Goal: Transaction & Acquisition: Purchase product/service

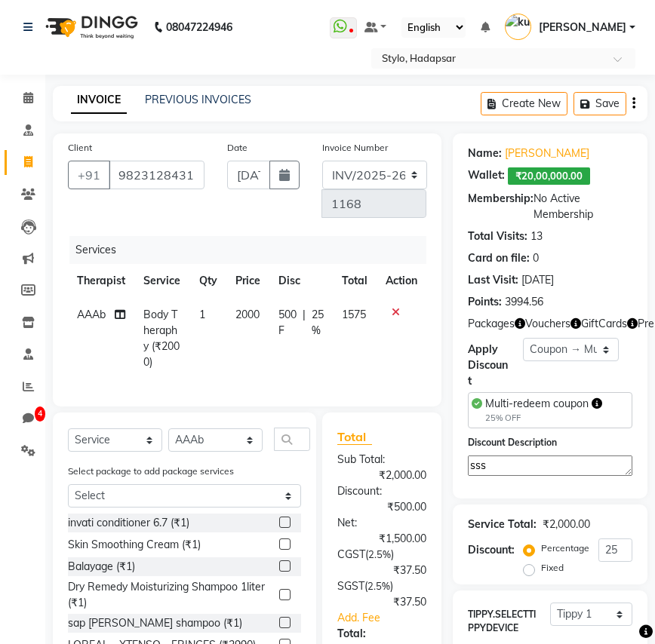
select select "157"
select select "service"
select select "1670"
select select "2: Object"
select select "Z73944"
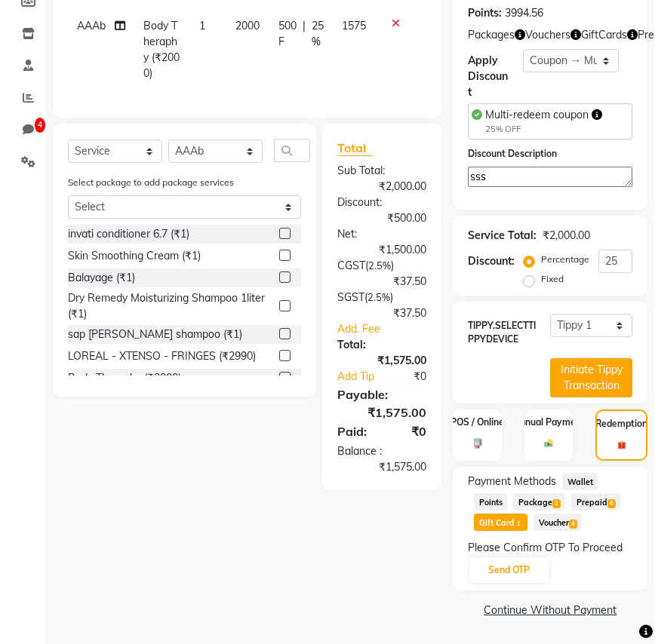
scroll to position [106, 0]
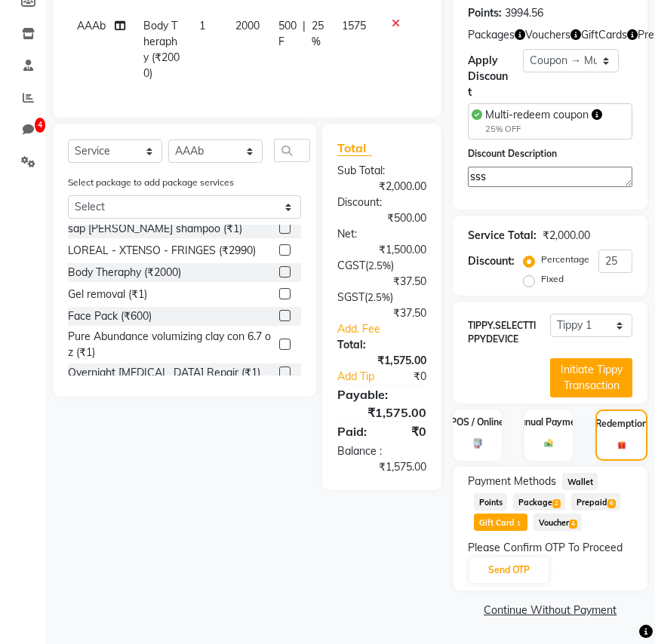
click at [580, 480] on span "Wallet" at bounding box center [579, 481] width 35 height 17
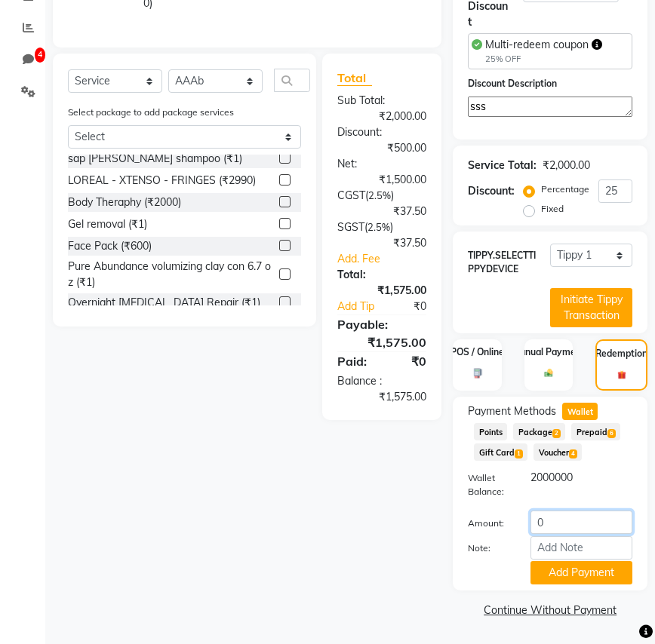
click at [561, 525] on input "0" at bounding box center [582, 522] width 102 height 23
type input "1575"
click at [581, 581] on button "Add Payment" at bounding box center [582, 572] width 102 height 23
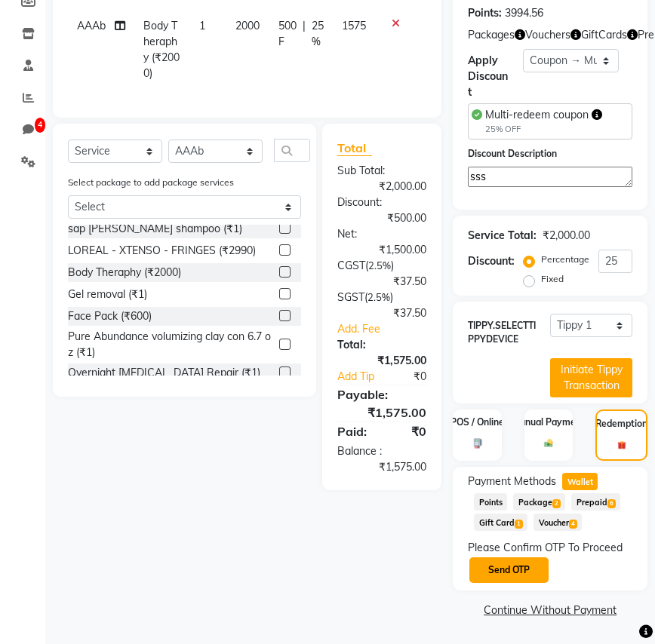
click at [527, 577] on button "Send OTP" at bounding box center [508, 571] width 79 height 26
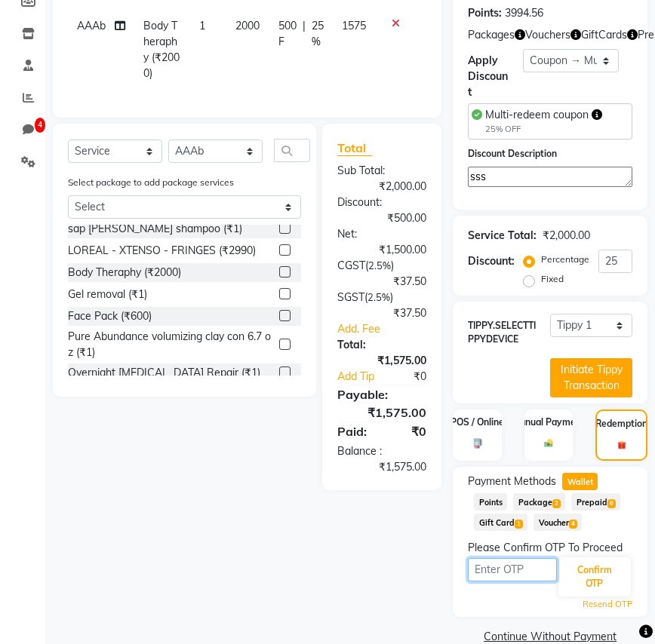
click at [501, 567] on input "text" at bounding box center [512, 569] width 89 height 23
type input "4497"
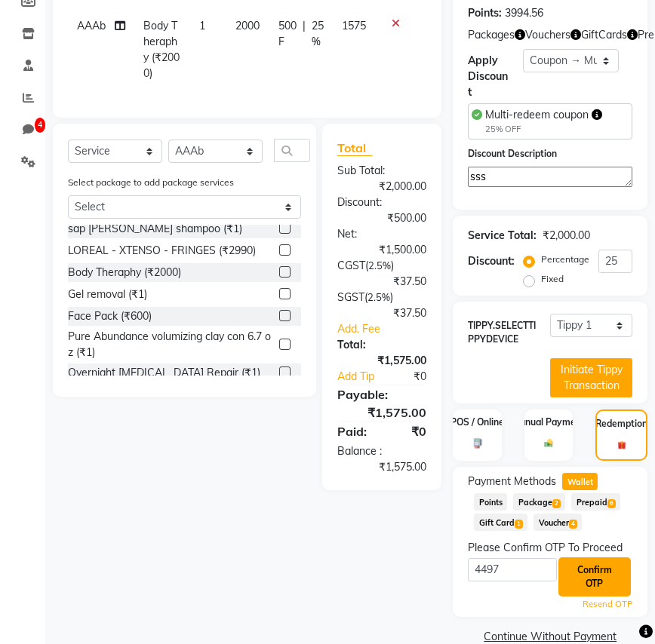
click at [601, 574] on button "Confirm OTP" at bounding box center [594, 577] width 72 height 39
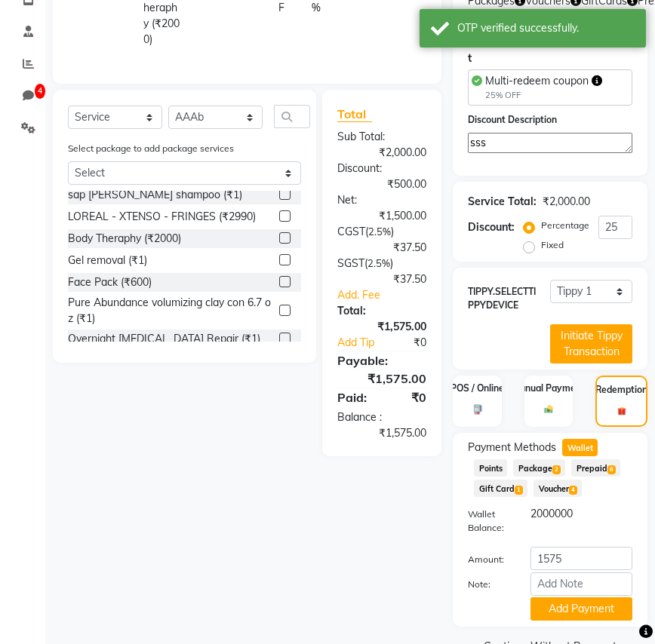
scroll to position [359, 0]
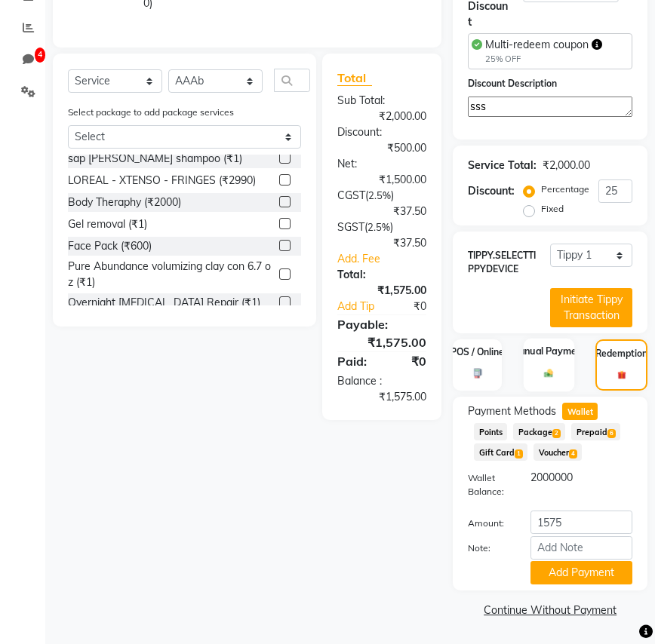
click at [552, 373] on img at bounding box center [549, 373] width 14 height 11
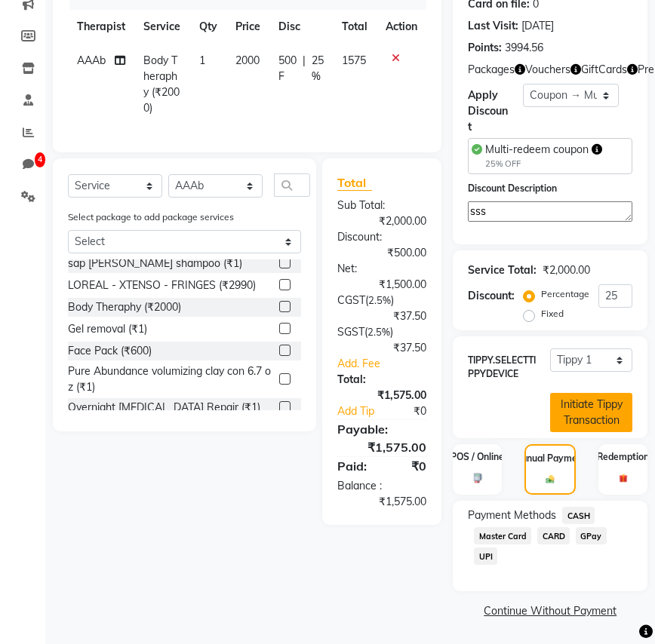
scroll to position [255, 0]
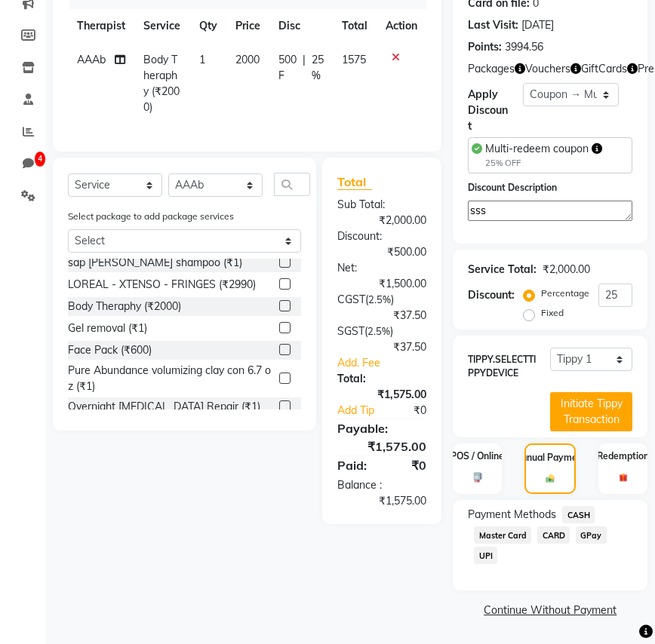
click at [571, 514] on span "CASH" at bounding box center [578, 514] width 32 height 17
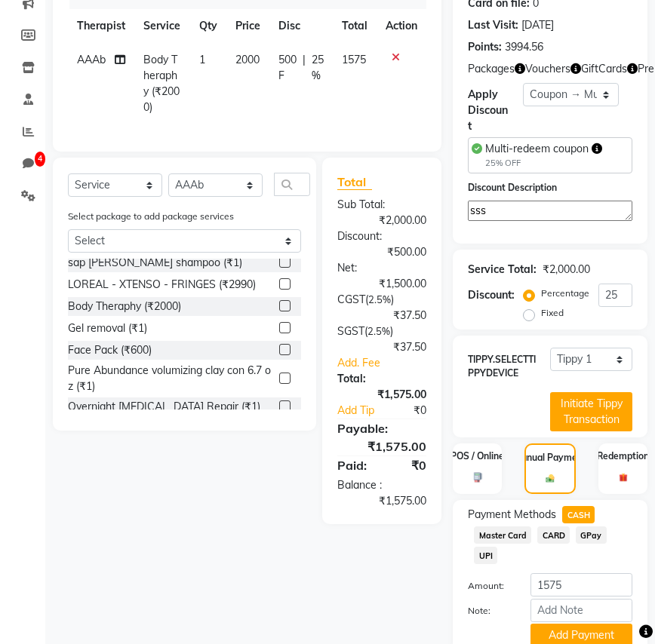
scroll to position [318, 0]
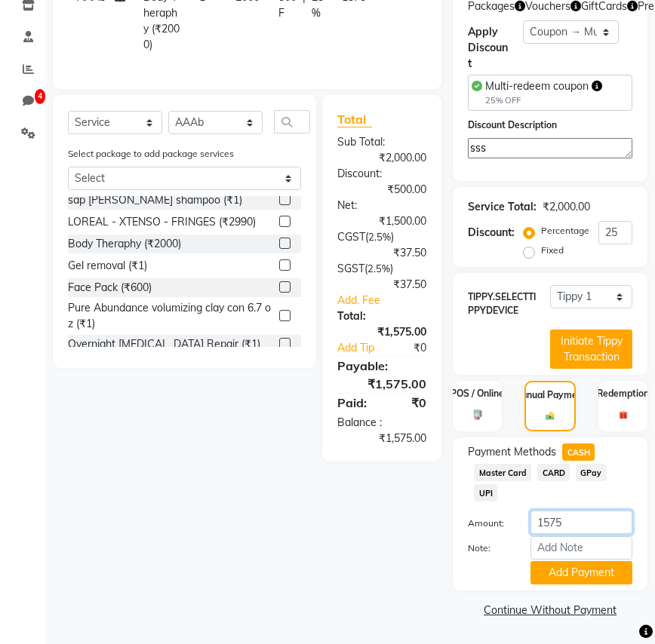
click at [561, 523] on input "1575" at bounding box center [582, 522] width 102 height 23
type input "157"
click at [563, 561] on button "Add Payment" at bounding box center [582, 572] width 102 height 23
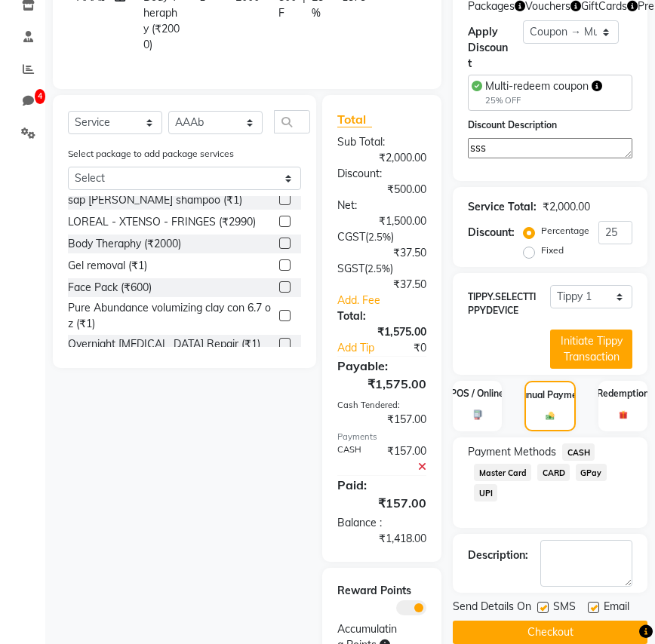
scroll to position [380, 0]
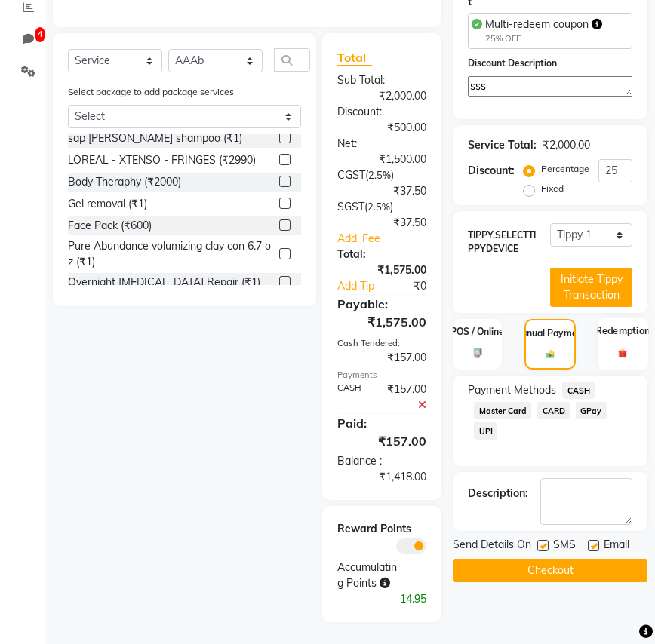
click at [617, 336] on label "Redemption" at bounding box center [623, 332] width 54 height 14
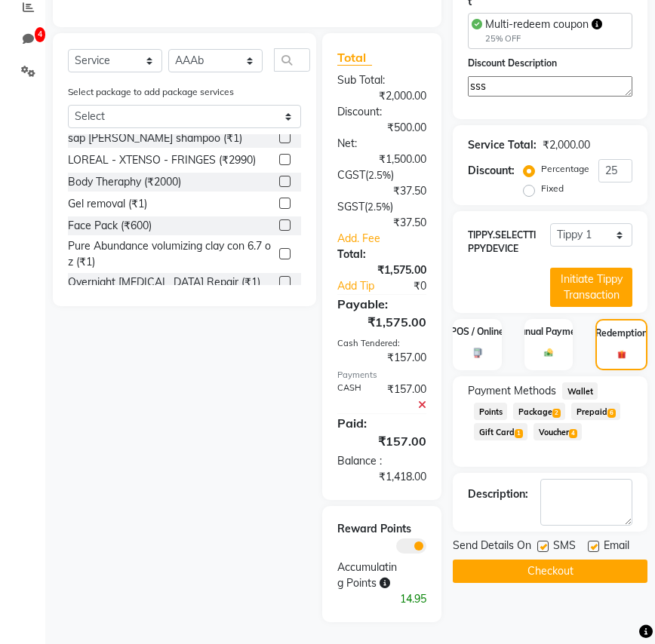
click at [583, 398] on span "Wallet" at bounding box center [579, 391] width 35 height 17
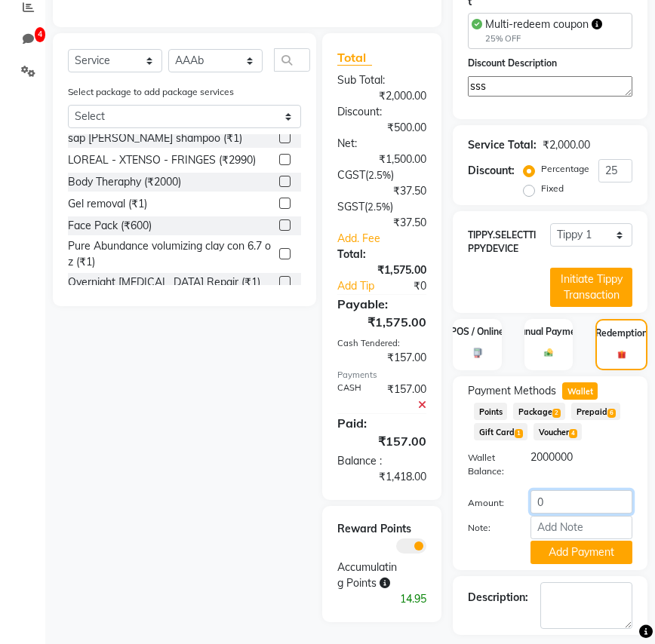
click at [550, 498] on input "0" at bounding box center [582, 502] width 102 height 23
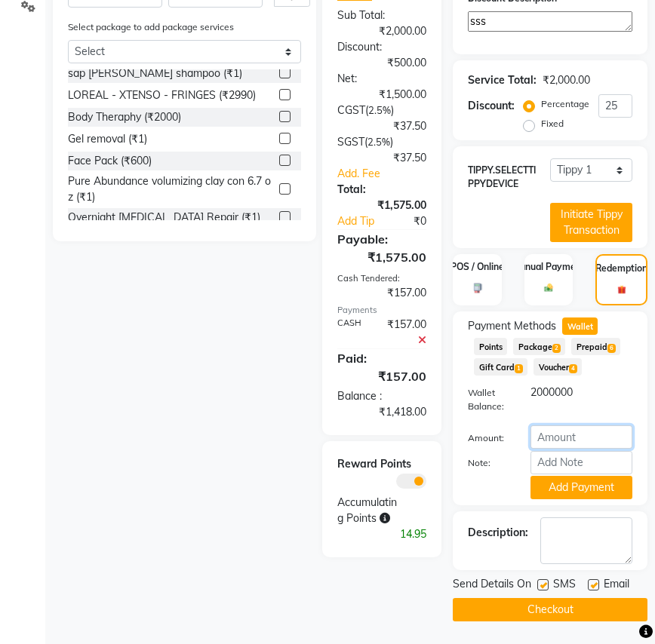
scroll to position [0, 0]
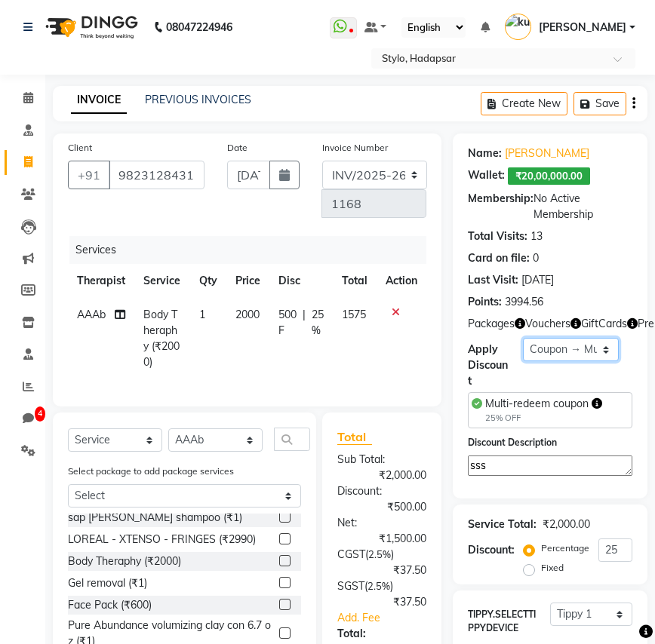
click at [571, 348] on select "Select Loyalty → wallet balance greater than 100000 → Level 1 Coupon → Multi-re…" at bounding box center [571, 349] width 96 height 23
select select "0:"
click at [523, 338] on select "Select Loyalty → wallet balance greater than 100000 → Level 1 Coupon → Multi-re…" at bounding box center [571, 349] width 96 height 23
type input "0"
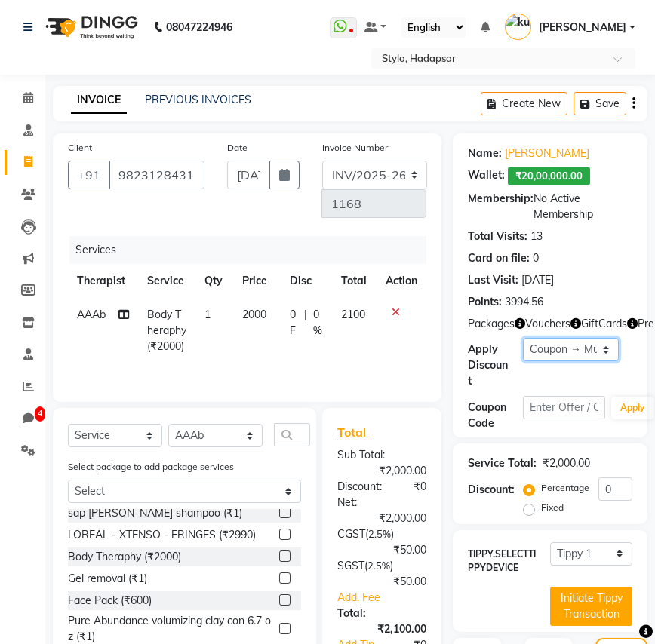
scroll to position [383, 0]
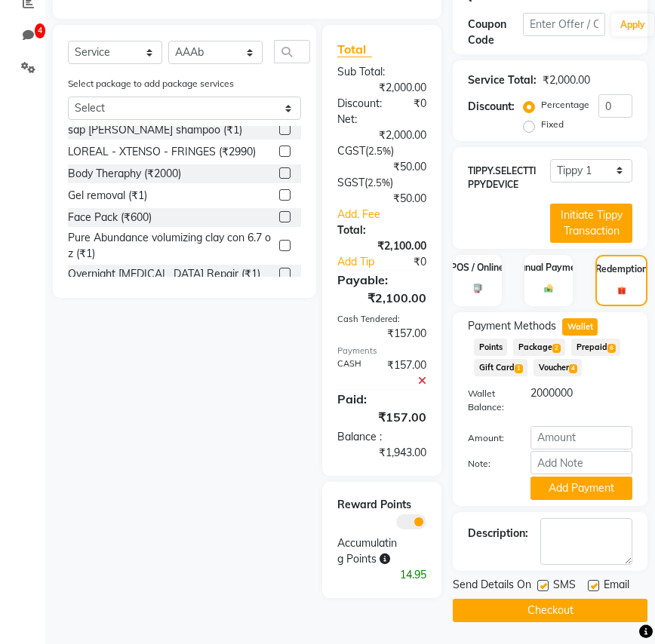
click at [424, 386] on icon at bounding box center [422, 381] width 8 height 11
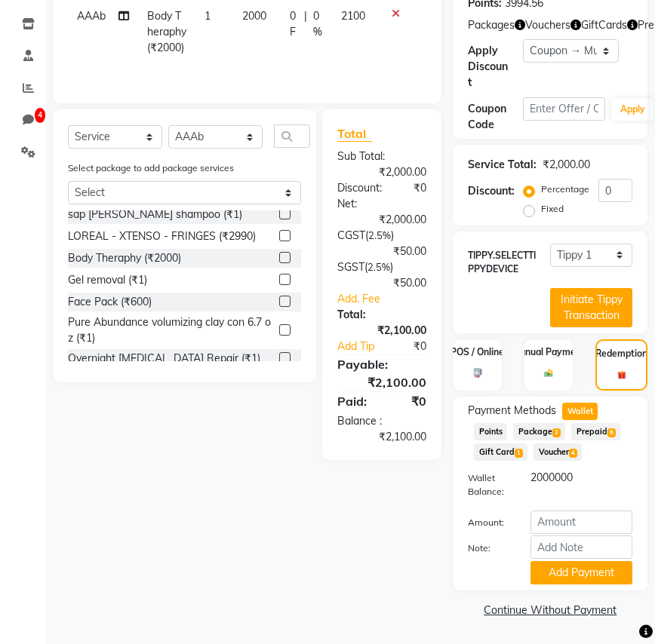
scroll to position [298, 0]
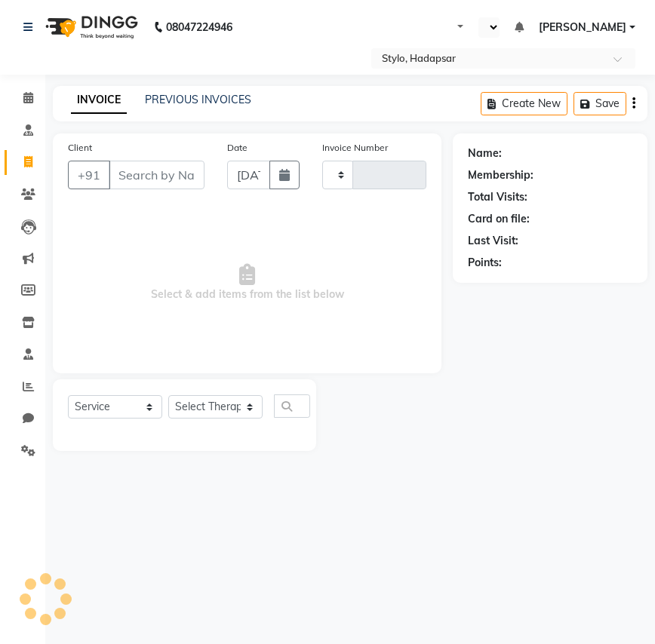
select select "service"
type input "1168"
select select "en"
select select "157"
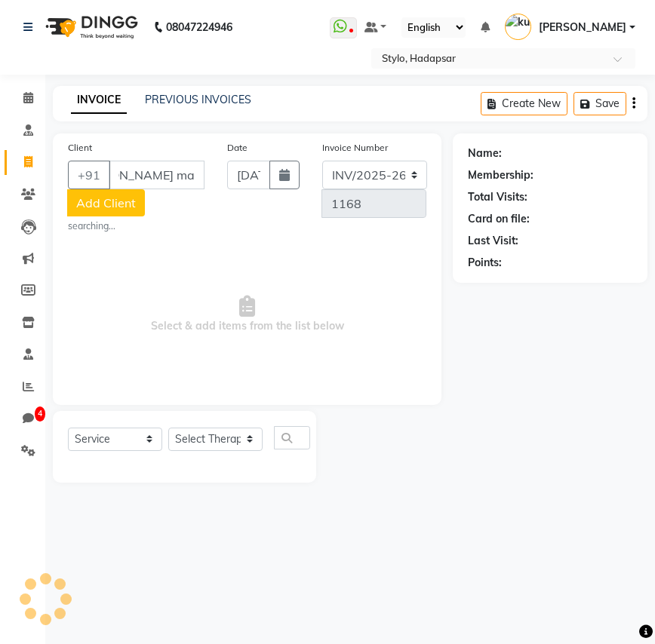
scroll to position [0, 72]
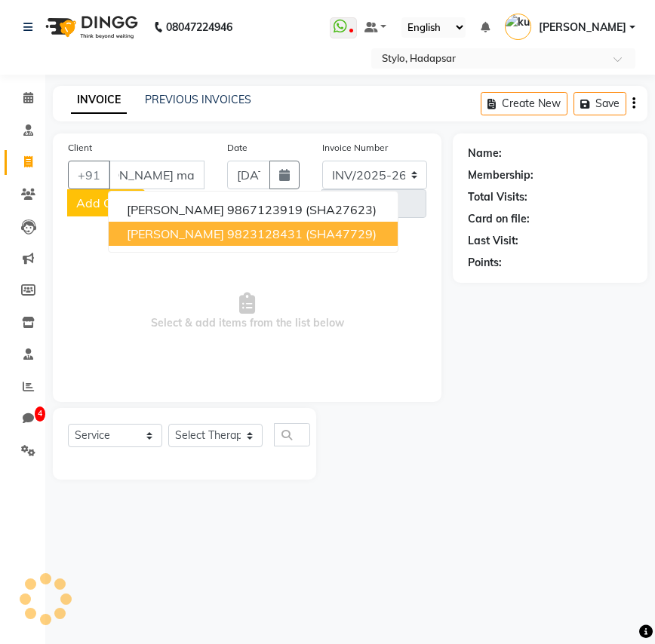
click at [179, 227] on span "shubham mahajan" at bounding box center [175, 233] width 97 height 15
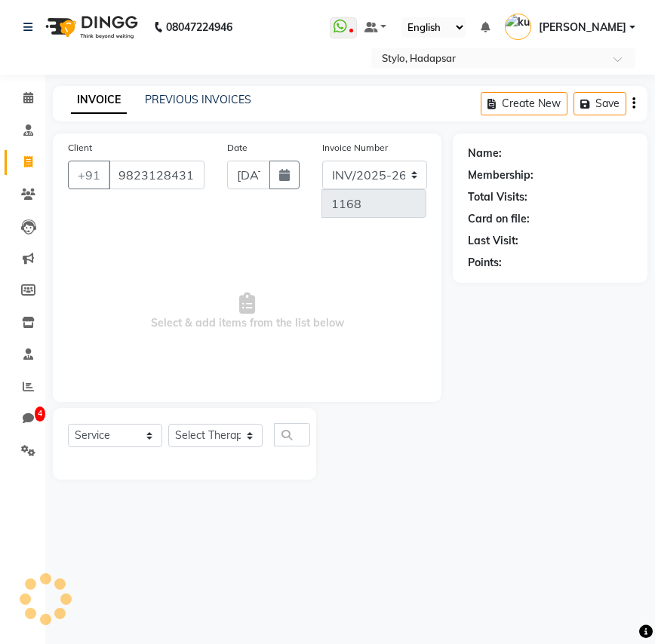
type input "9823128431"
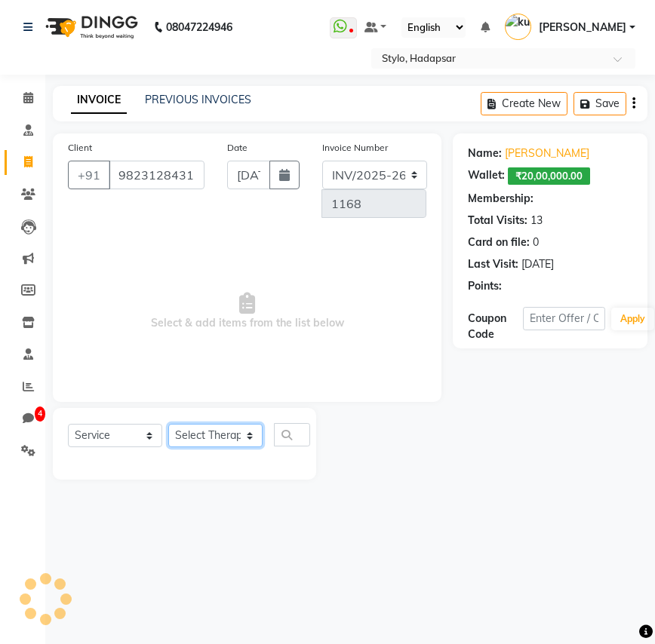
click at [175, 434] on select "Select Therapist" at bounding box center [215, 435] width 94 height 23
click at [187, 445] on select "Select Therapist" at bounding box center [215, 435] width 94 height 23
select select "2: Object"
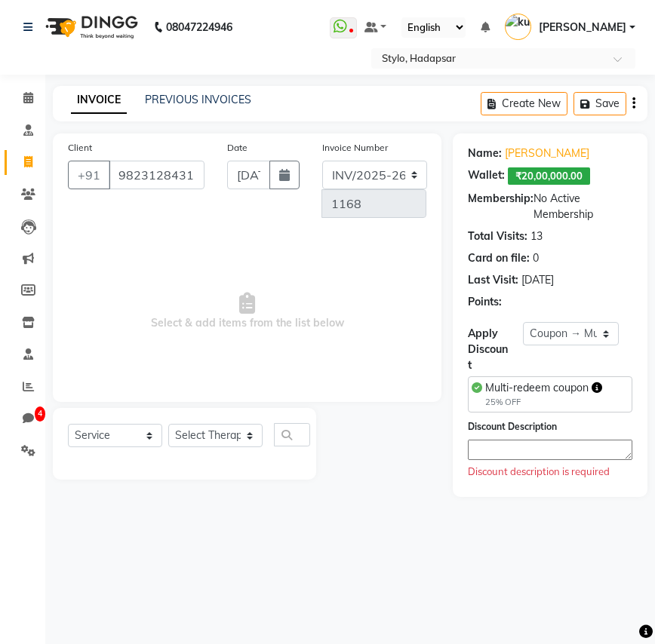
click at [207, 423] on div "Select Service Product Membership Package Voucher Prepaid Gift Card Select Ther…" at bounding box center [184, 440] width 233 height 35
click at [206, 431] on select "Select Therapist" at bounding box center [215, 435] width 94 height 23
select select "1670"
click at [168, 424] on select "Select Therapist AAAb aadi manav abc testing Abc testing abhi Admin A Amit Anki…" at bounding box center [215, 435] width 94 height 23
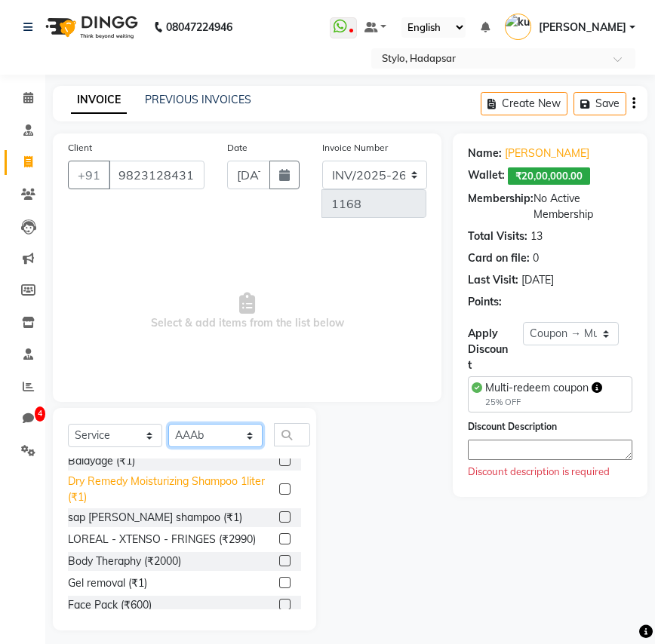
scroll to position [53, 0]
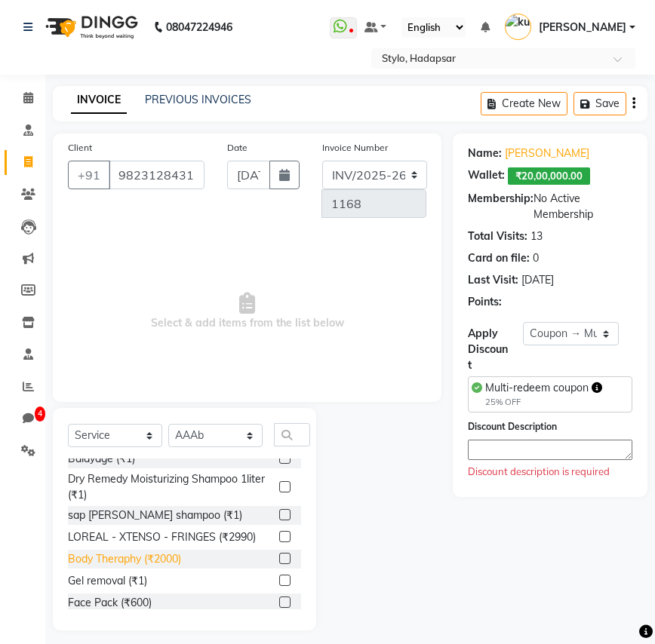
click at [170, 554] on div "Body Theraphy (₹2000)" at bounding box center [124, 560] width 113 height 16
checkbox input "true"
select select "Z73944"
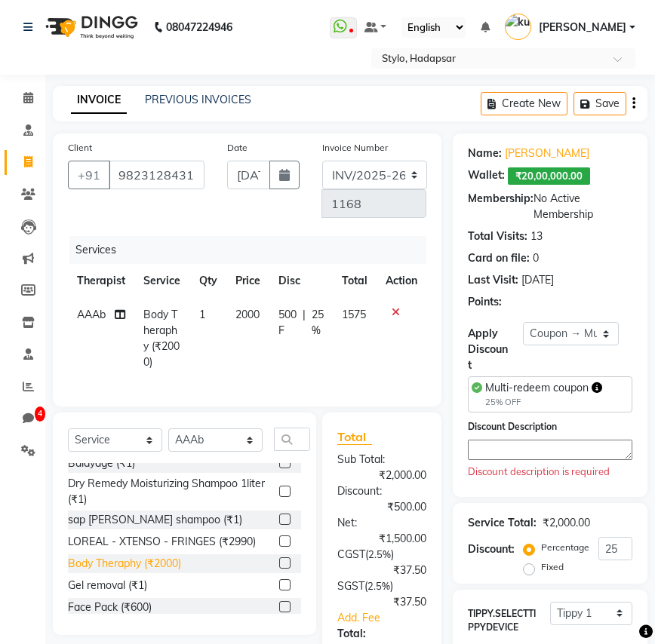
checkbox input "false"
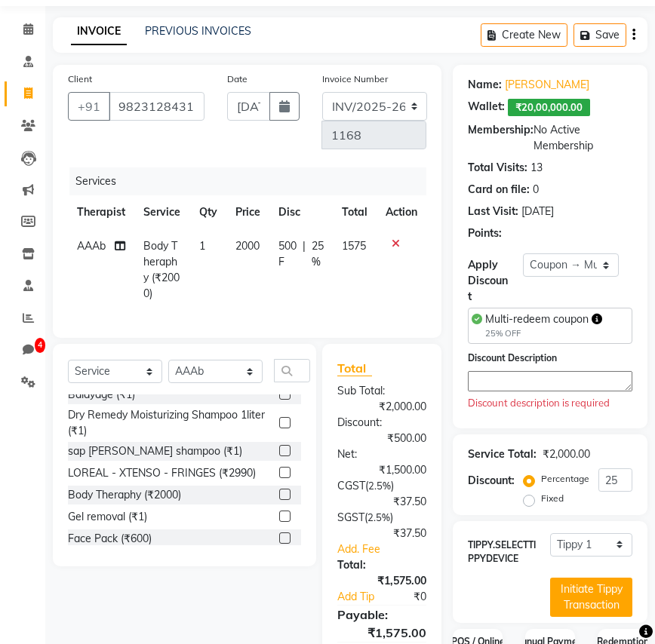
scroll to position [158, 0]
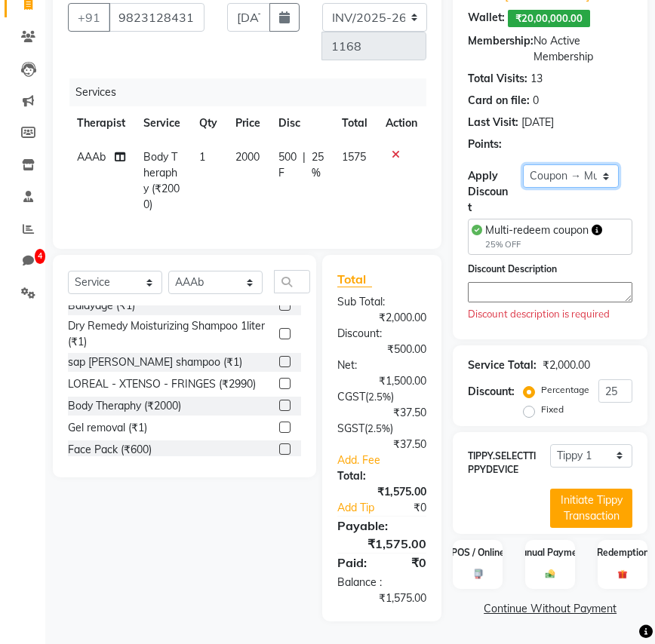
click at [581, 183] on select "Select Loyalty → wallet balance greater than 100000 → Level 1 Coupon → Multi-re…" at bounding box center [571, 176] width 96 height 23
select select "1: Object"
click at [523, 180] on select "Select Loyalty → wallet balance greater than 100000 → Level 1 Coupon → Multi-re…" at bounding box center [571, 176] width 96 height 23
type input "0"
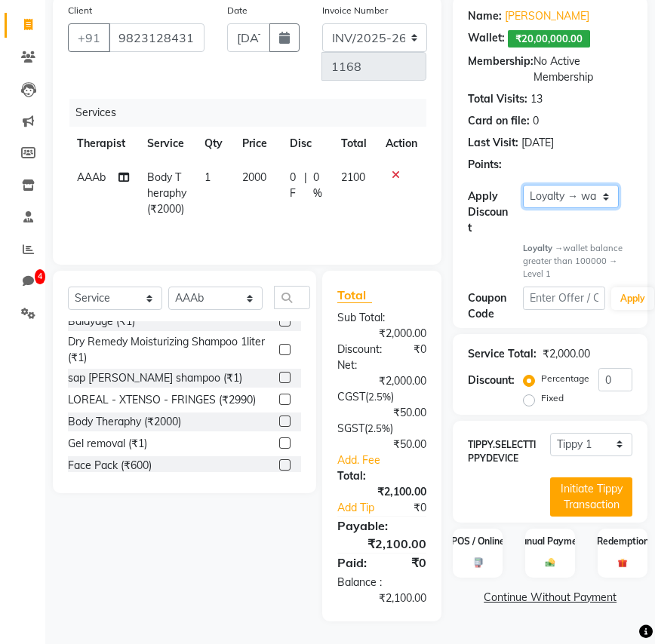
scroll to position [142, 0]
click at [582, 178] on div "Name: Shubham Mahajan Wallet: ₹20,00,000.00 Membership: No Active Membership To…" at bounding box center [550, 162] width 195 height 332
click at [582, 190] on select "Select Loyalty → wallet balance greater than 100000 → Level 1 Coupon → Multi-re…" at bounding box center [571, 196] width 96 height 23
select select "0:"
click at [523, 185] on select "Select Loyalty → wallet balance greater than 100000 → Level 1 Coupon → Multi-re…" at bounding box center [571, 196] width 96 height 23
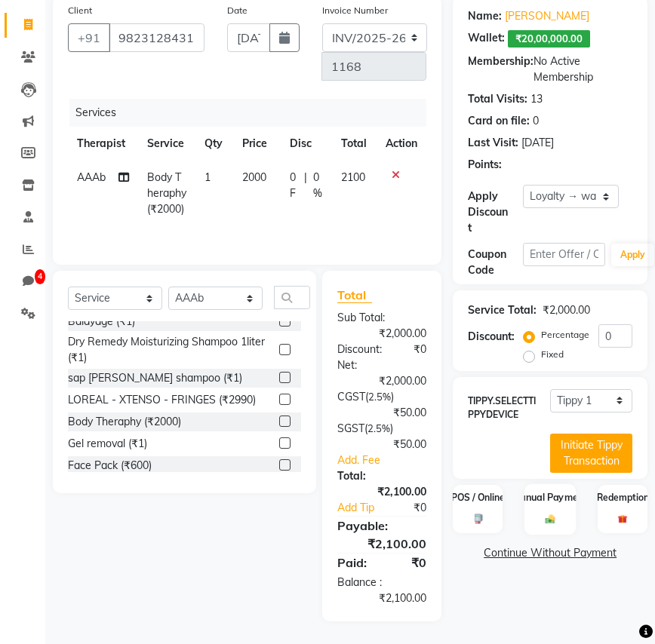
click at [558, 505] on div "Manual Payment" at bounding box center [550, 509] width 52 height 51
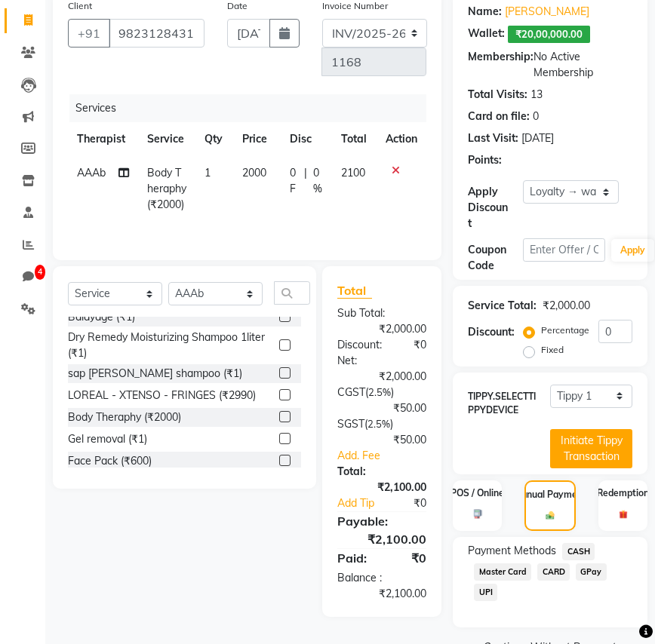
click at [572, 557] on span "CASH" at bounding box center [578, 551] width 32 height 17
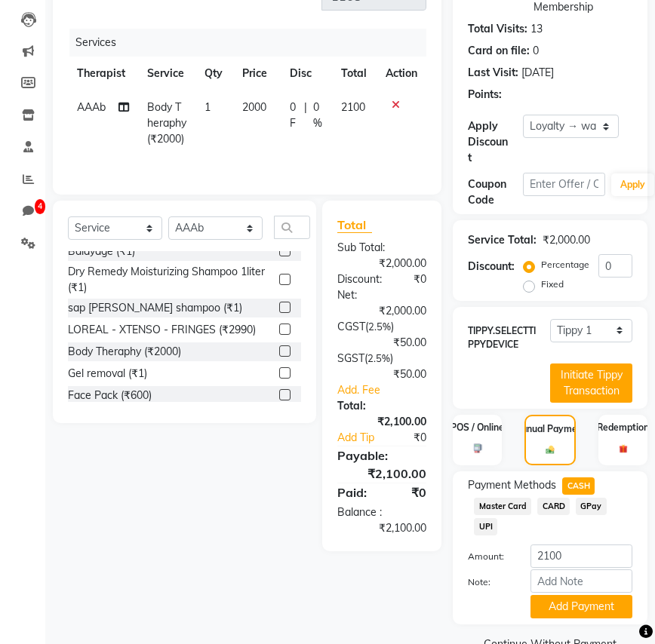
scroll to position [241, 0]
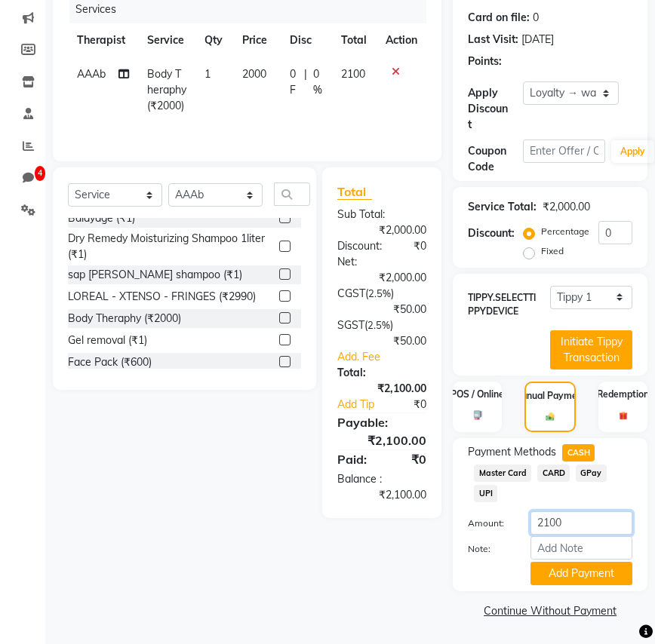
click at [574, 521] on input "2100" at bounding box center [582, 523] width 102 height 23
type input "210"
click at [598, 573] on button "Add Payment" at bounding box center [582, 573] width 102 height 23
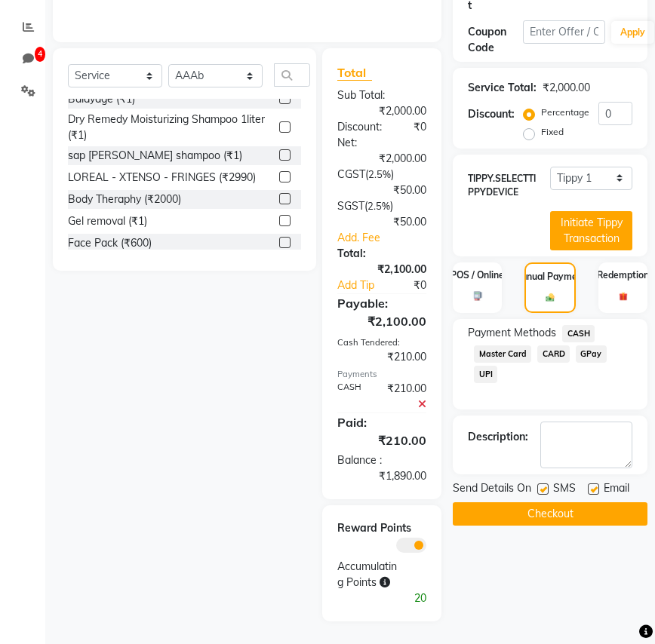
scroll to position [364, 0]
click at [604, 297] on div "Redemption" at bounding box center [623, 287] width 51 height 53
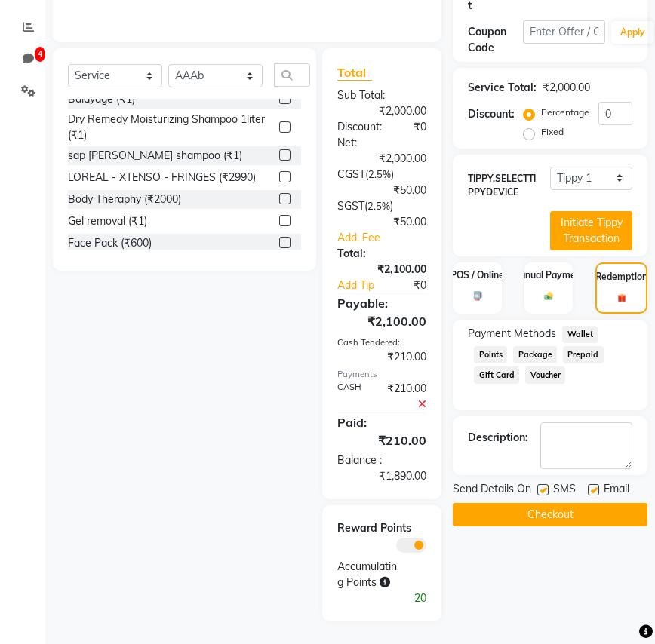
click at [580, 334] on span "Wallet" at bounding box center [579, 334] width 35 height 17
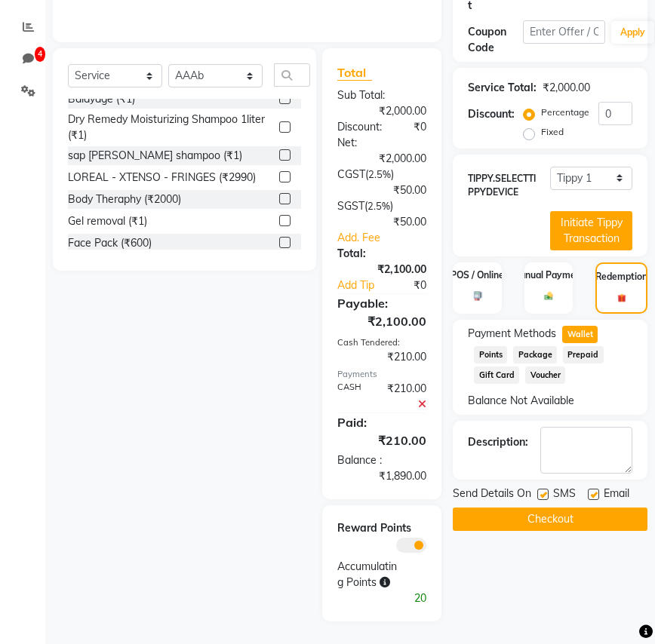
click at [494, 348] on span "Points" at bounding box center [490, 354] width 33 height 17
click at [533, 349] on span "Package" at bounding box center [535, 354] width 44 height 17
click at [571, 331] on span "Wallet" at bounding box center [579, 334] width 35 height 17
click at [550, 293] on img at bounding box center [549, 296] width 14 height 11
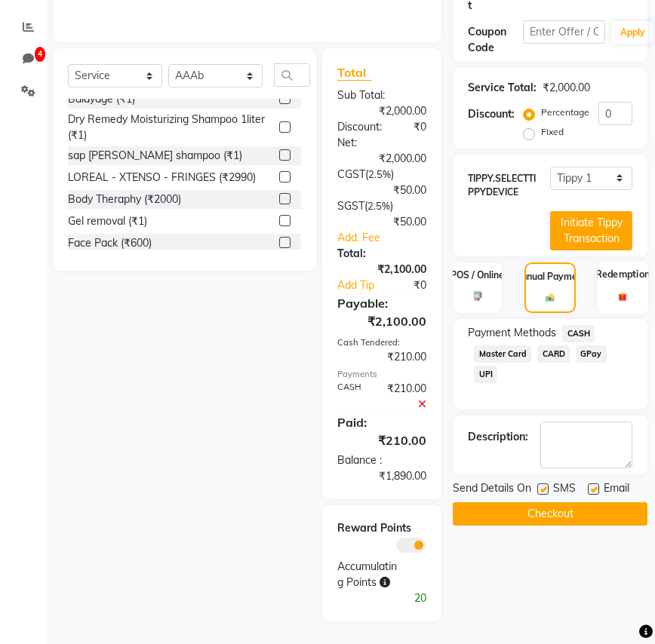
click at [611, 289] on div "Redemption" at bounding box center [623, 287] width 51 height 53
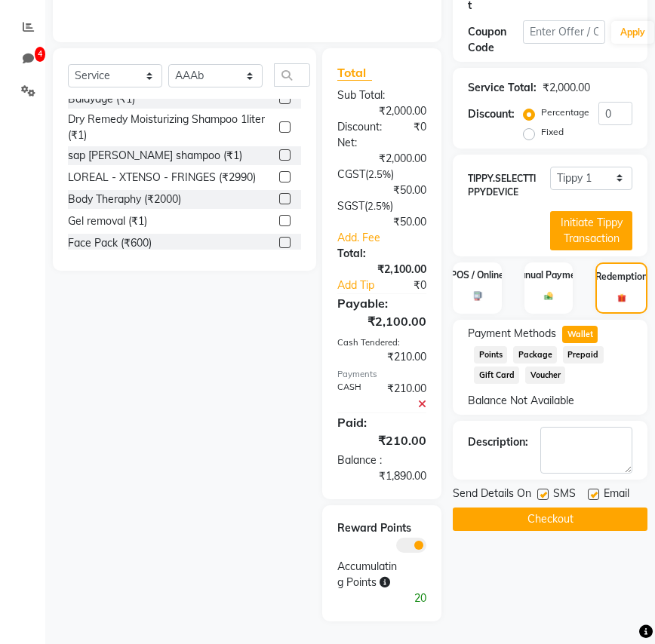
click at [579, 334] on span "Wallet" at bounding box center [579, 334] width 35 height 17
click at [490, 347] on span "Points" at bounding box center [490, 354] width 33 height 17
click at [528, 346] on span "Package" at bounding box center [535, 354] width 44 height 17
click at [563, 335] on span "Wallet" at bounding box center [579, 334] width 35 height 17
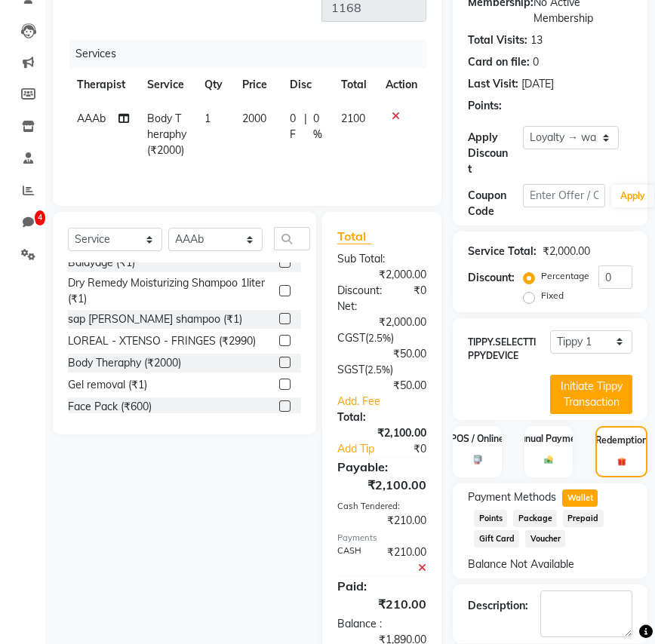
scroll to position [211, 0]
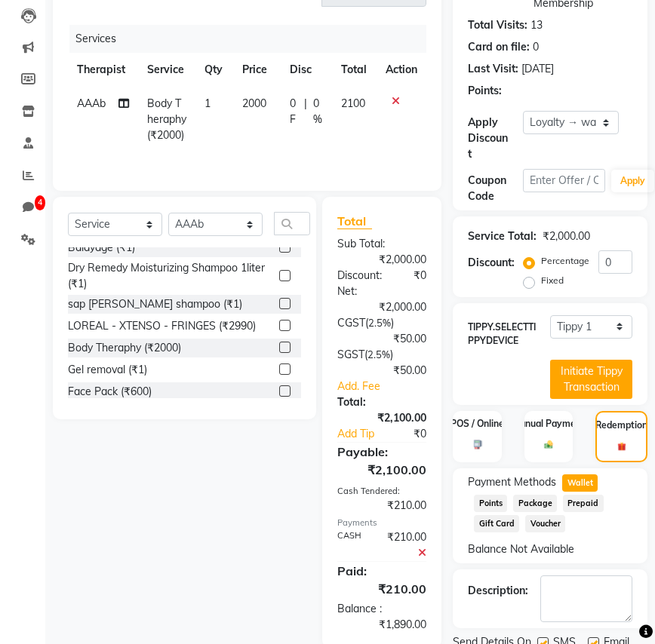
click at [500, 497] on span "Points" at bounding box center [490, 503] width 33 height 17
click at [534, 504] on span "Package" at bounding box center [535, 503] width 44 height 17
click at [591, 505] on span "Prepaid" at bounding box center [583, 503] width 41 height 17
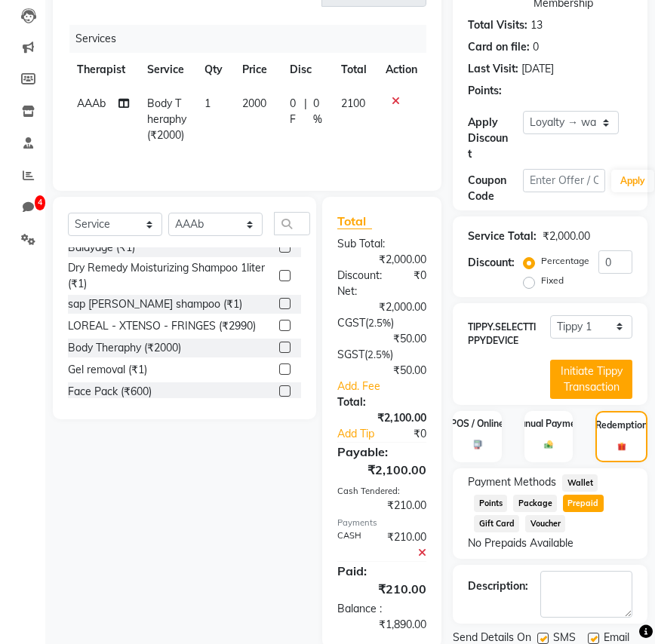
click at [492, 528] on span "Gift Card" at bounding box center [496, 523] width 45 height 17
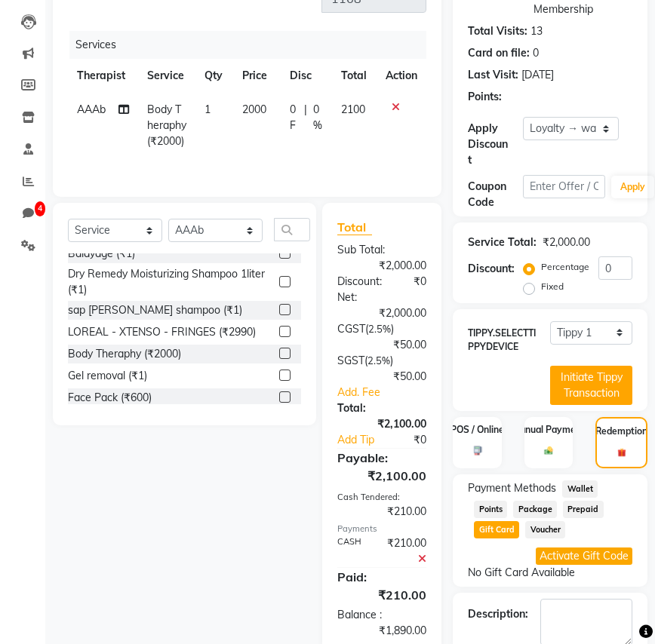
scroll to position [0, 0]
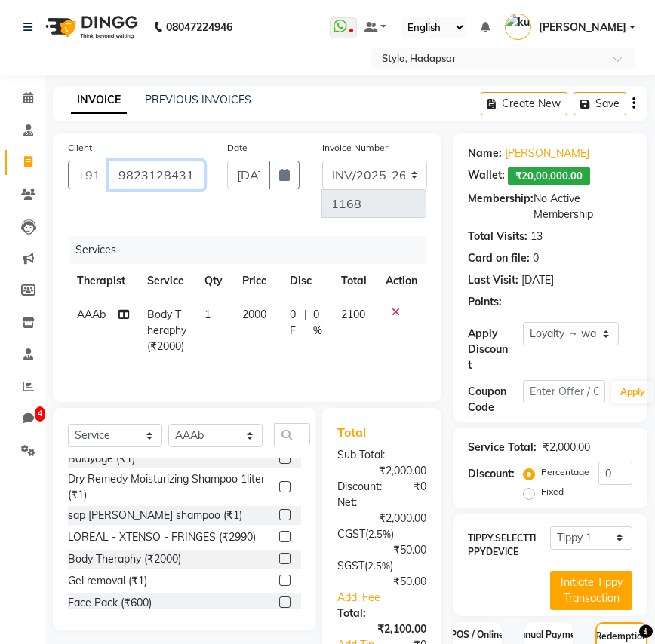
click at [161, 170] on input "9823128431" at bounding box center [157, 175] width 96 height 29
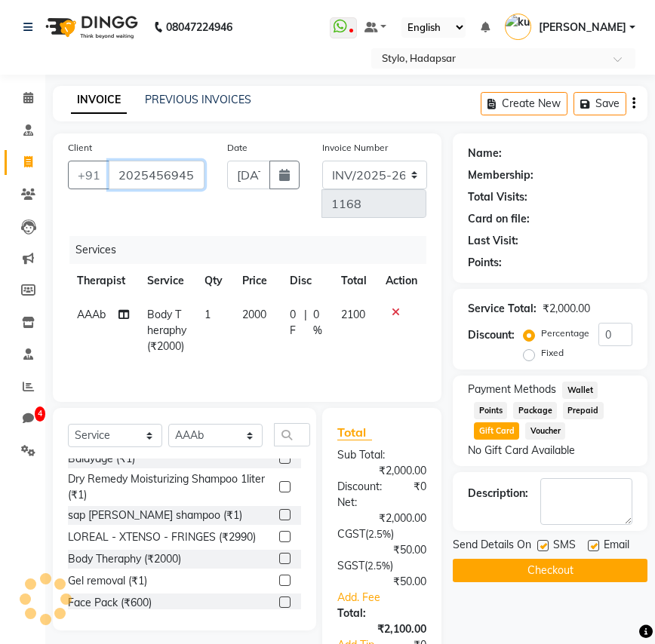
type input "2025456945"
select select "Z73944"
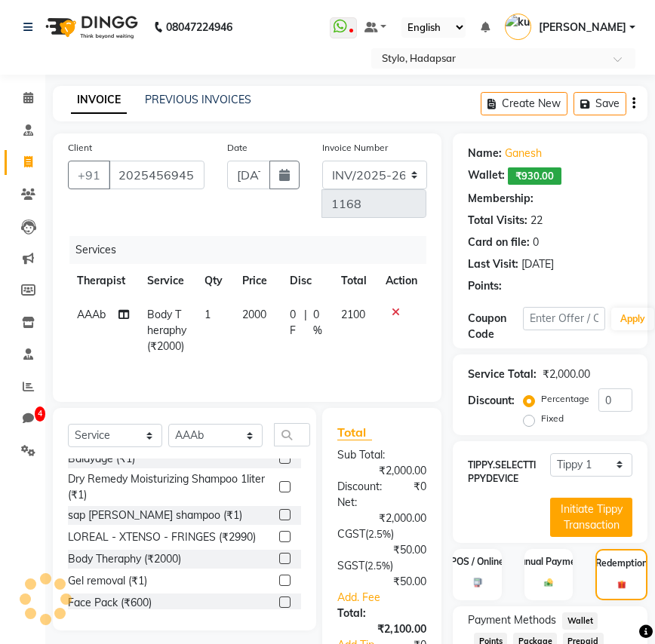
select select "1: Object"
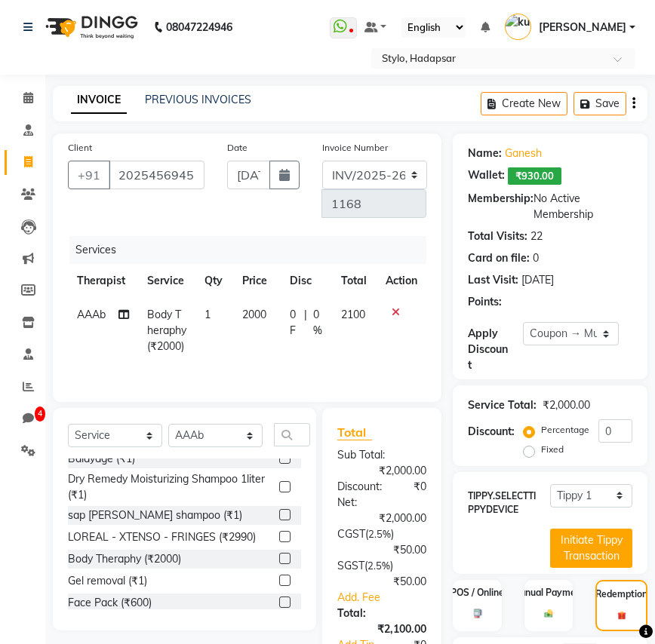
type input "25"
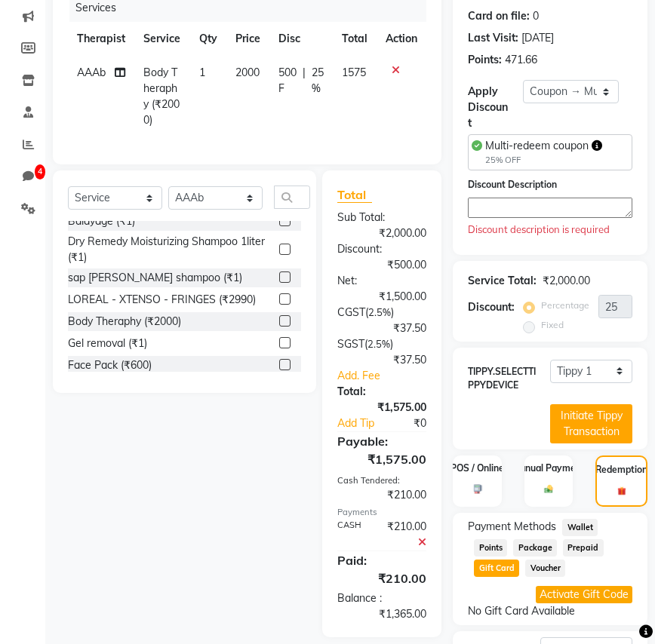
scroll to position [362, 0]
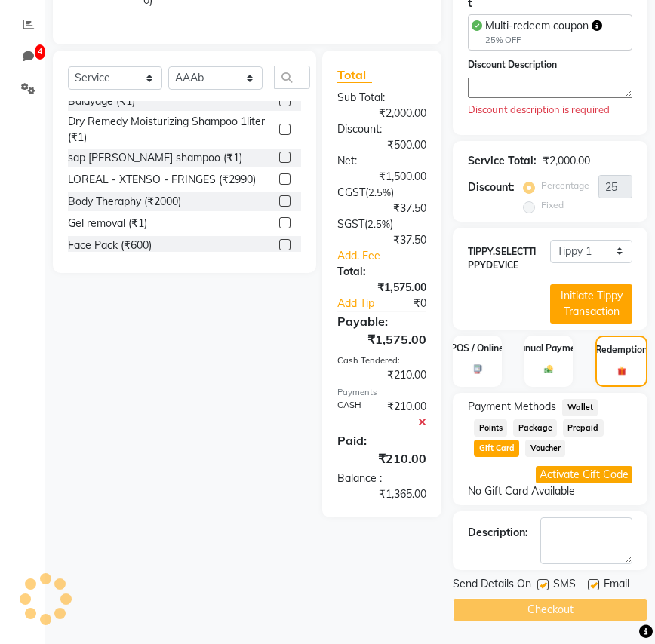
click at [580, 411] on span "Wallet" at bounding box center [579, 407] width 35 height 17
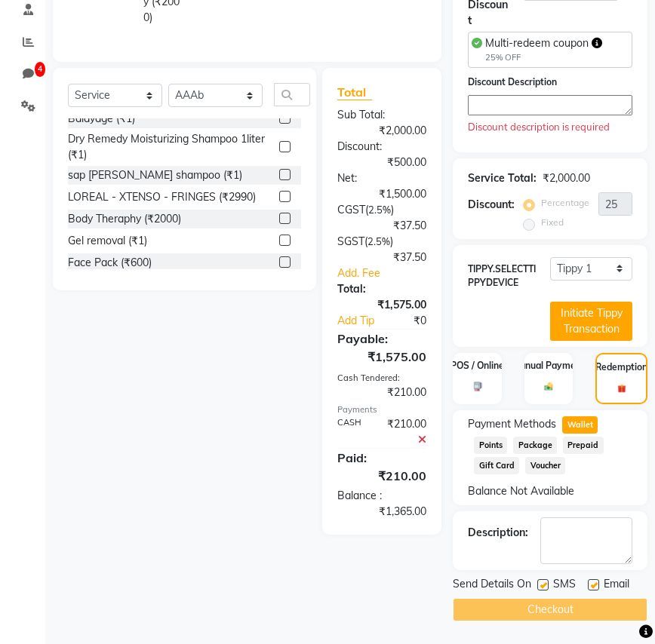
click at [491, 442] on span "Points" at bounding box center [490, 445] width 33 height 17
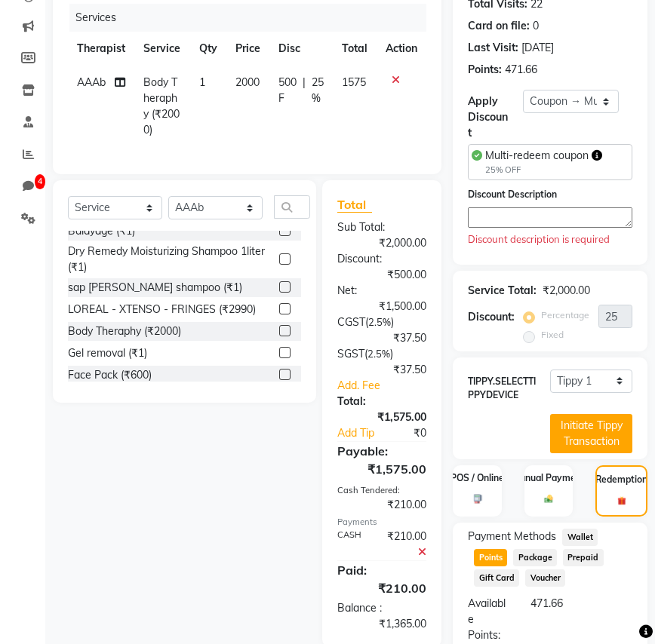
scroll to position [73, 0]
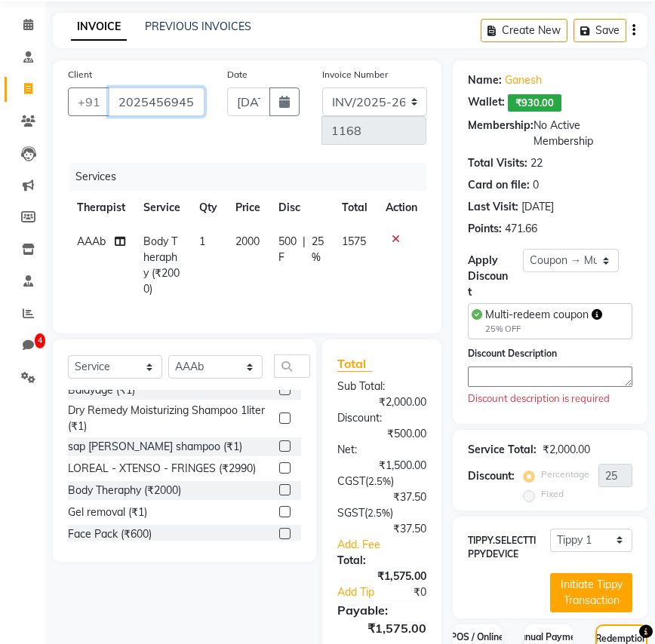
click at [163, 103] on input "2025456945" at bounding box center [157, 102] width 96 height 29
type input "s"
type input "0"
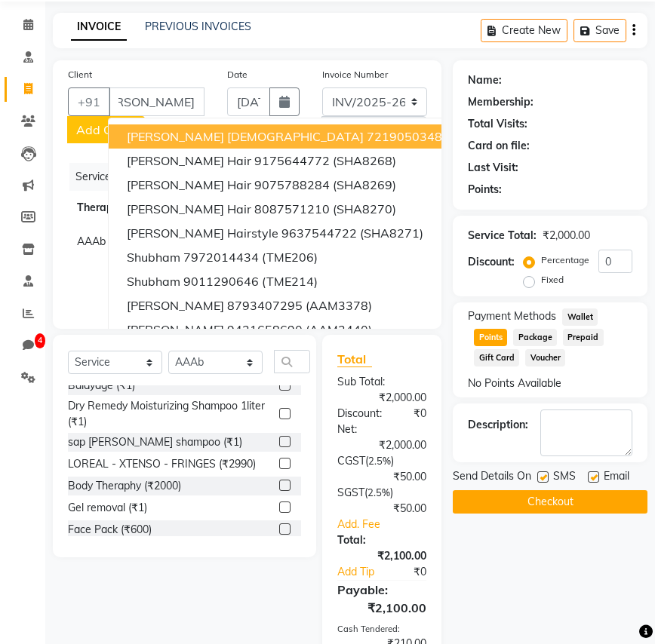
scroll to position [0, 0]
drag, startPoint x: 654, startPoint y: 80, endPoint x: 691, endPoint y: 81, distance: 36.2
click at [654, 81] on html "08047224946 Select Location × Stylo, Hadapsar WhatsApp Status ✕ Status: Disconn…" at bounding box center [327, 249] width 655 height 644
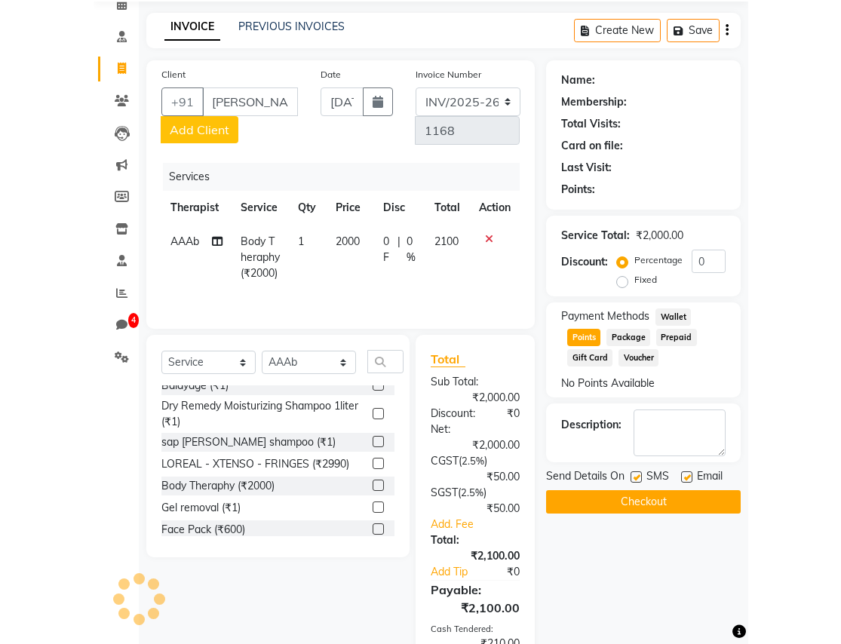
scroll to position [69, 0]
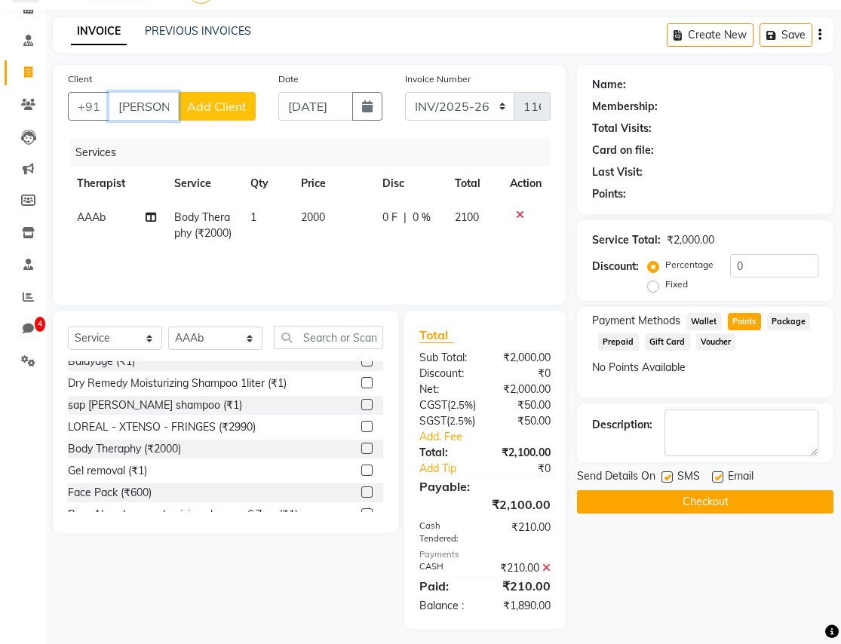
click at [171, 92] on input "[PERSON_NAME]" at bounding box center [144, 106] width 70 height 29
click at [149, 92] on input "[PERSON_NAME]" at bounding box center [144, 106] width 70 height 29
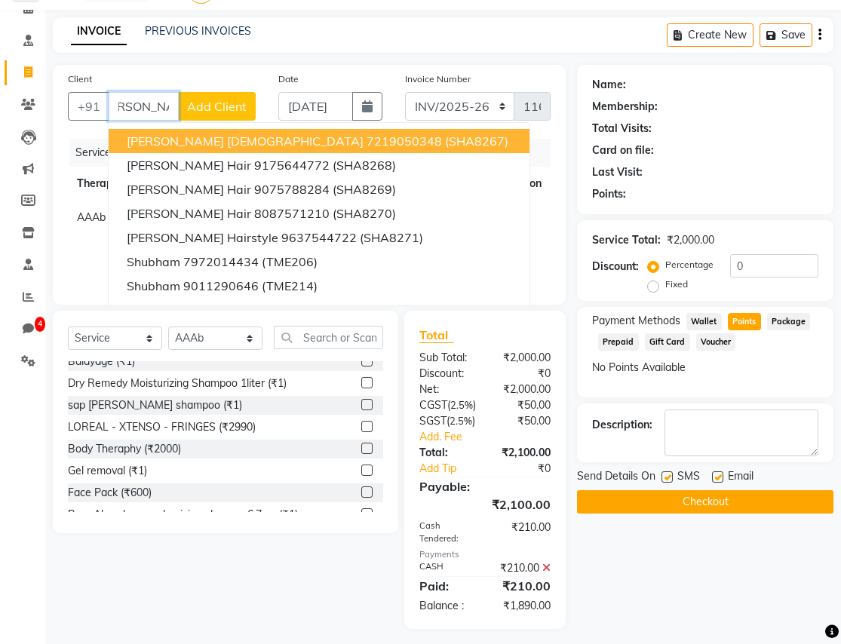
scroll to position [0, 34]
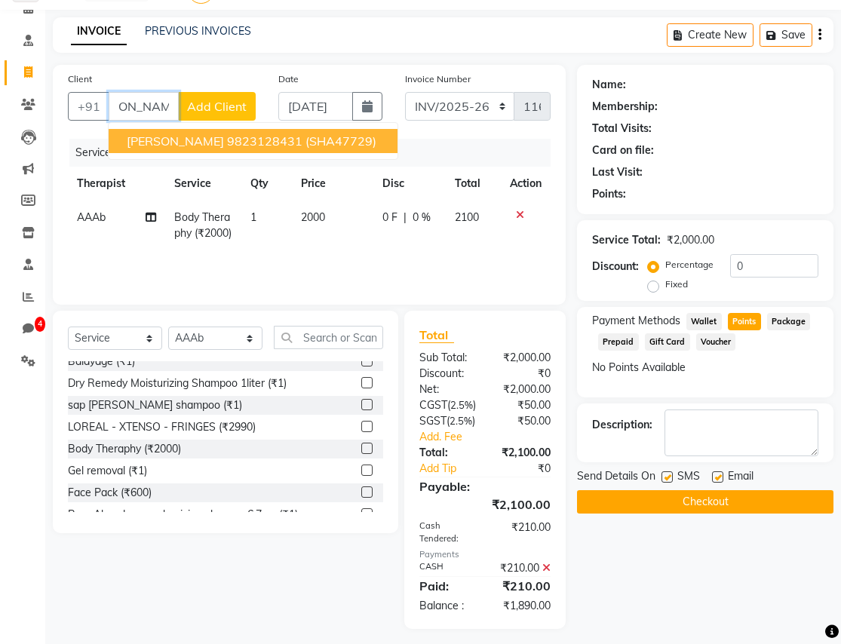
click at [233, 129] on button "[PERSON_NAME] 9823128431 (SHA47729)" at bounding box center [253, 141] width 289 height 24
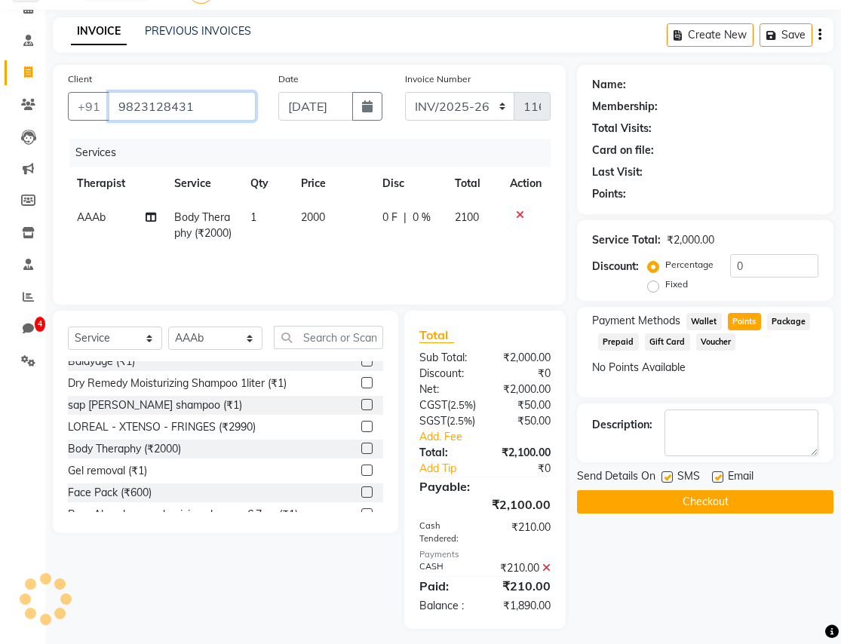
scroll to position [0, 0]
type input "9823128431"
select select "Z73944"
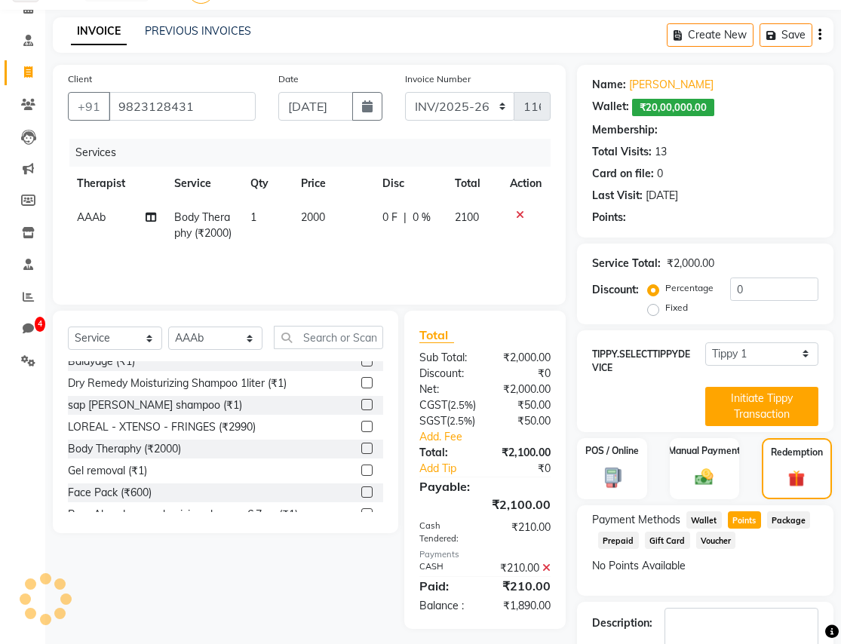
type input "25"
select select "2: Object"
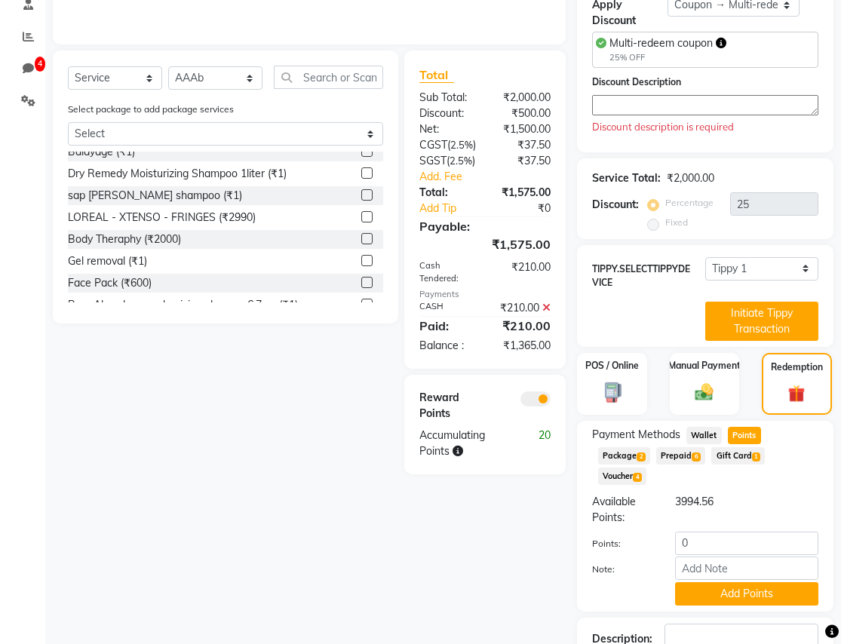
scroll to position [414, 0]
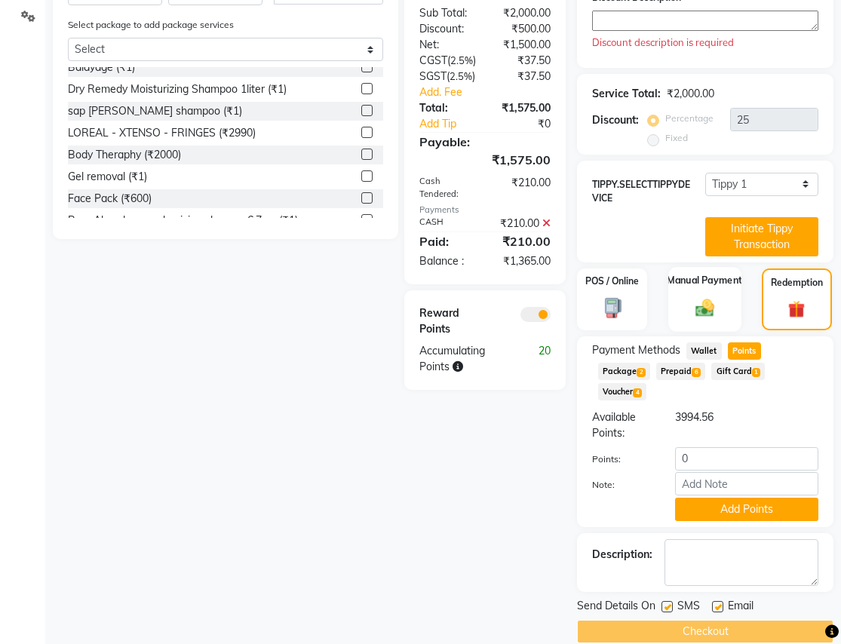
click at [654, 294] on div "Manual Payment" at bounding box center [705, 299] width 72 height 64
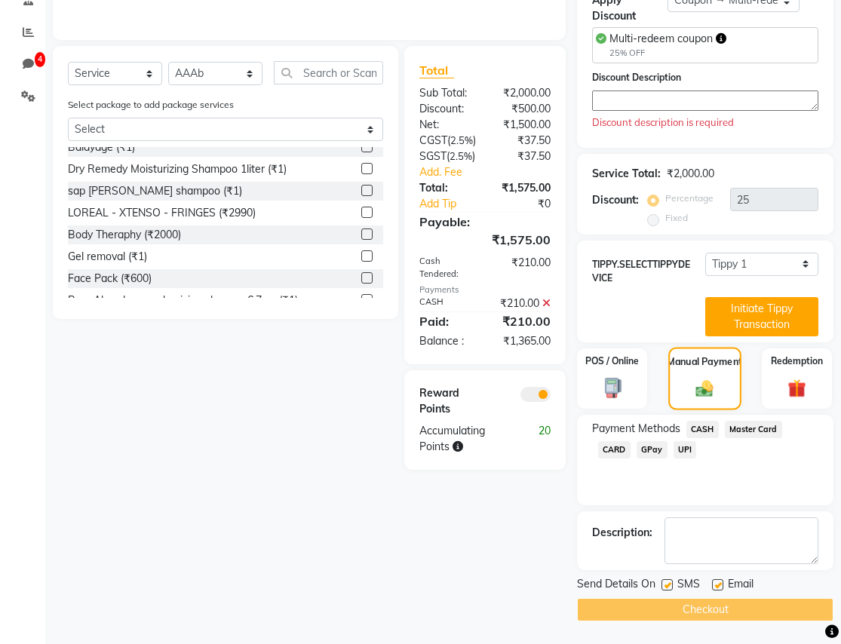
scroll to position [312, 0]
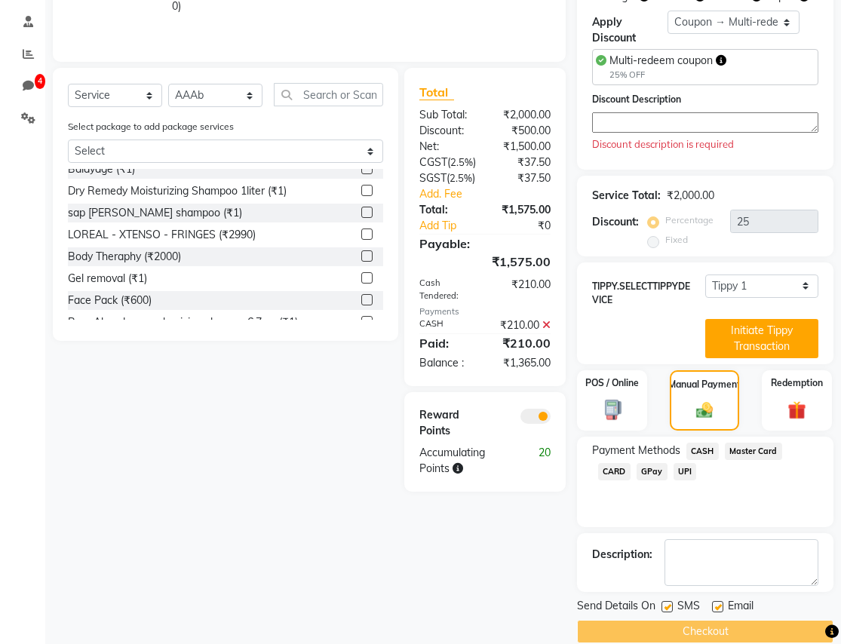
click at [654, 443] on span "CASH" at bounding box center [703, 451] width 32 height 17
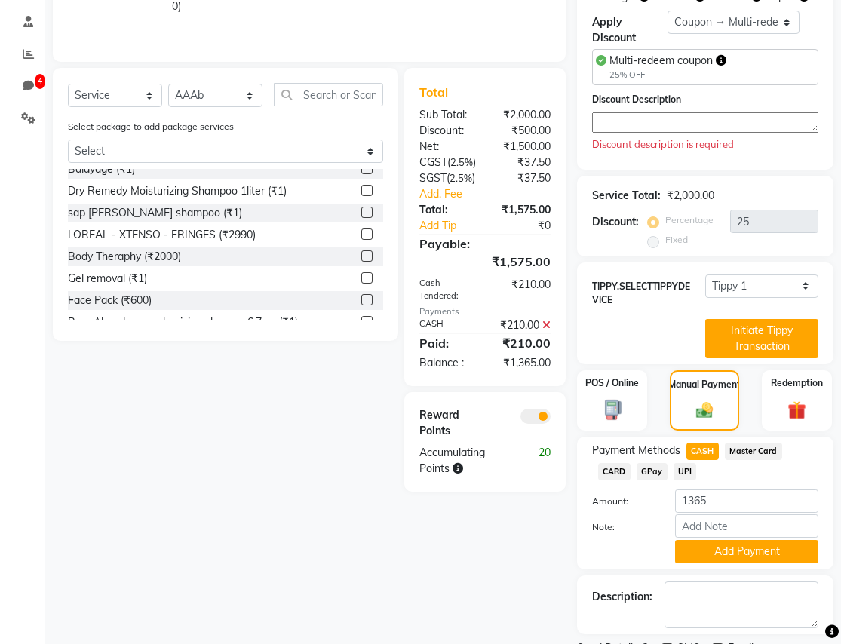
scroll to position [355, 0]
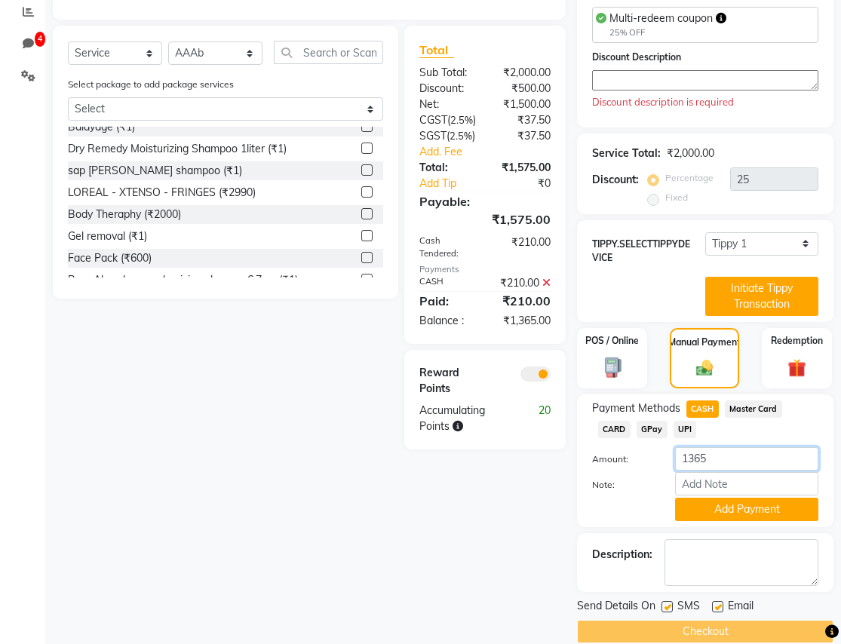
click at [654, 448] on input "1365" at bounding box center [746, 459] width 143 height 23
click at [548, 278] on icon at bounding box center [547, 283] width 8 height 11
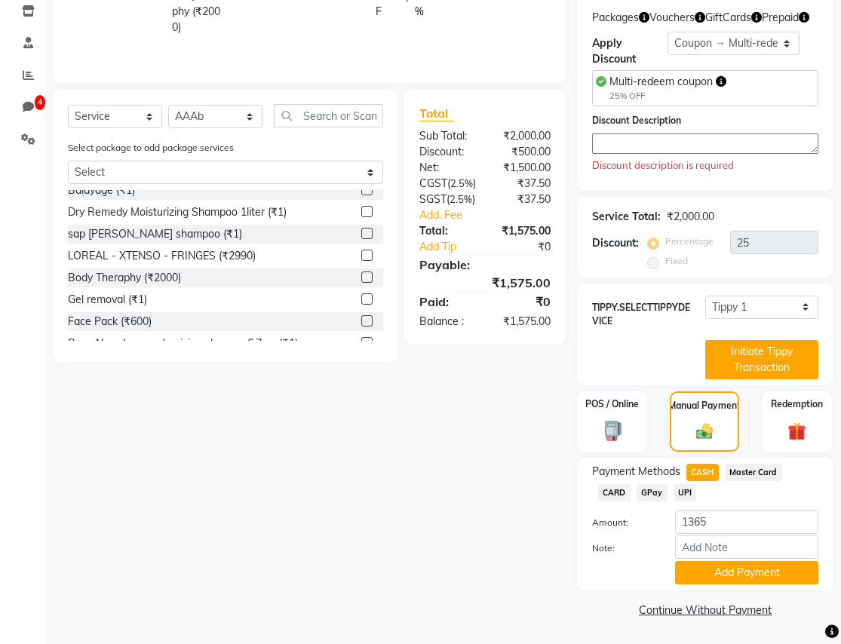
scroll to position [269, 0]
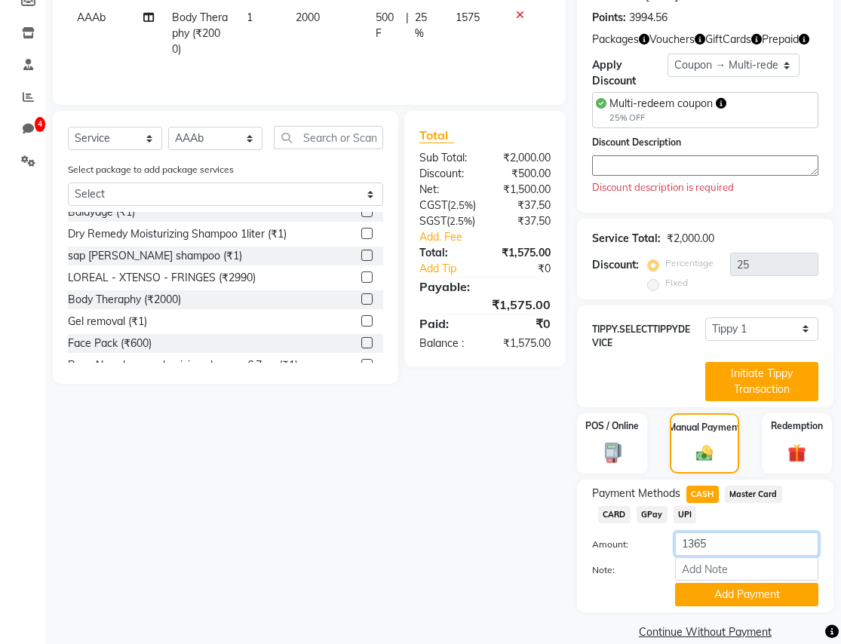
click at [654, 533] on input "1365" at bounding box center [746, 544] width 143 height 23
click at [654, 486] on span "Master Card" at bounding box center [753, 494] width 57 height 17
type input "1575"
click at [654, 486] on span "CASH" at bounding box center [703, 494] width 32 height 17
click at [654, 533] on input "1575" at bounding box center [746, 544] width 143 height 23
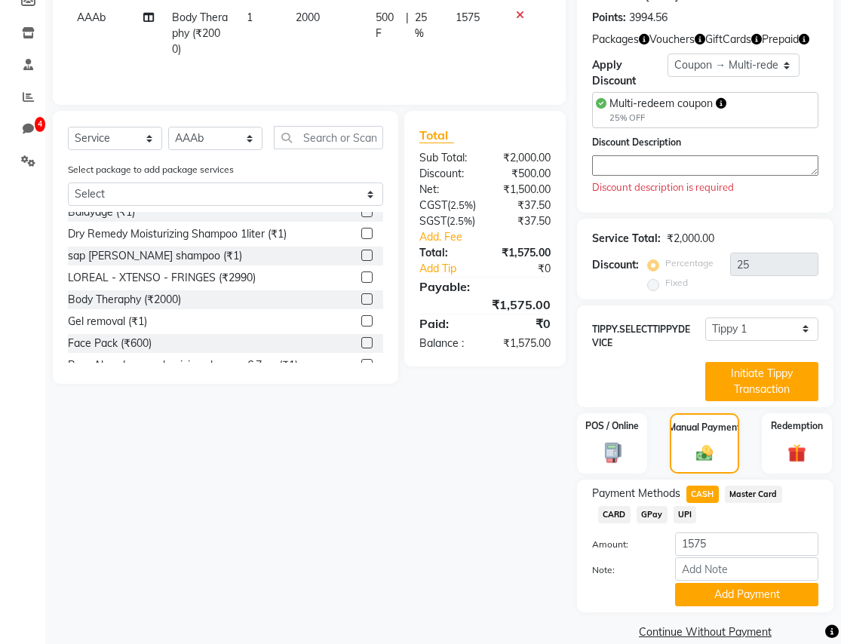
click at [654, 55] on div "Apply Discount Select Loyalty → wallet balance greater than 100000 → Level 1 Co…" at bounding box center [705, 71] width 226 height 35
click at [654, 54] on select "Select Loyalty → wallet balance greater than 100000 → Level 1 Coupon → Multi-re…" at bounding box center [734, 65] width 132 height 23
select select "0:"
click at [654, 77] on select "Select Loyalty → wallet balance greater than 100000 → Level 1 Coupon → Multi-re…" at bounding box center [734, 65] width 132 height 23
type input "0"
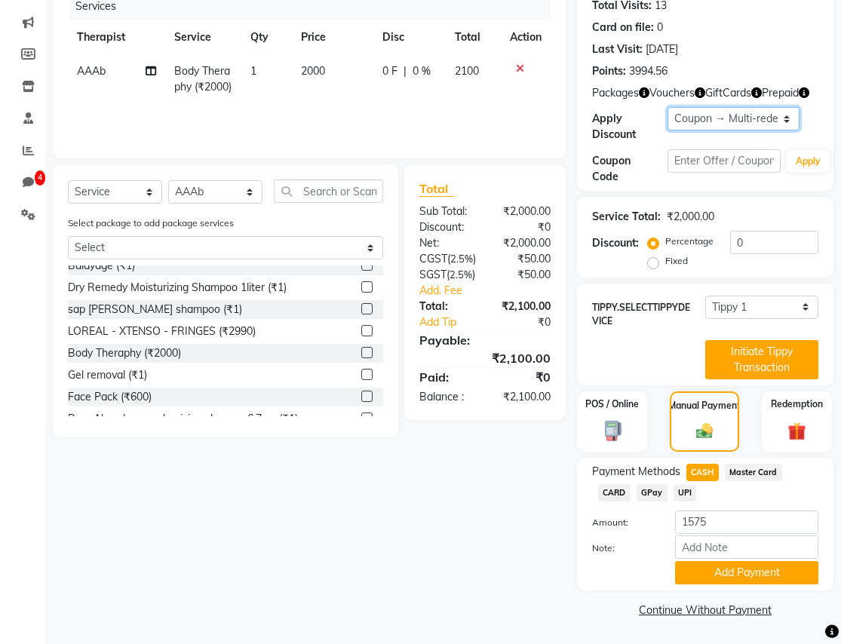
scroll to position [194, 0]
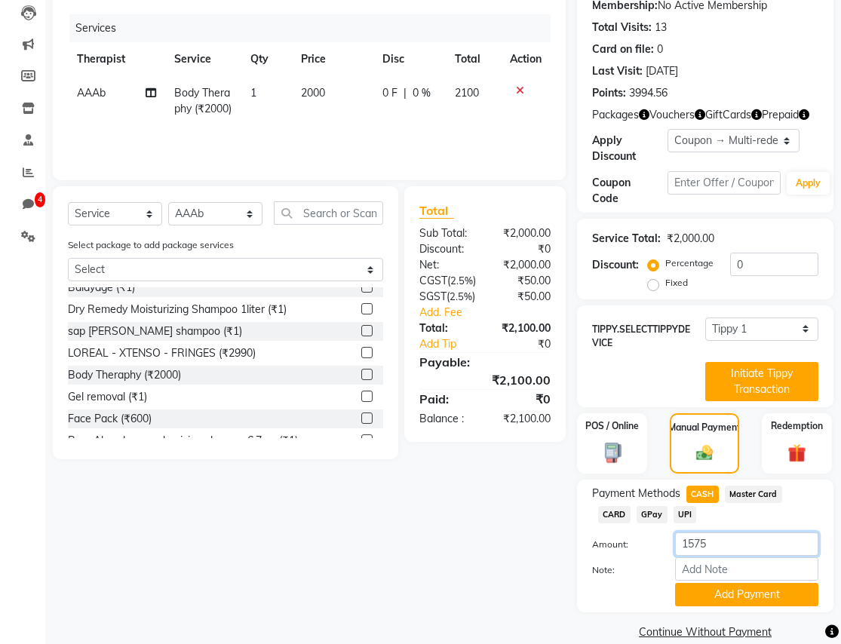
click at [654, 533] on input "1575" at bounding box center [746, 544] width 143 height 23
click at [654, 486] on span "Master Card" at bounding box center [753, 494] width 57 height 17
click at [654, 486] on span "CASH" at bounding box center [703, 494] width 32 height 17
click at [654, 533] on input "2100" at bounding box center [746, 544] width 143 height 23
type input "210"
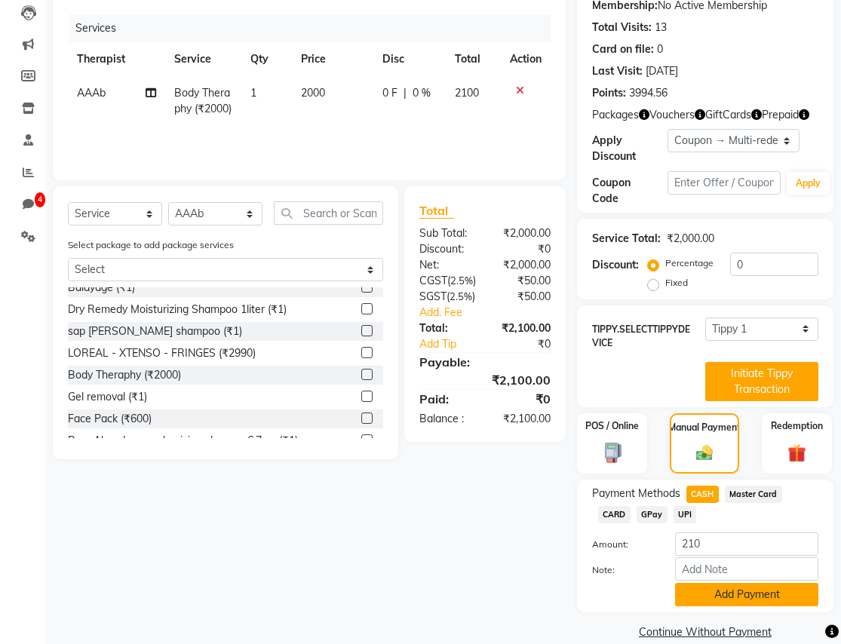
click at [654, 583] on button "Add Payment" at bounding box center [746, 594] width 143 height 23
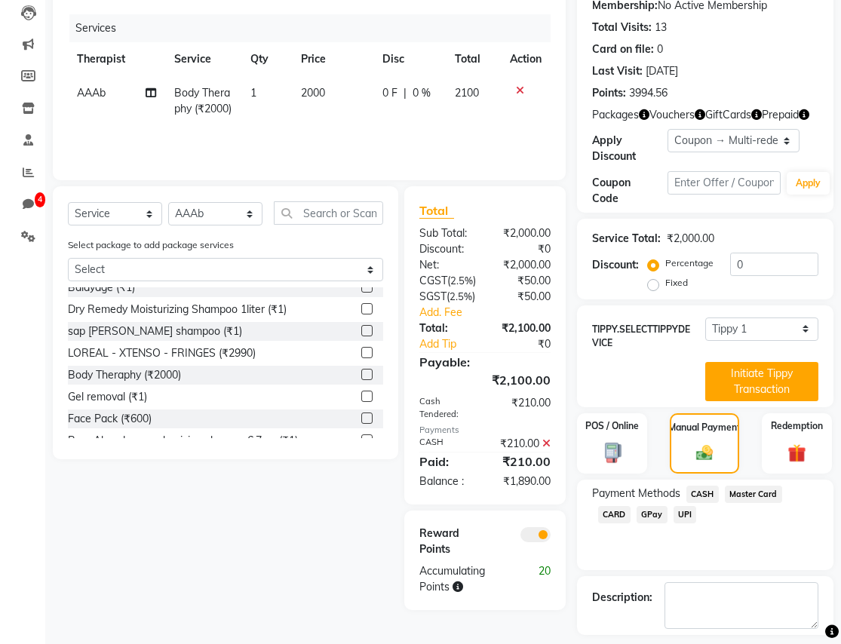
scroll to position [238, 0]
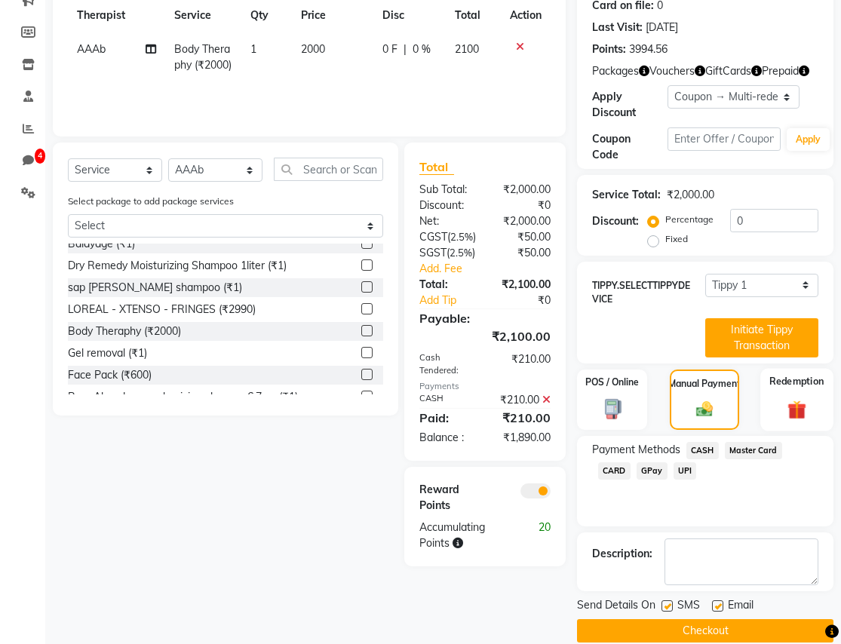
click at [654, 398] on img at bounding box center [797, 409] width 31 height 23
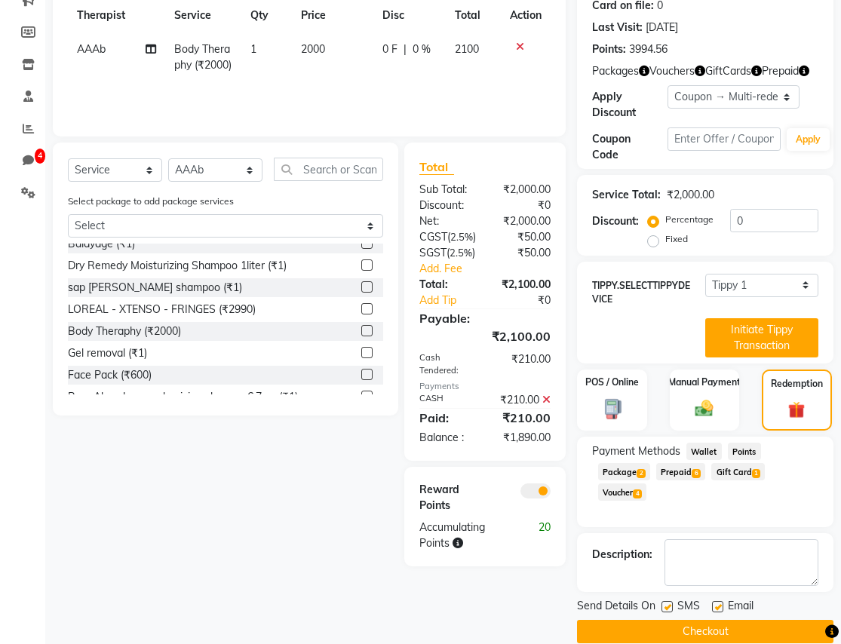
click at [654, 443] on span "Wallet" at bounding box center [704, 451] width 35 height 17
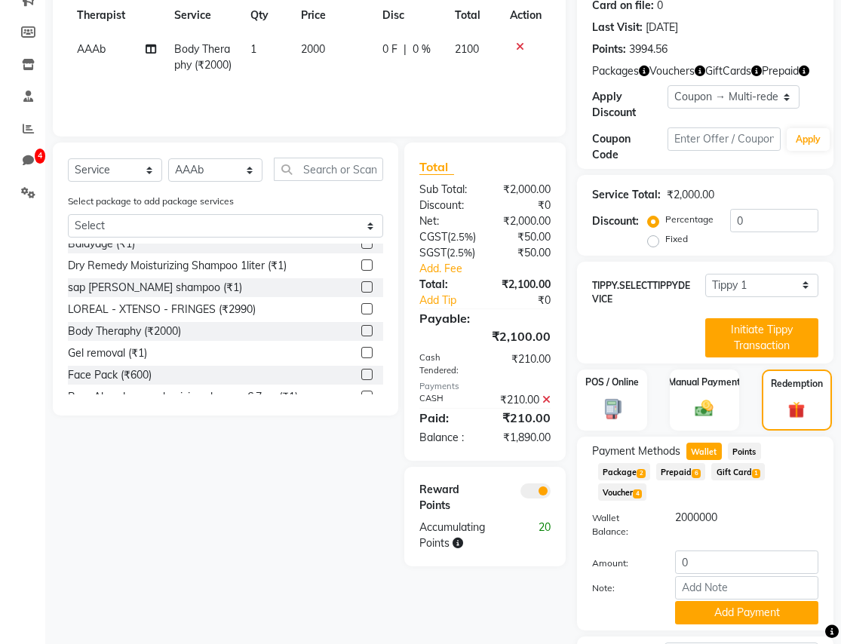
scroll to position [342, 0]
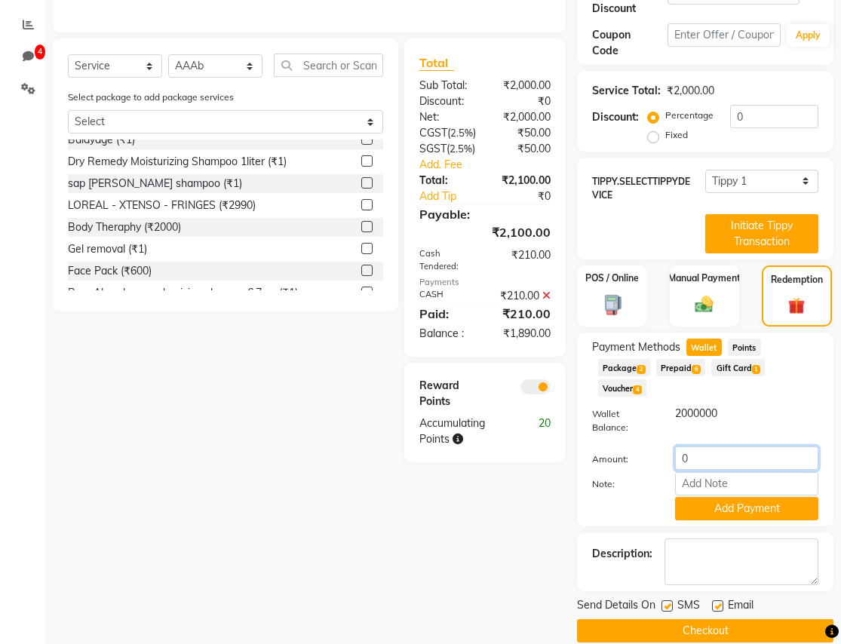
click at [654, 447] on input "0" at bounding box center [746, 458] width 143 height 23
click at [654, 447] on input "number" at bounding box center [746, 458] width 143 height 23
type input "1890"
click at [654, 497] on button "Add Payment" at bounding box center [746, 508] width 143 height 23
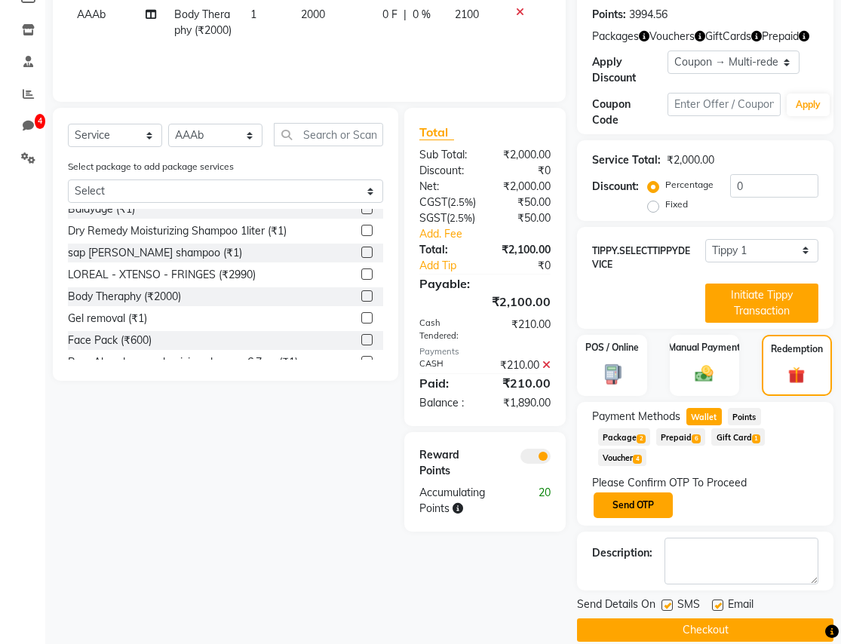
click at [630, 493] on button "Send OTP" at bounding box center [633, 506] width 79 height 26
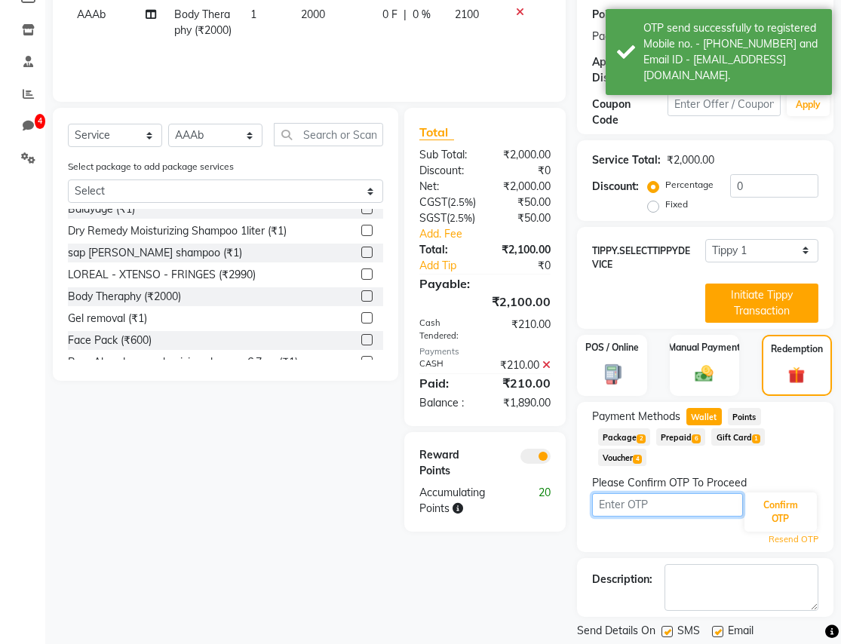
click at [651, 494] on input "text" at bounding box center [667, 505] width 151 height 23
type input "5937"
click at [654, 493] on button "Confirm OTP" at bounding box center [781, 512] width 72 height 39
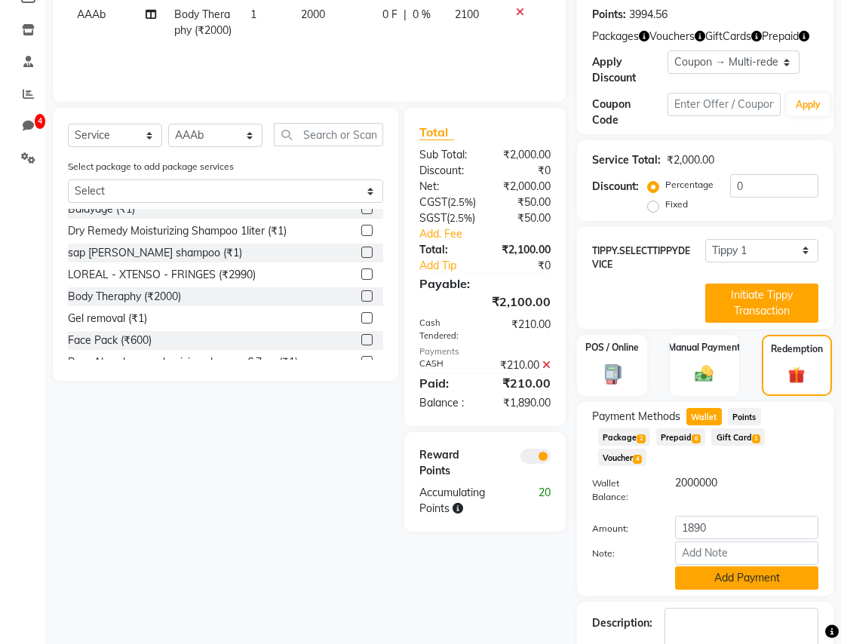
click at [654, 567] on button "Add Payment" at bounding box center [746, 578] width 143 height 23
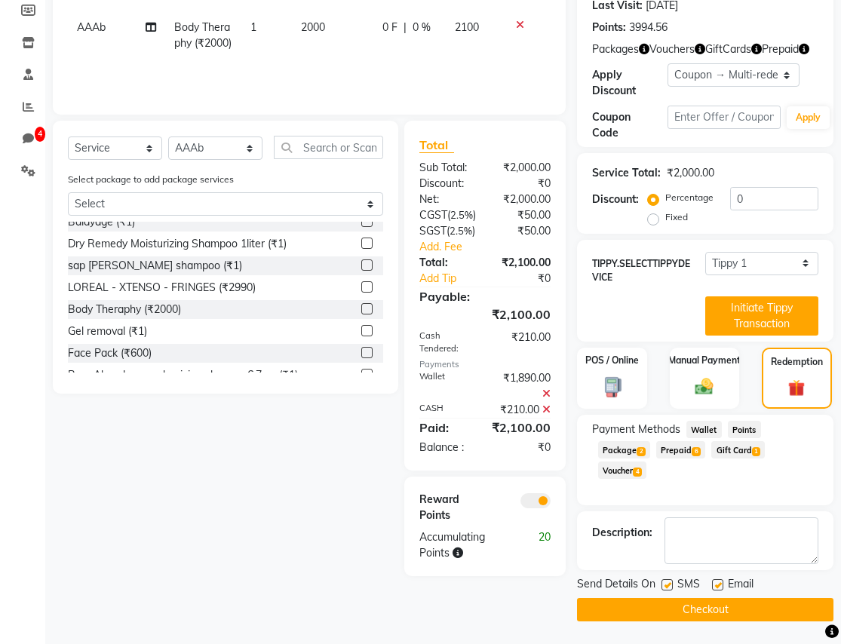
scroll to position [238, 0]
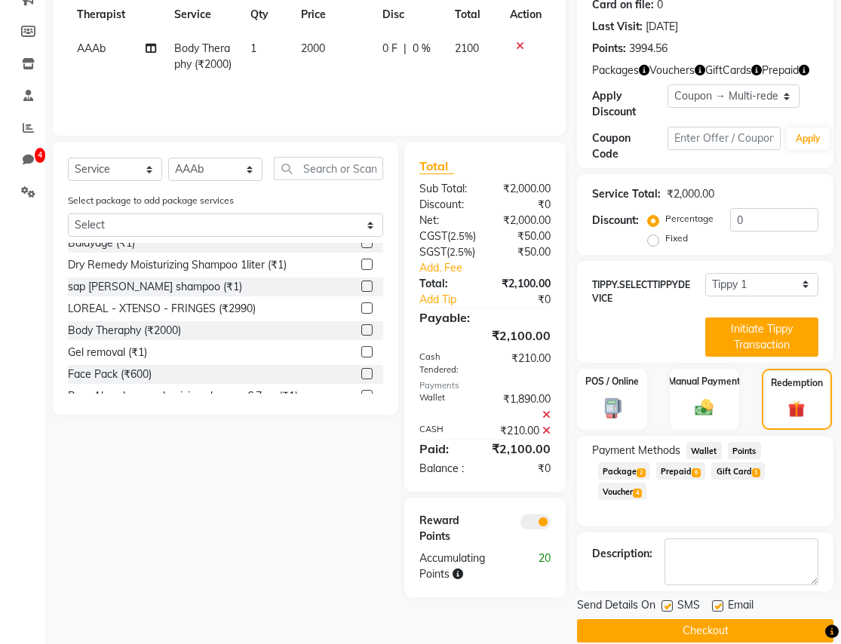
click at [654, 620] on button "Checkout" at bounding box center [705, 631] width 257 height 23
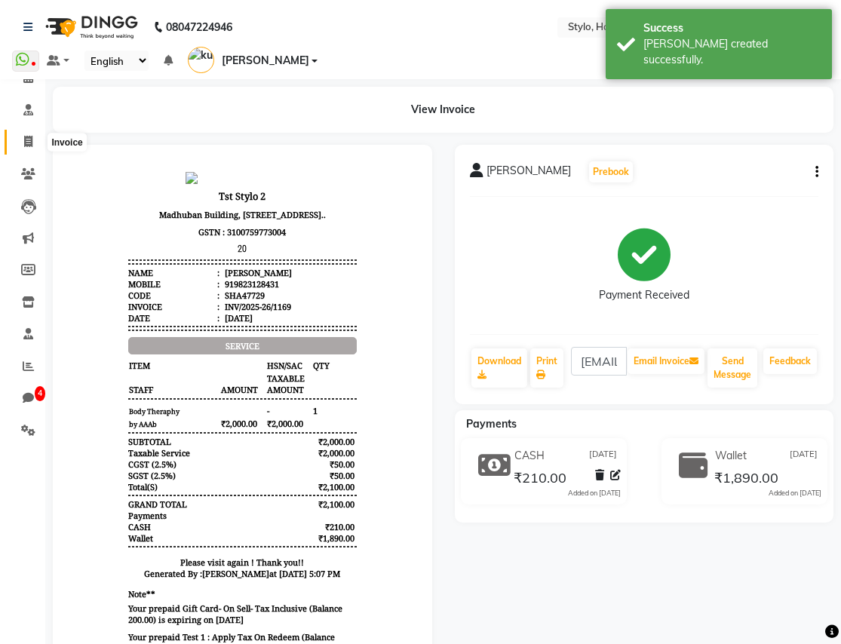
click at [29, 140] on icon at bounding box center [28, 141] width 8 height 11
select select "service"
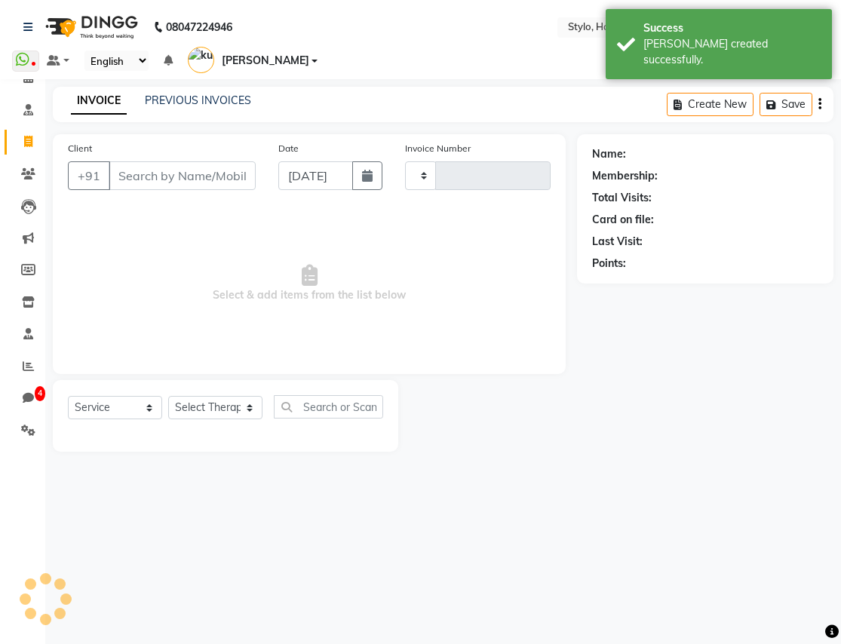
type input "1170"
select select "157"
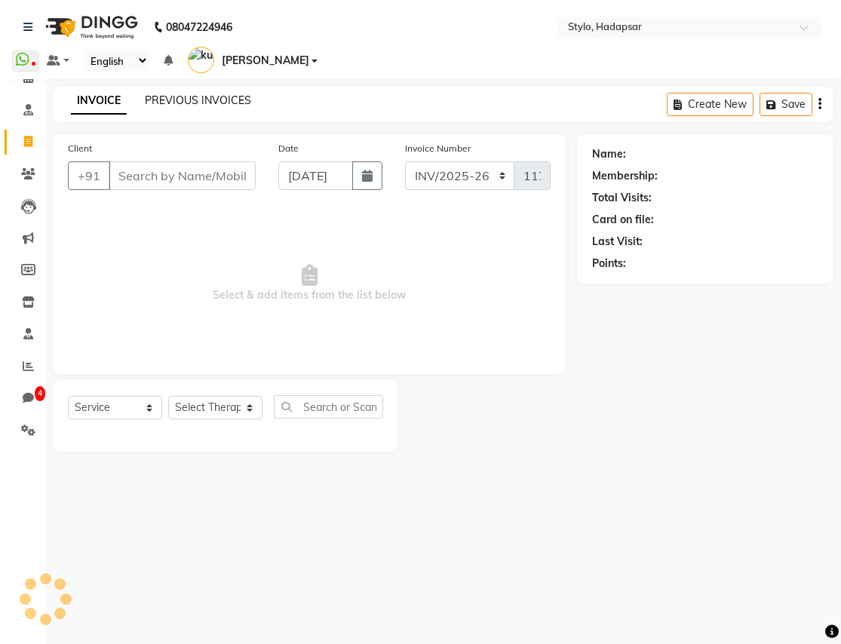
click at [220, 94] on link "PREVIOUS INVOICES" at bounding box center [198, 101] width 106 height 14
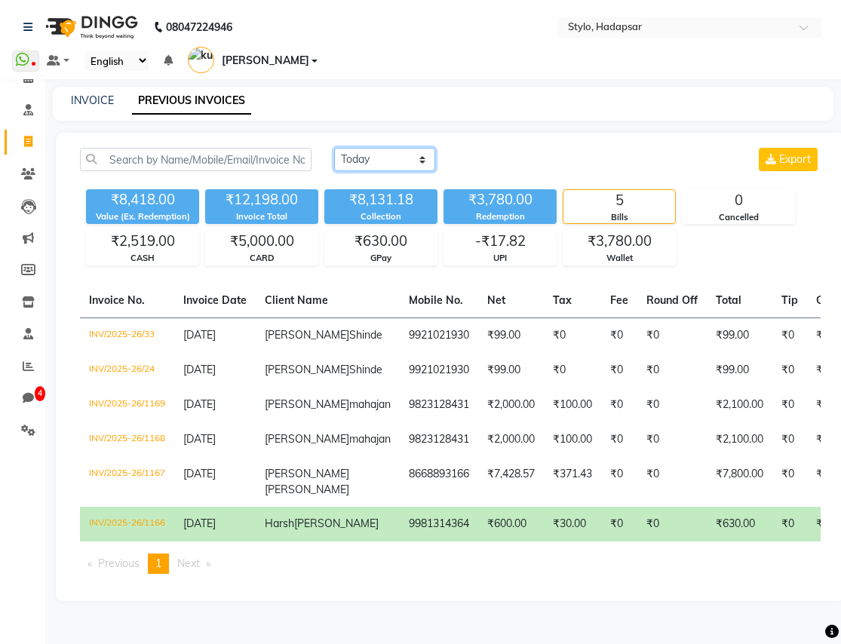
click at [416, 148] on select "Today Yesterday Custom Range" at bounding box center [384, 159] width 101 height 23
click at [334, 148] on select "Today Yesterday Custom Range" at bounding box center [384, 159] width 101 height 23
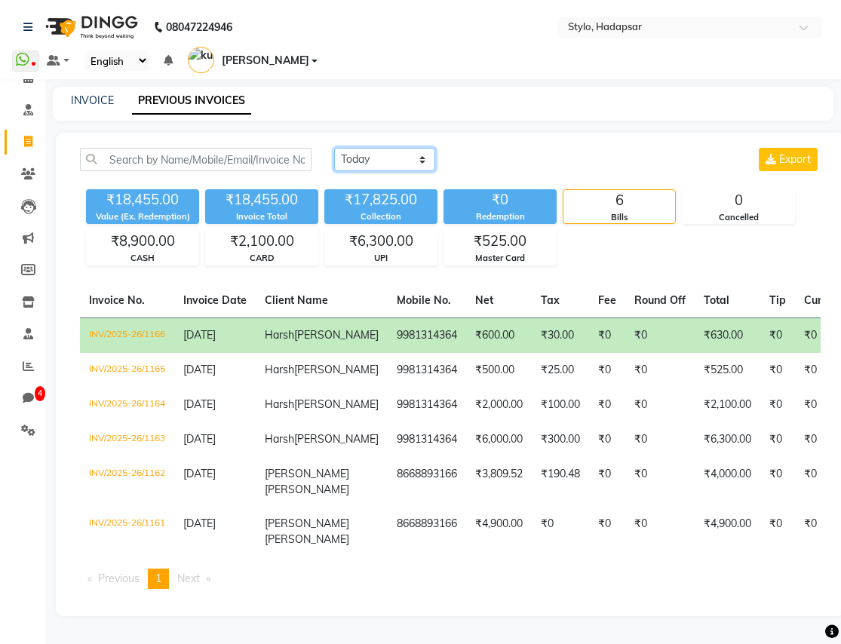
click at [426, 148] on select "Today Yesterday Custom Range" at bounding box center [384, 159] width 101 height 23
select select "today"
click at [334, 148] on select "Today Yesterday Custom Range" at bounding box center [384, 159] width 101 height 23
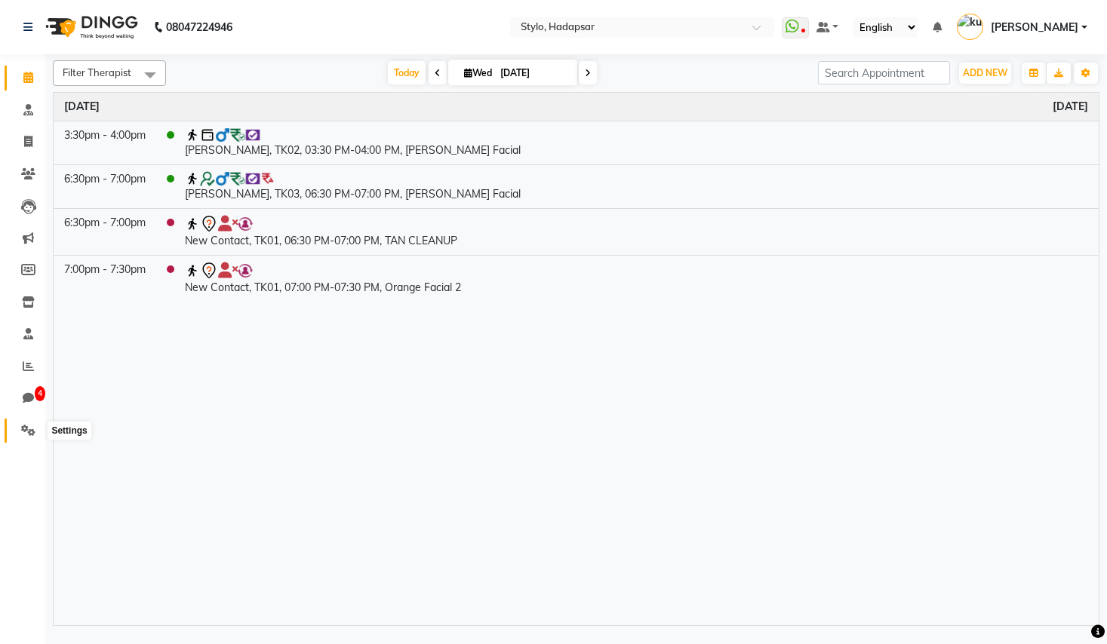
click at [20, 429] on span at bounding box center [28, 431] width 26 height 17
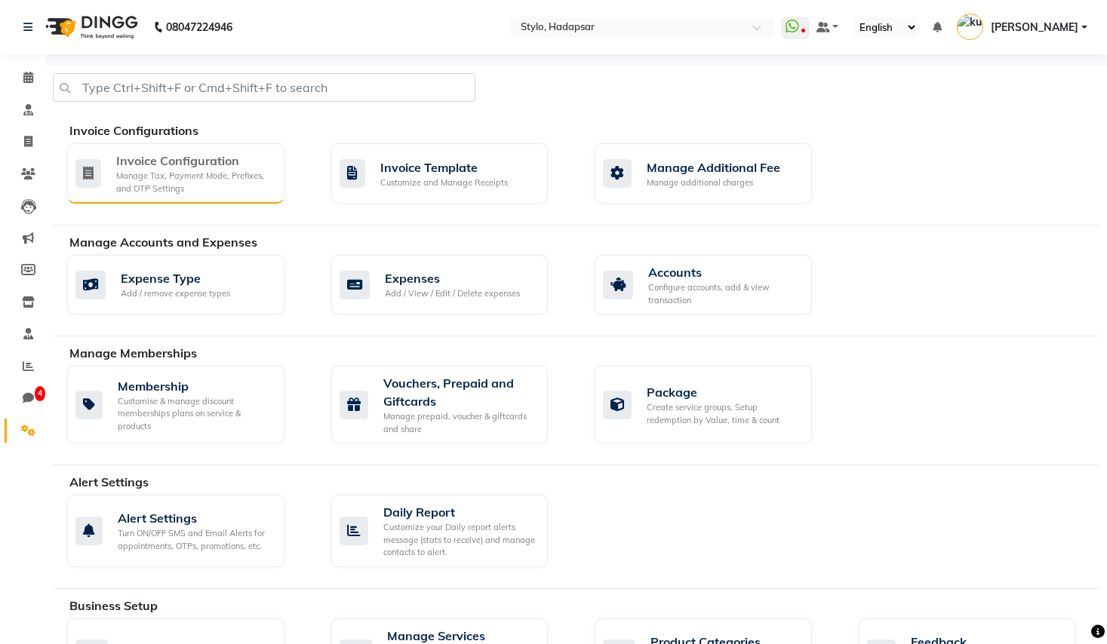
click at [177, 185] on div "Manage Tax, Payment Mode, Prefixes, and OTP Settings" at bounding box center [194, 182] width 156 height 25
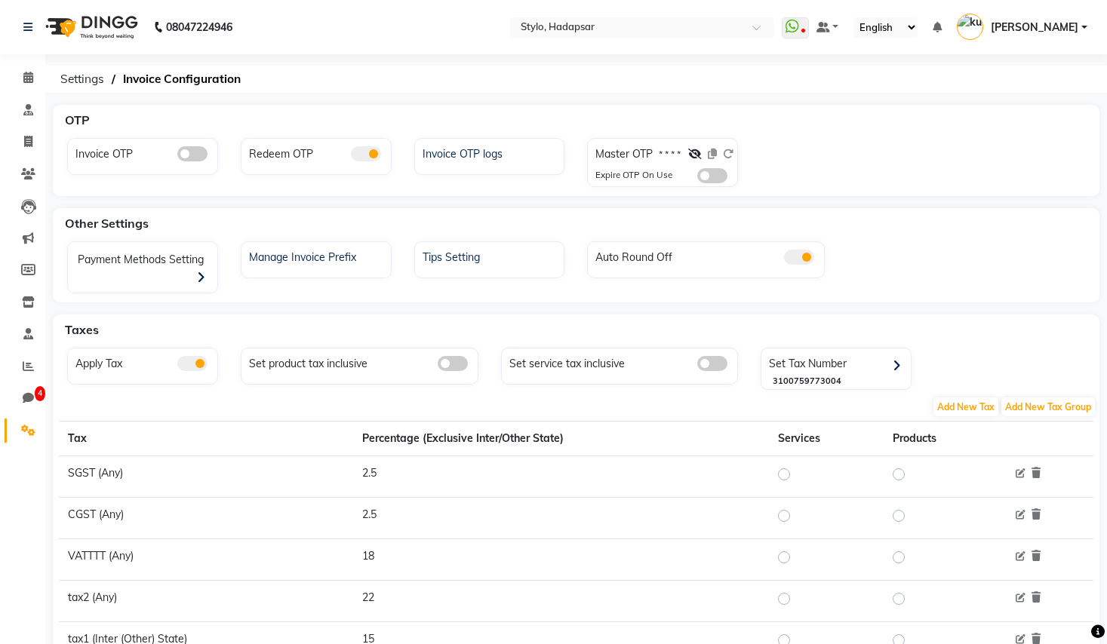
click at [368, 158] on span at bounding box center [366, 153] width 30 height 15
click at [351, 156] on input "checkbox" at bounding box center [351, 156] width 0 height 0
click at [358, 150] on span at bounding box center [366, 153] width 30 height 15
click at [351, 156] on input "checkbox" at bounding box center [351, 156] width 0 height 0
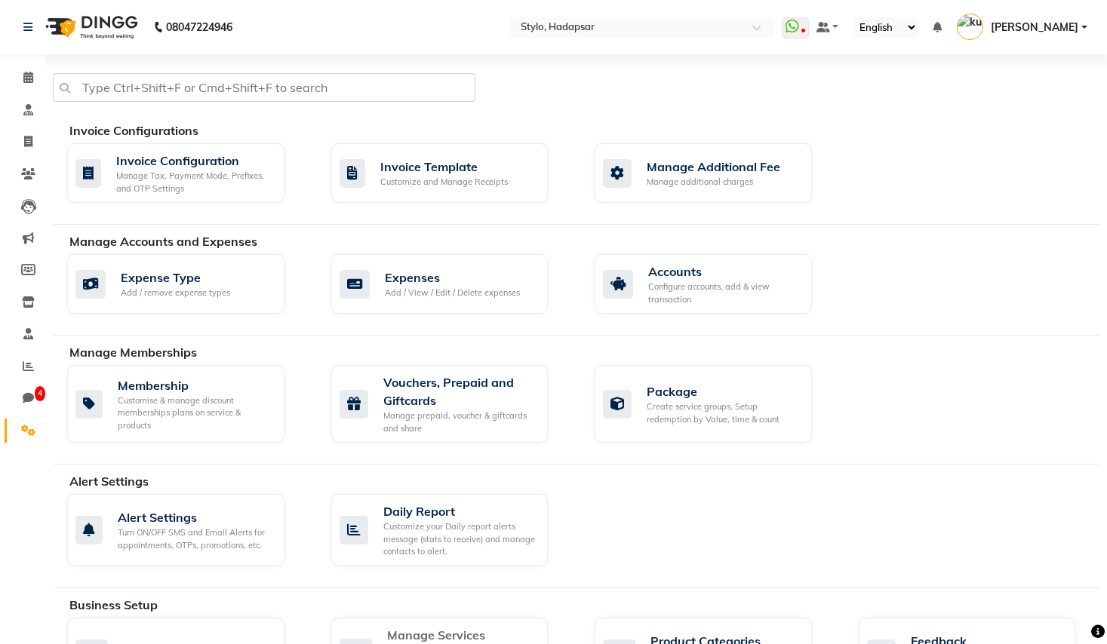
scroll to position [205, 0]
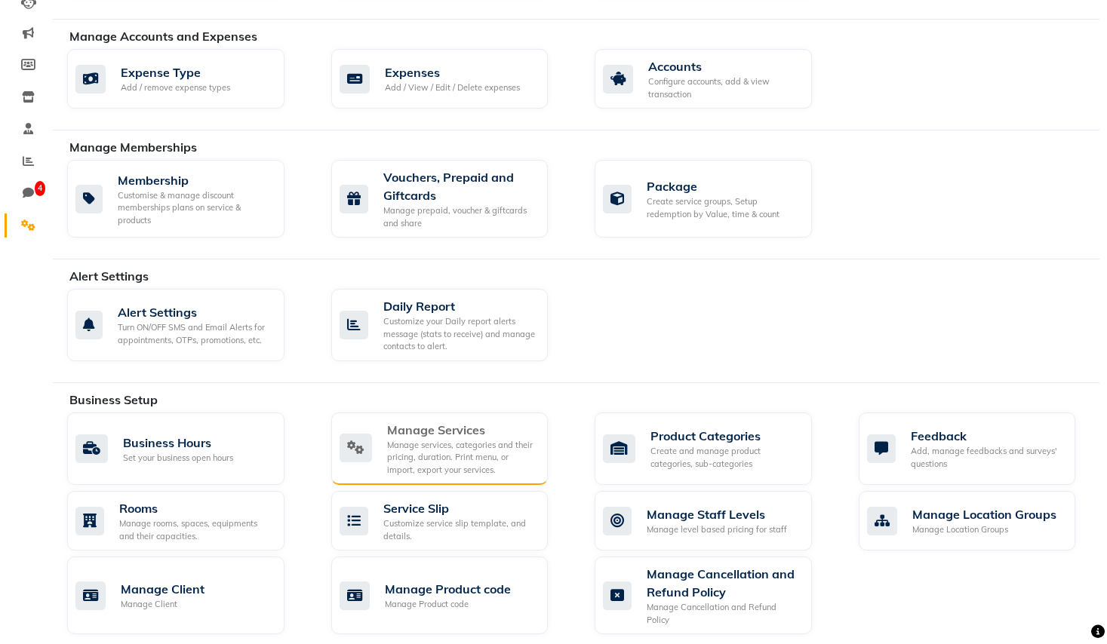
click at [454, 449] on div "Manage services, categories and their pricing, duration. Print menu, or import,…" at bounding box center [461, 458] width 149 height 38
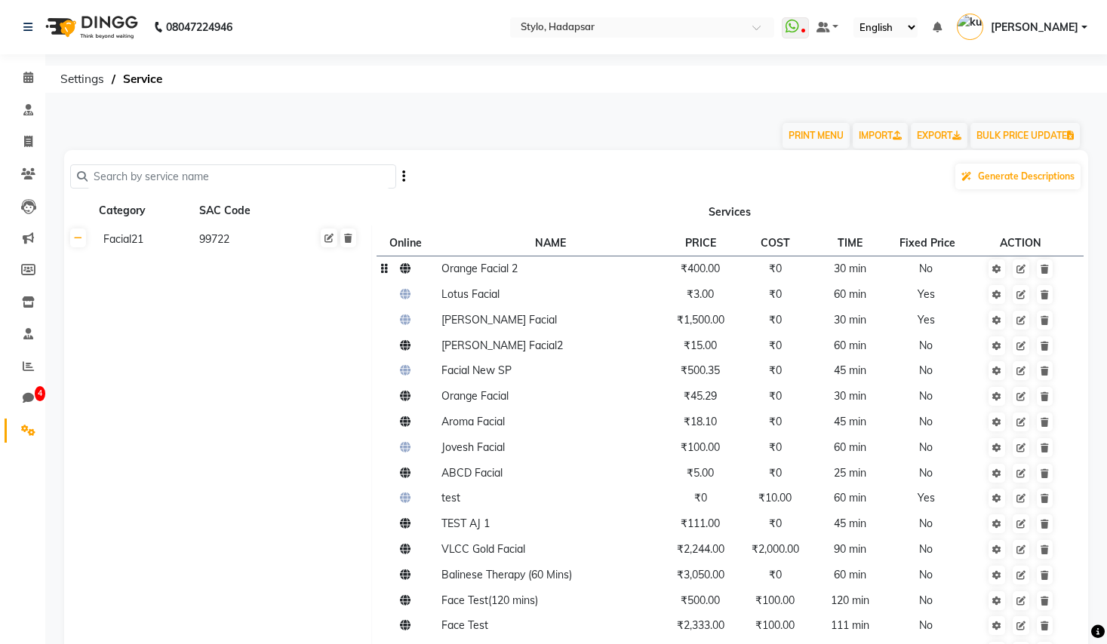
click at [1000, 279] on td at bounding box center [1021, 269] width 100 height 26
click at [1001, 278] on link at bounding box center [997, 269] width 17 height 19
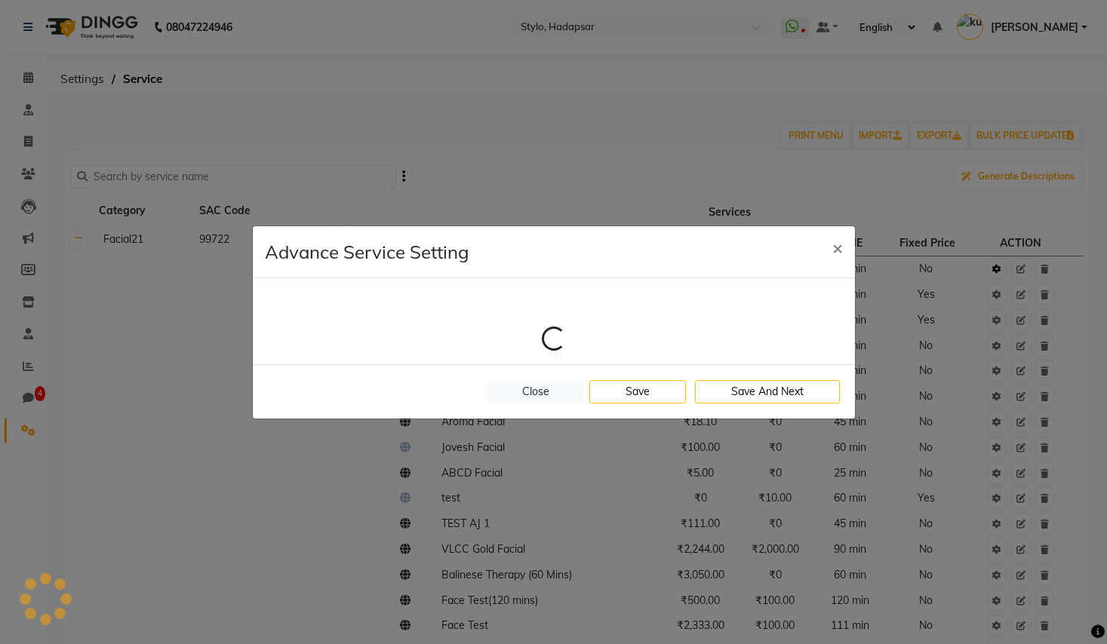
select select "1: 2451"
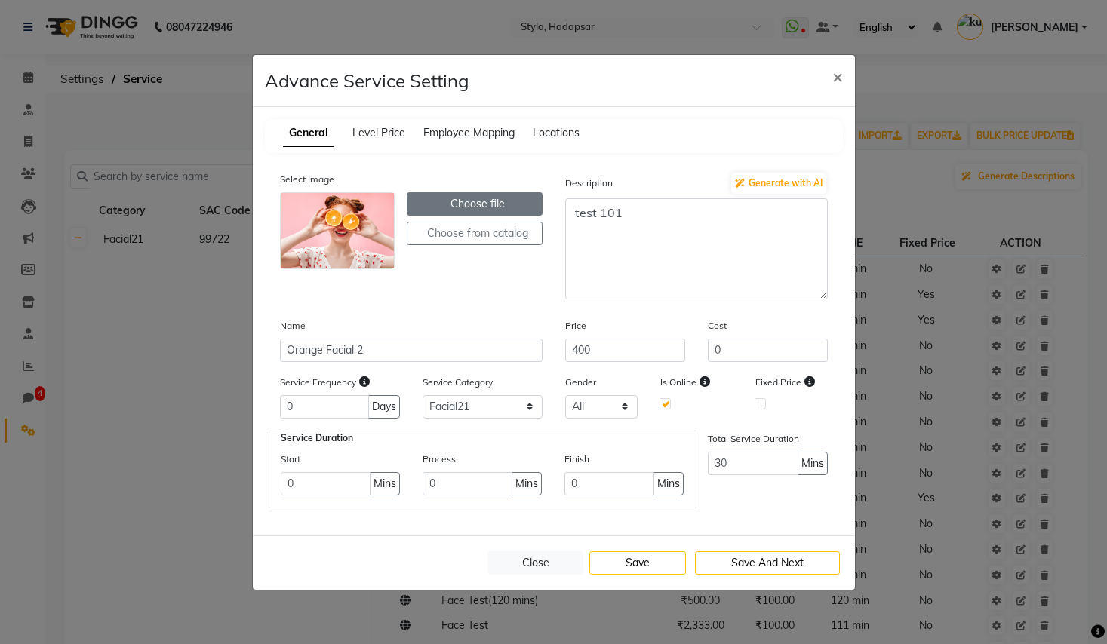
click at [468, 208] on label "Choose file" at bounding box center [475, 203] width 136 height 23
click at [0, 0] on input "Choose file" at bounding box center [0, 0] width 0 height 0
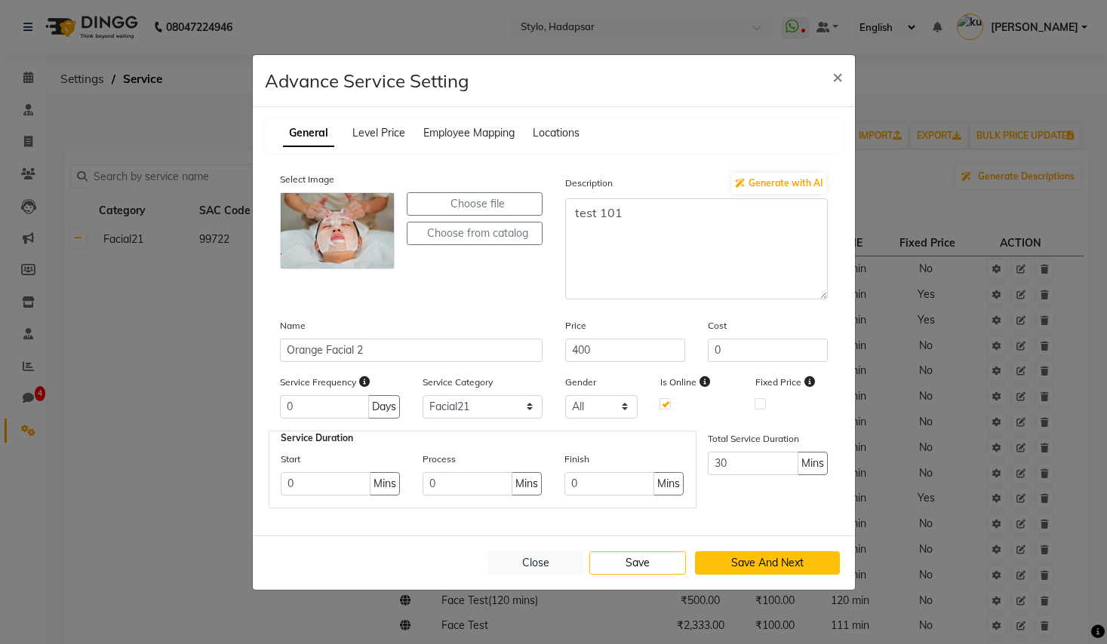
click at [754, 562] on button "Save And Next" at bounding box center [767, 563] width 145 height 23
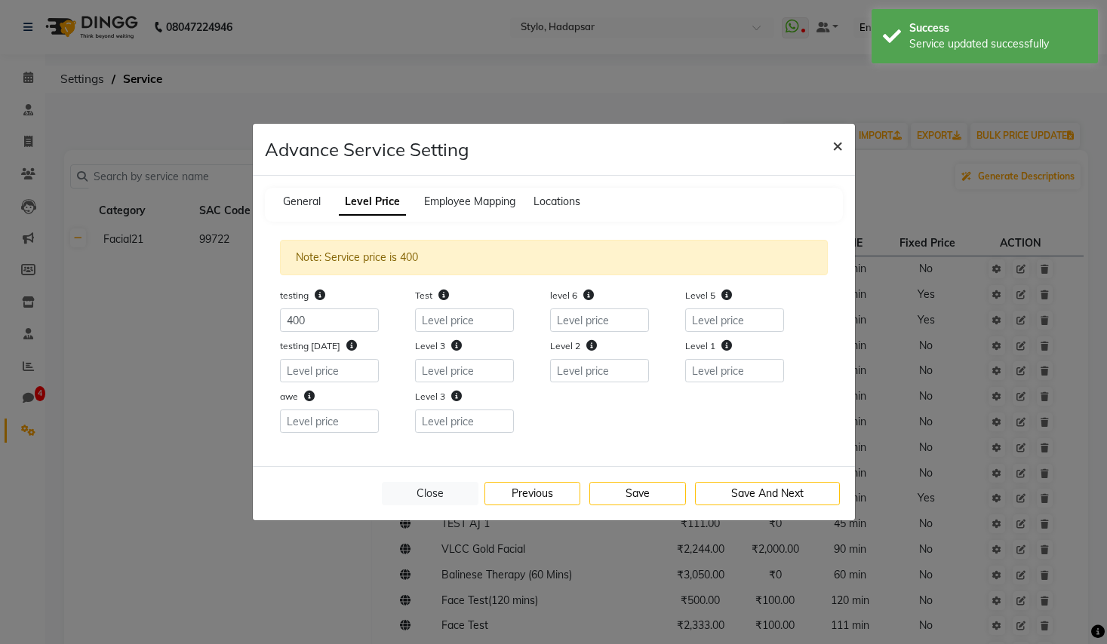
click at [840, 144] on span "×" at bounding box center [837, 145] width 11 height 23
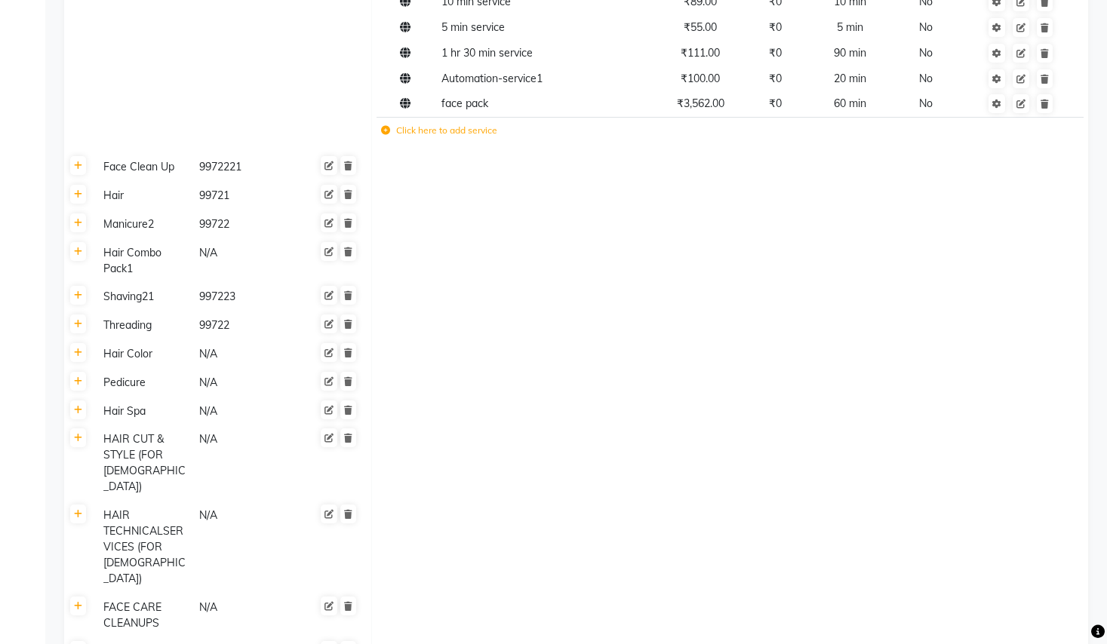
scroll to position [783, 0]
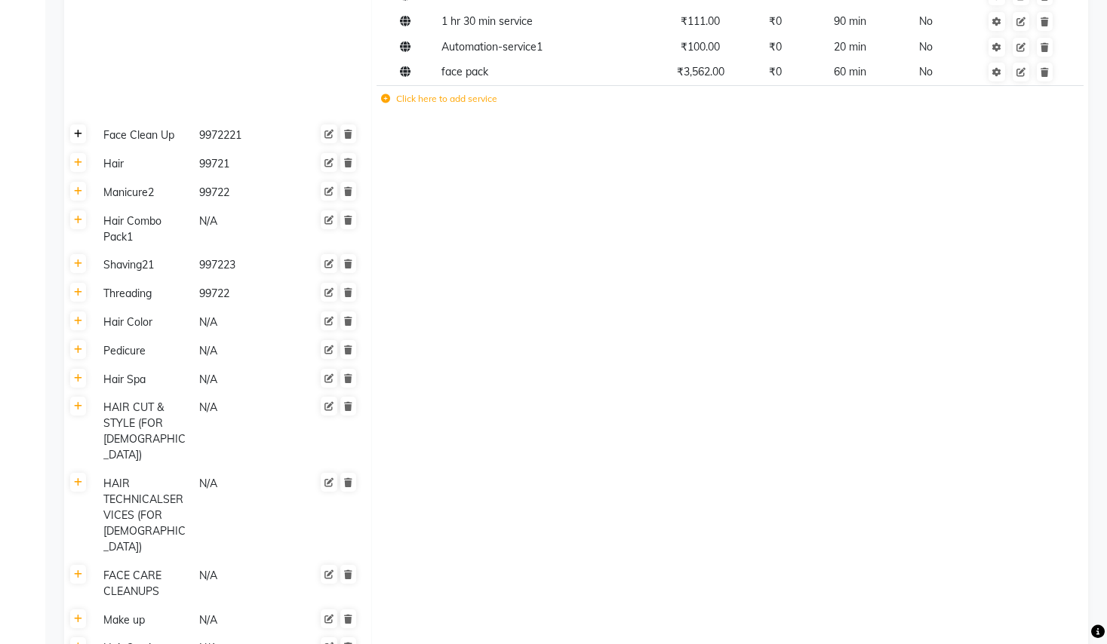
click at [83, 140] on link at bounding box center [78, 134] width 16 height 19
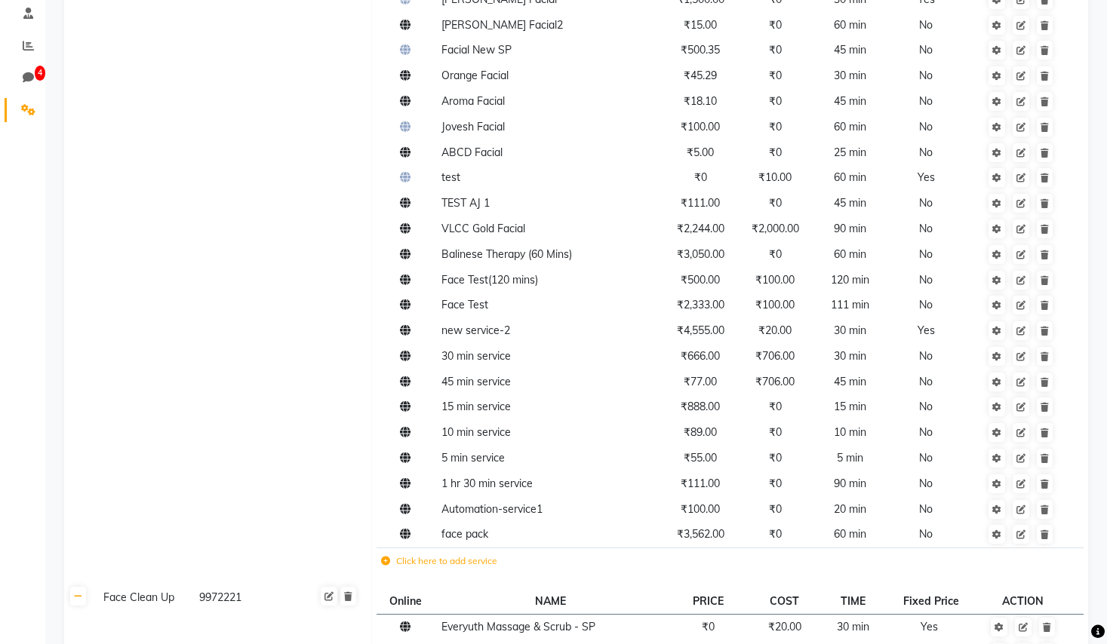
scroll to position [0, 0]
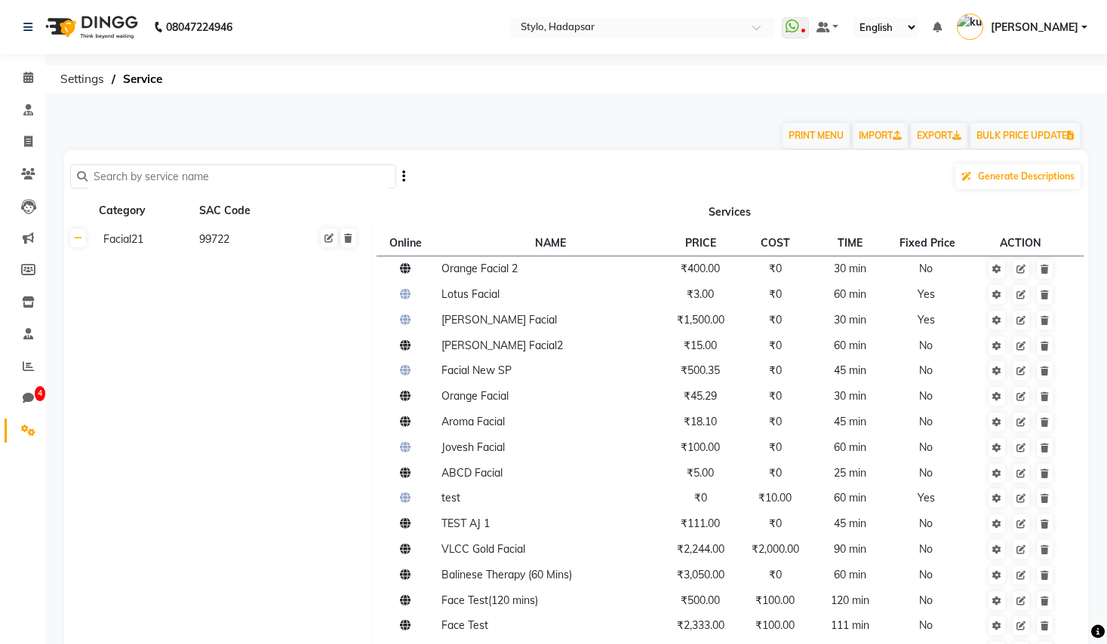
click at [291, 189] on div "Generate Descriptions" at bounding box center [576, 176] width 1012 height 29
click at [284, 185] on input "text" at bounding box center [239, 176] width 302 height 23
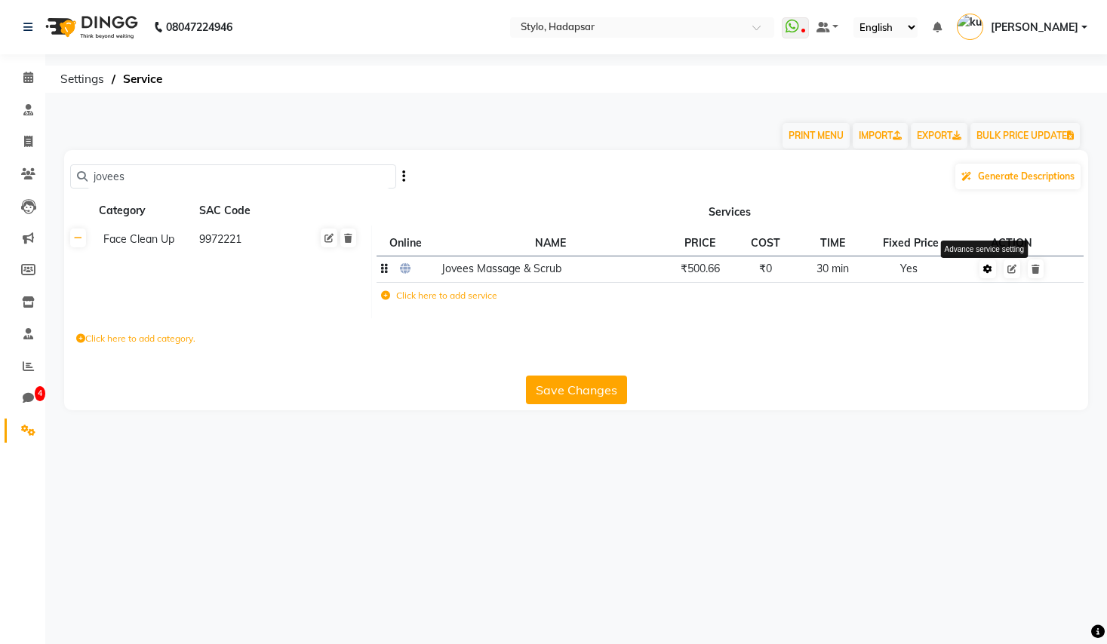
type input "jovees"
click at [989, 275] on link at bounding box center [988, 269] width 17 height 19
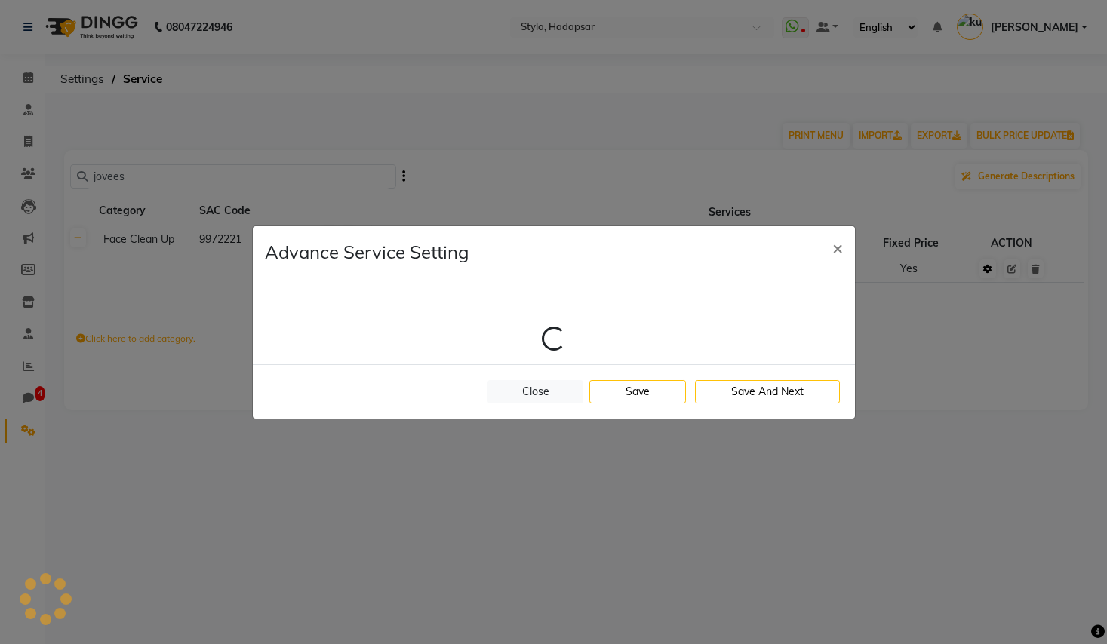
select select "2: 2"
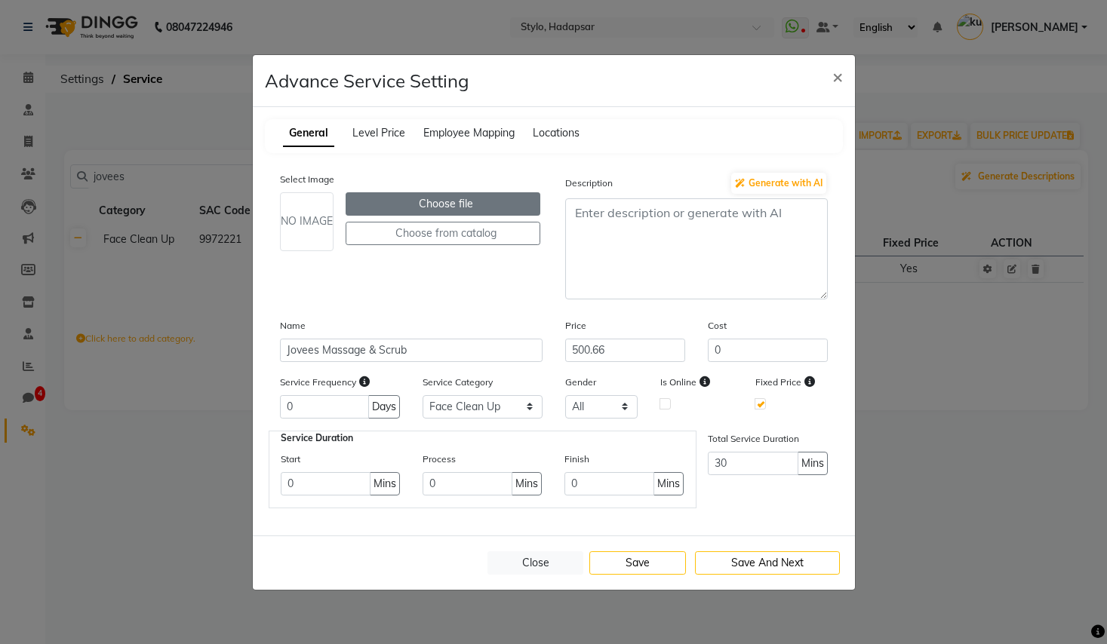
click at [402, 209] on label "Choose file" at bounding box center [443, 203] width 195 height 23
click at [0, 0] on input "Choose file" at bounding box center [0, 0] width 0 height 0
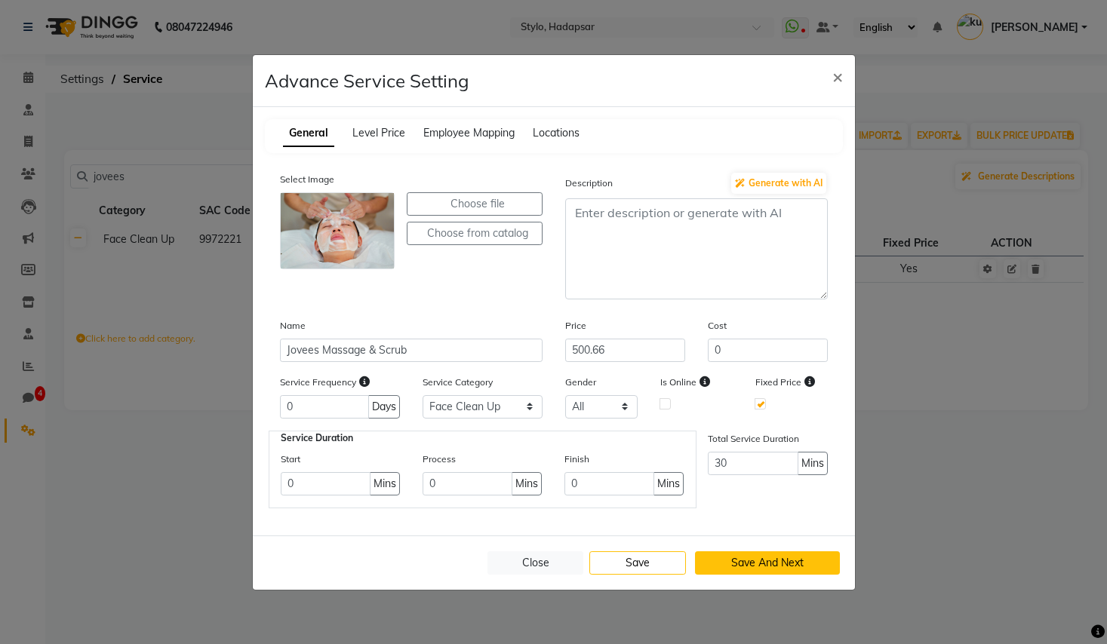
click at [763, 557] on button "Save And Next" at bounding box center [767, 563] width 145 height 23
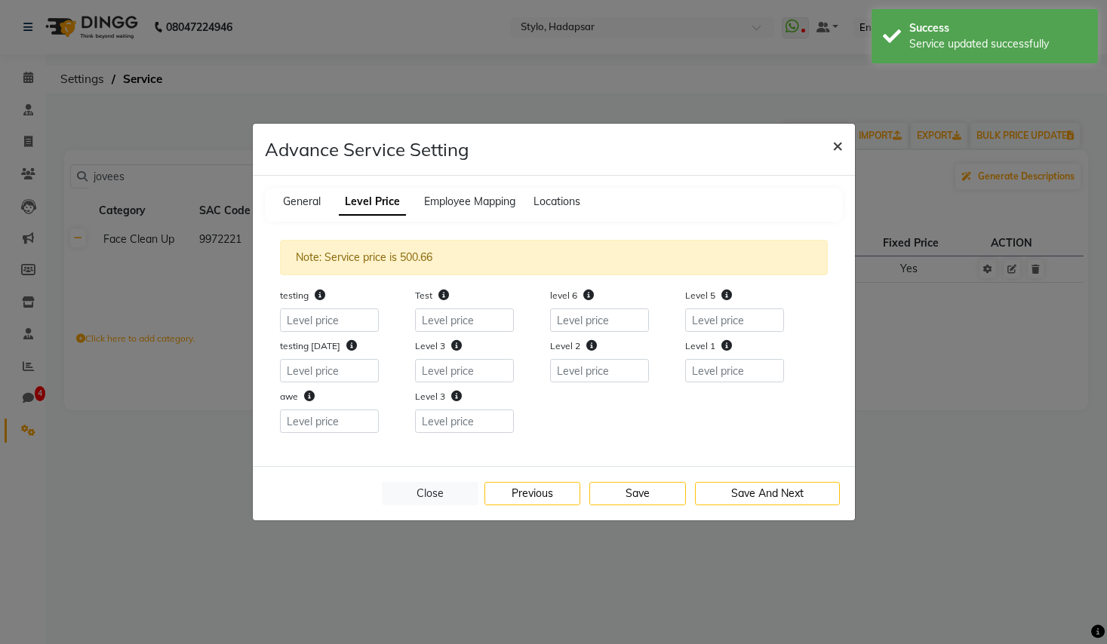
click at [827, 139] on button "×" at bounding box center [837, 145] width 35 height 42
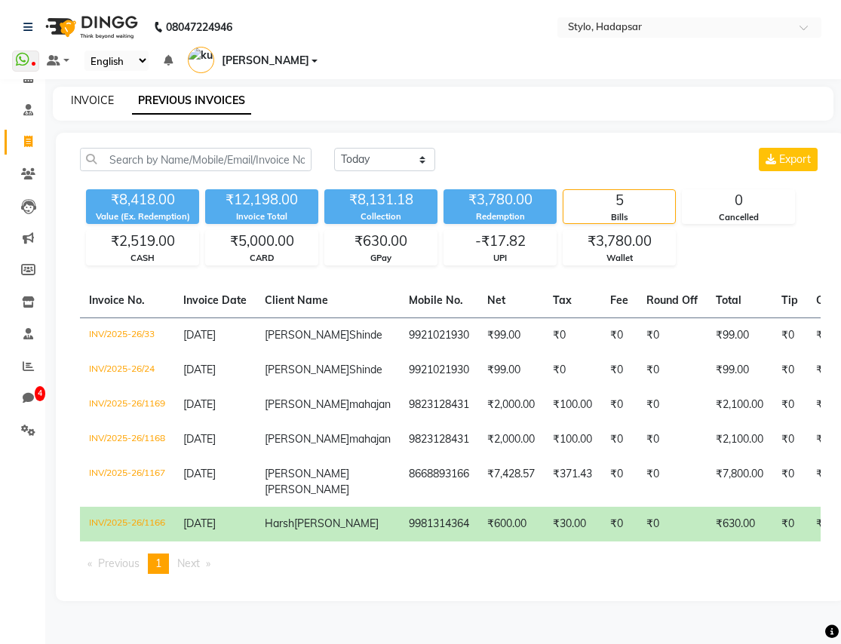
click at [86, 94] on link "INVOICE" at bounding box center [92, 101] width 43 height 14
select select "service"
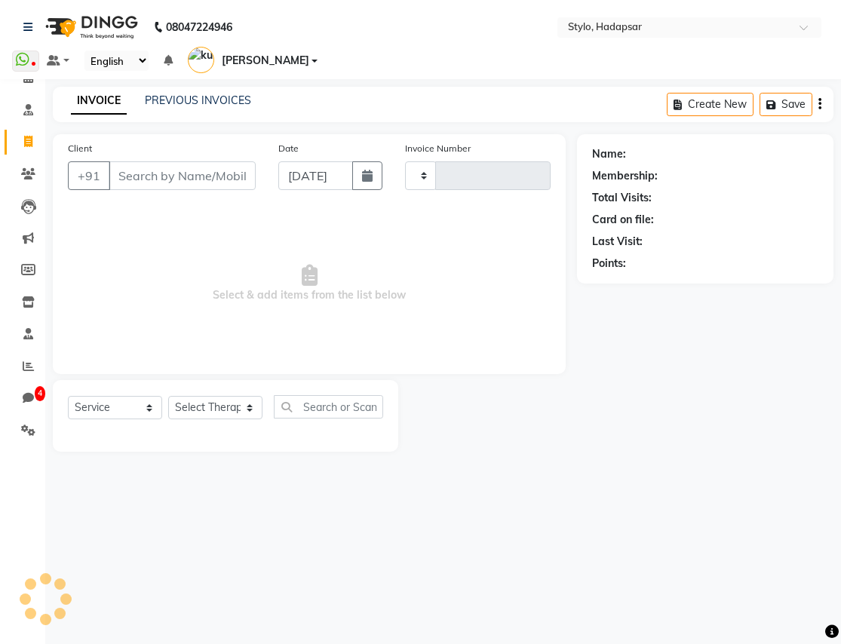
type input "1170"
select select "157"
select select "service"
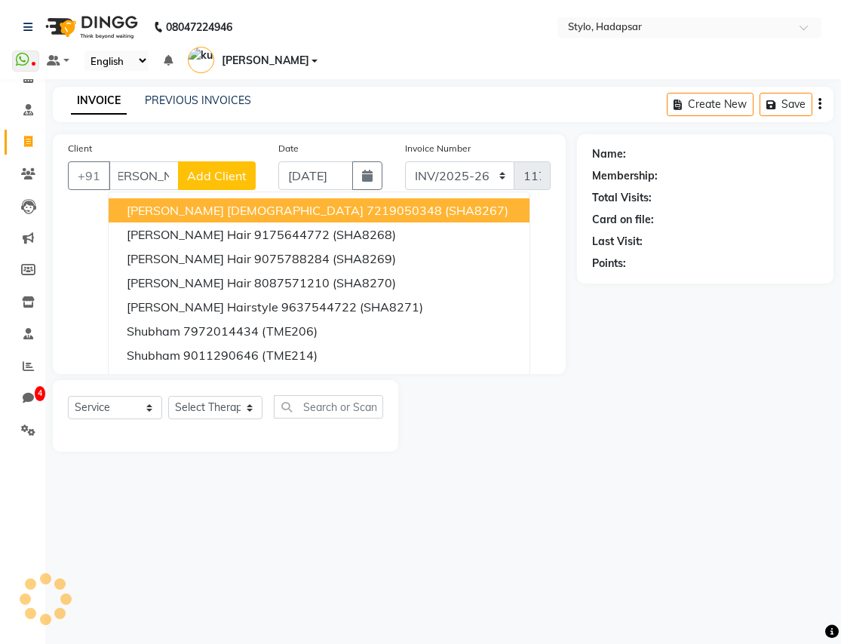
scroll to position [0, 20]
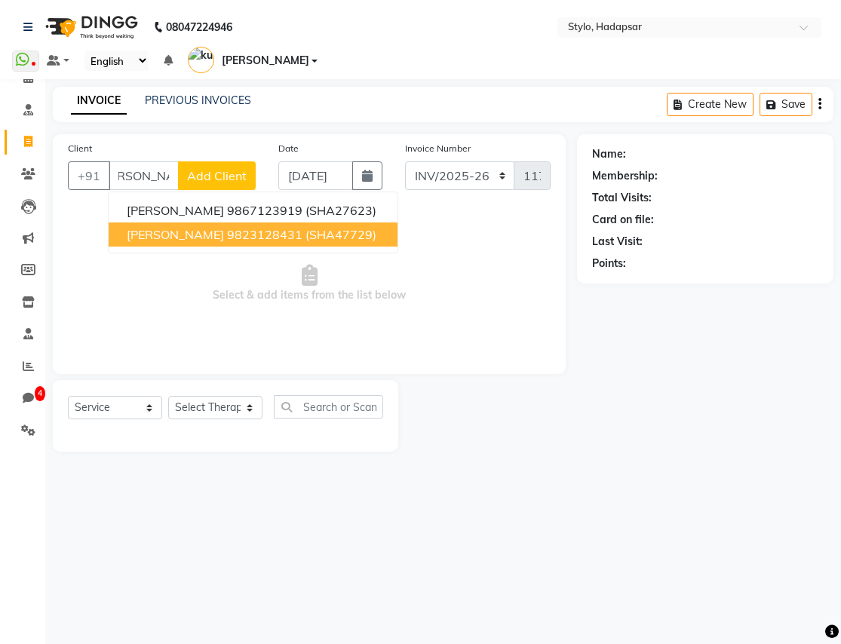
click at [213, 227] on span "[PERSON_NAME]" at bounding box center [175, 234] width 97 height 15
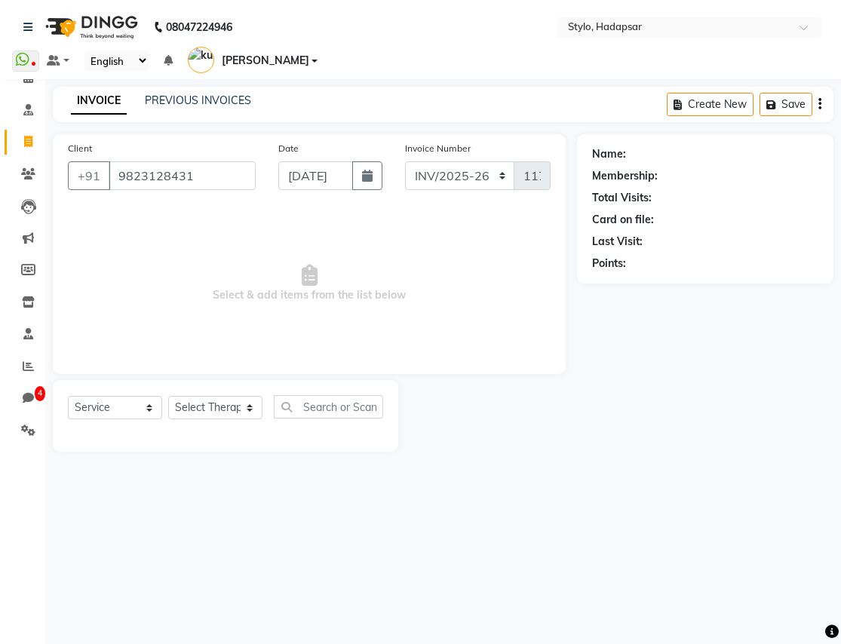
scroll to position [0, 0]
type input "9823128431"
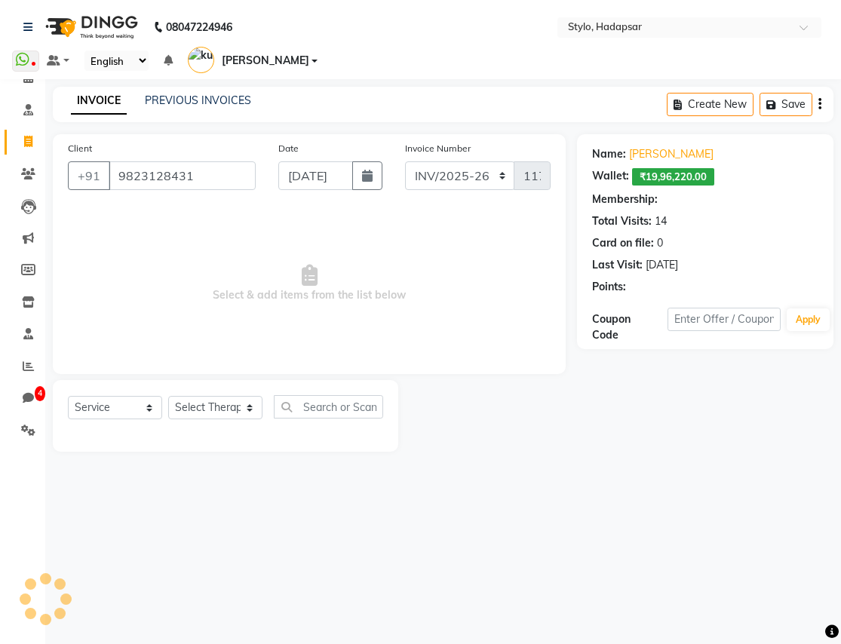
select select "2: Object"
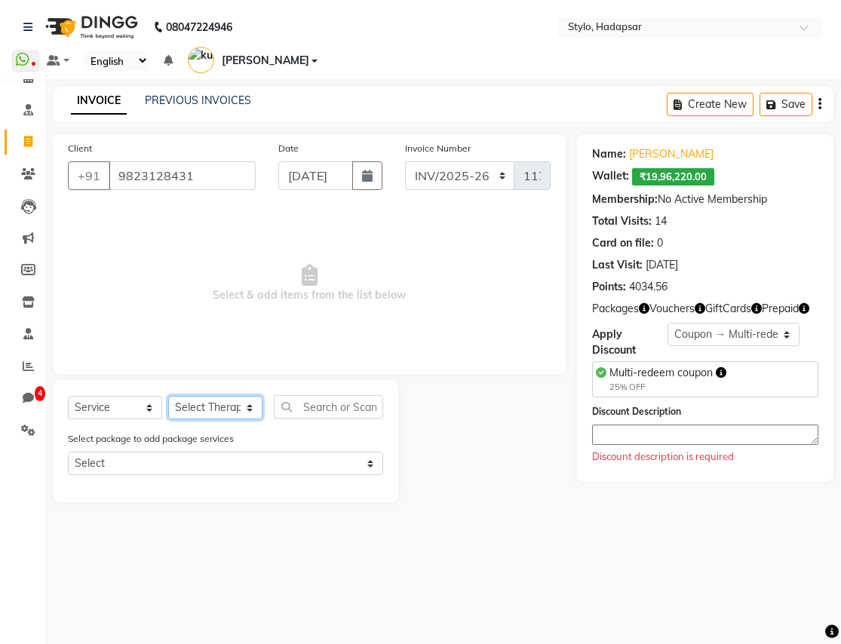
click at [198, 396] on select "Select Therapist AAAb aadi [PERSON_NAME] abc testing Abc testing abhi Admin A A…" at bounding box center [215, 407] width 94 height 23
select select "5396"
click at [168, 396] on select "Select Therapist AAAb aadi [PERSON_NAME] abc testing Abc testing abhi Admin A A…" at bounding box center [215, 407] width 94 height 23
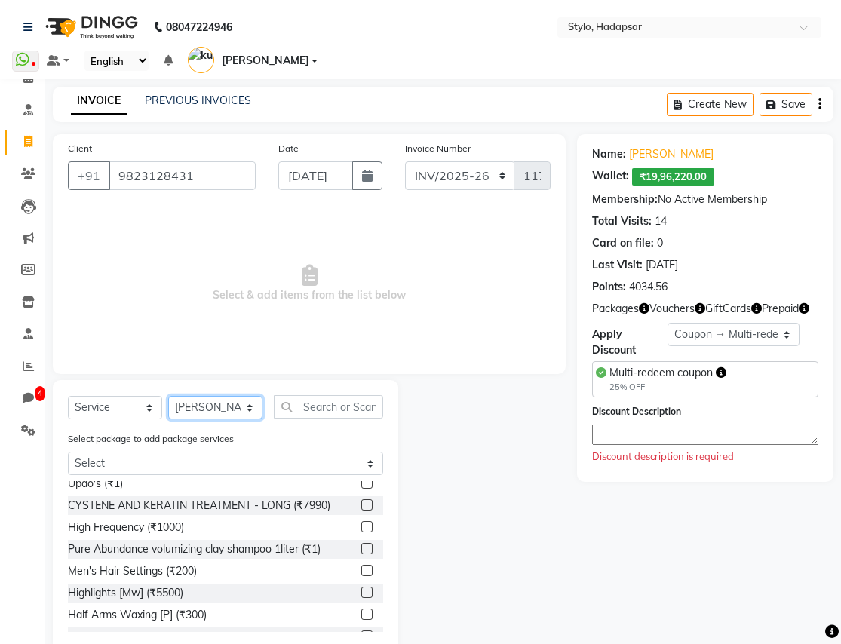
scroll to position [115, 0]
click at [315, 395] on input "text" at bounding box center [328, 406] width 109 height 23
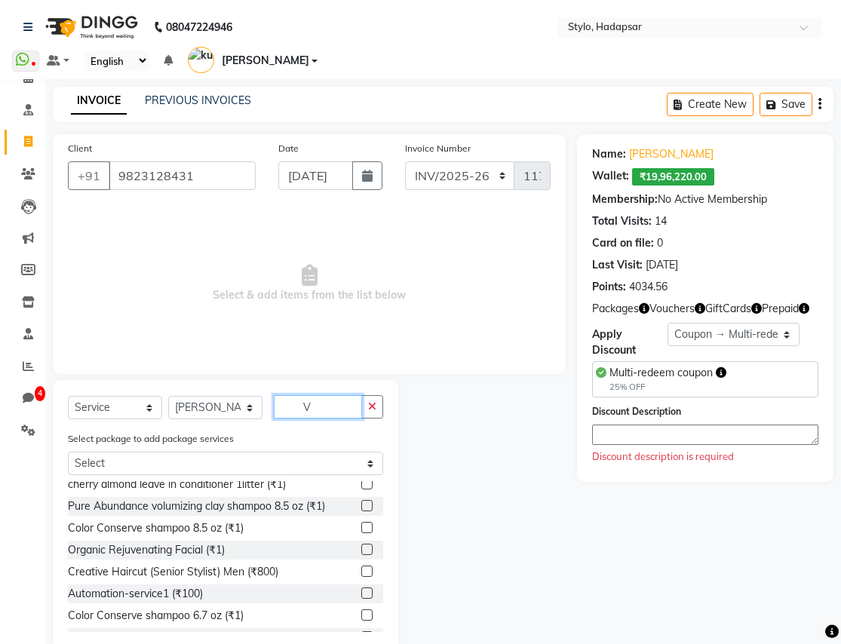
scroll to position [0, 0]
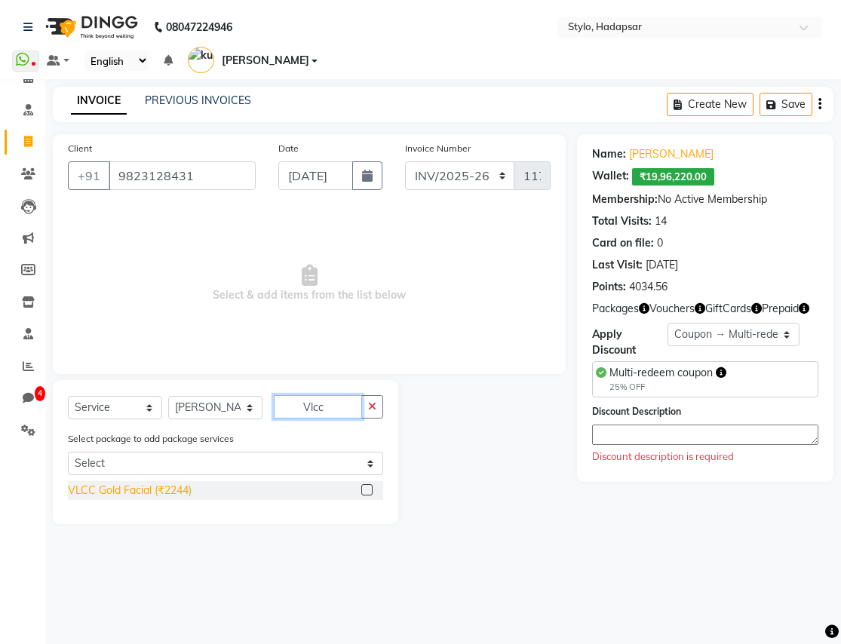
type input "Vlcc"
click at [131, 483] on div "VLCC Gold Facial (₹2244)" at bounding box center [130, 491] width 124 height 16
checkbox input "true"
select select "Z73944"
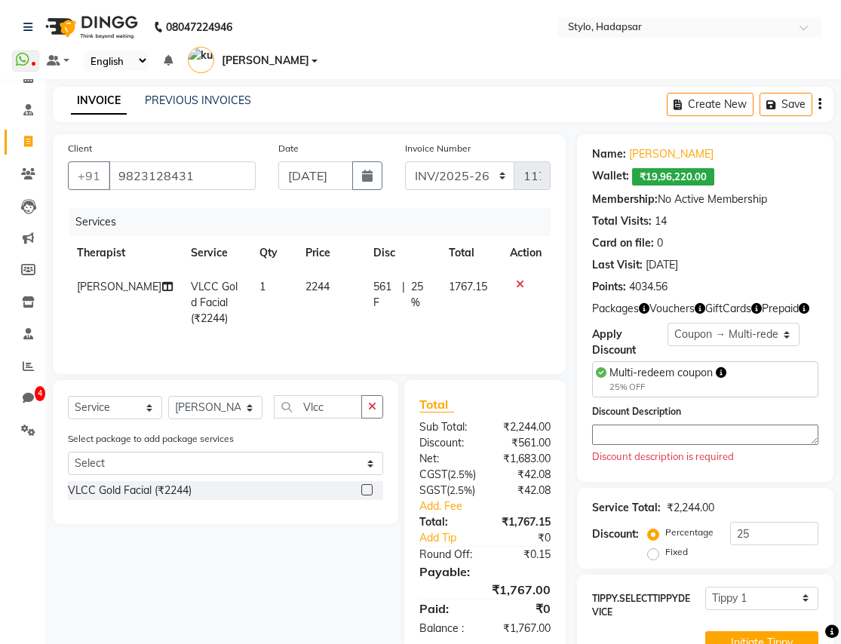
checkbox input "false"
click at [739, 325] on div "Apply Discount Select Loyalty → wallet balance greater than 100000 → Level 1 Co…" at bounding box center [705, 340] width 226 height 35
click at [739, 323] on select "Select Loyalty → wallet balance greater than 100000 → Level 1 Coupon → Multi-re…" at bounding box center [734, 334] width 132 height 23
select select "0:"
click at [668, 323] on select "Select Loyalty → wallet balance greater than 100000 → Level 1 Coupon → Multi-re…" at bounding box center [734, 334] width 132 height 23
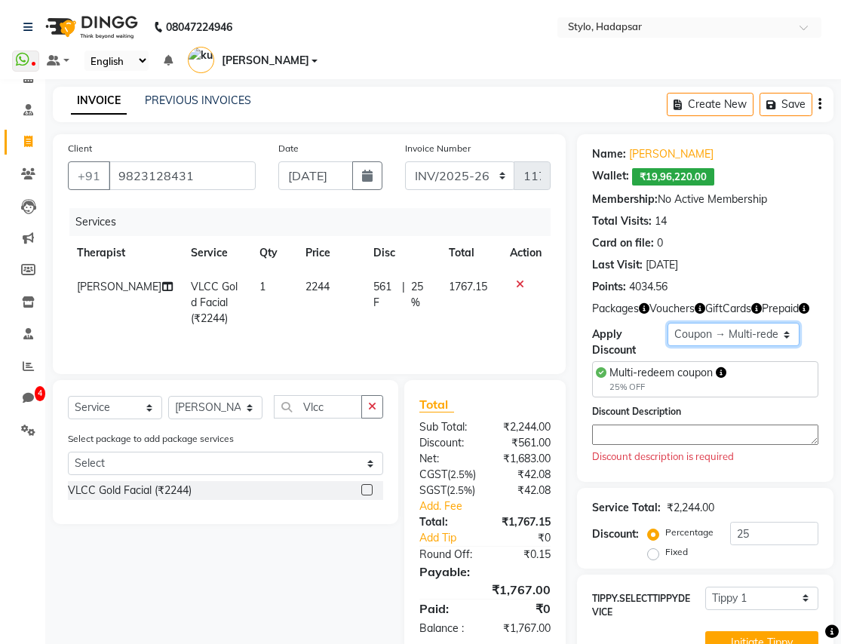
type input "0"
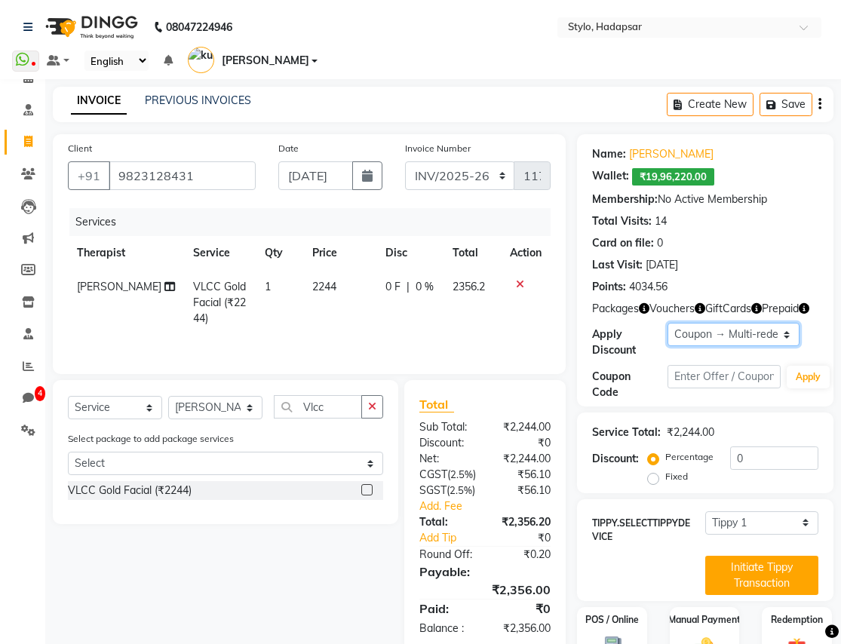
scroll to position [56, 0]
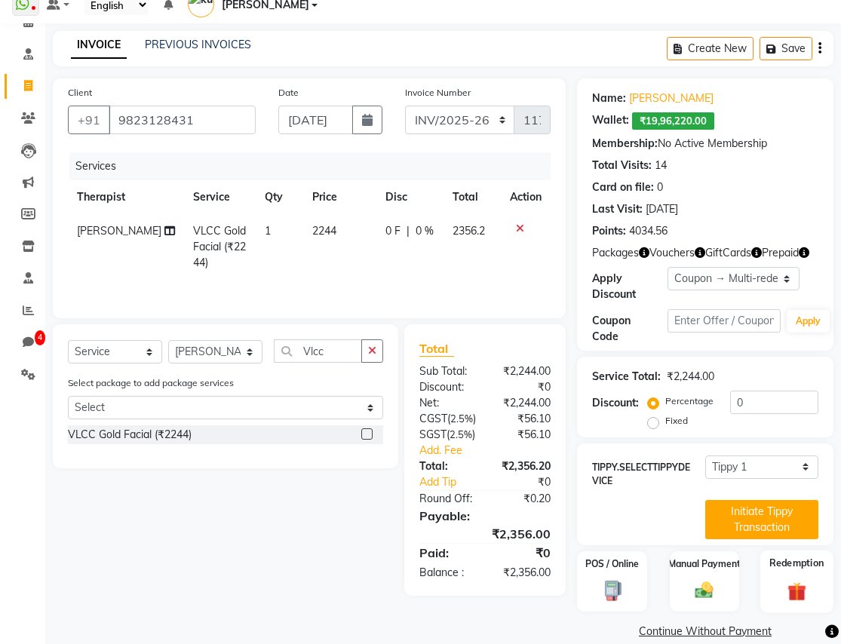
click at [798, 580] on img at bounding box center [797, 591] width 31 height 23
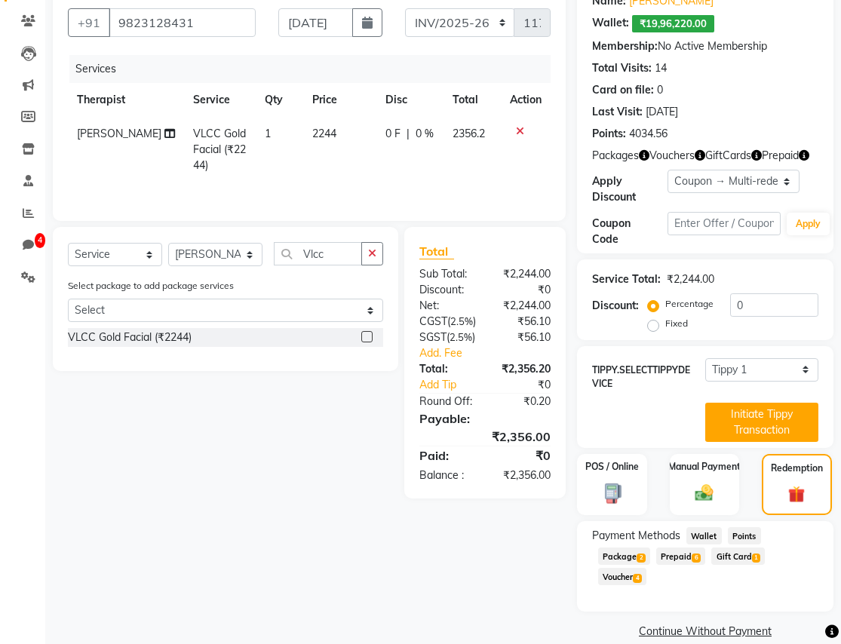
click at [626, 548] on span "Package 2" at bounding box center [624, 556] width 52 height 17
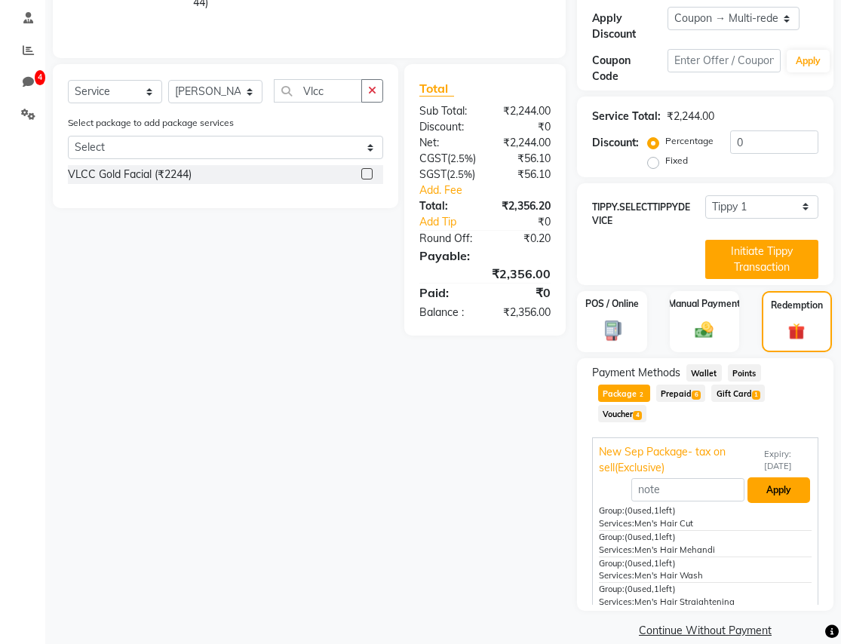
click at [783, 478] on button "Apply" at bounding box center [779, 491] width 63 height 26
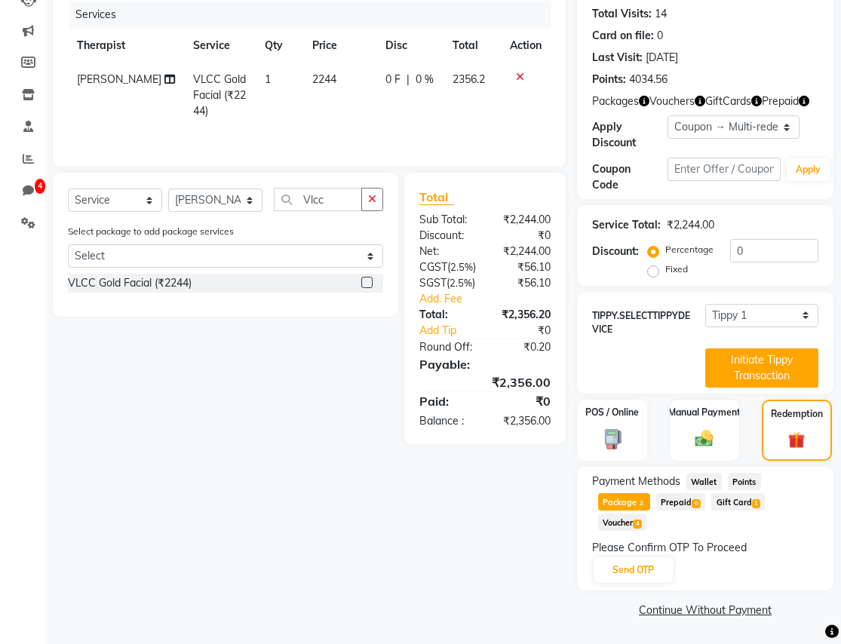
scroll to position [187, 0]
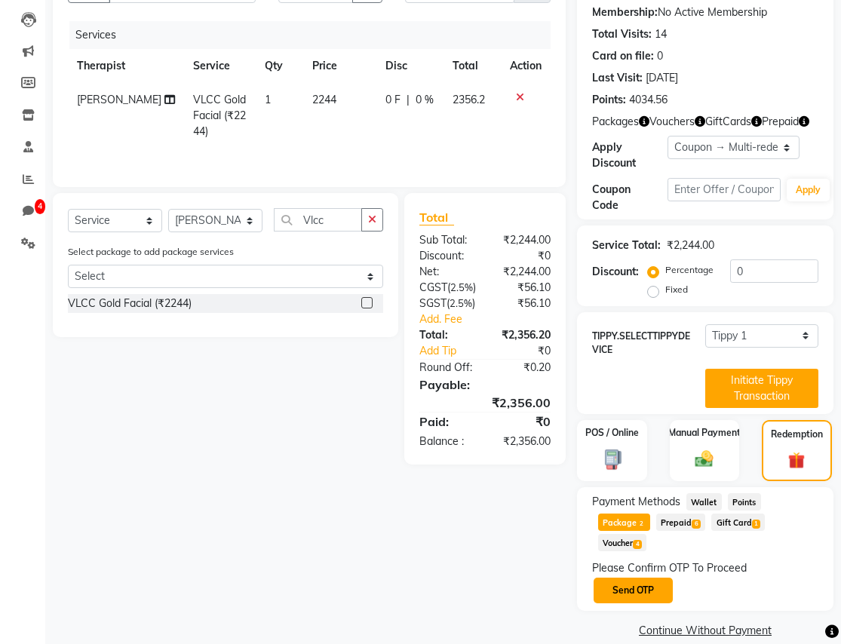
click at [649, 578] on button "Send OTP" at bounding box center [633, 591] width 79 height 26
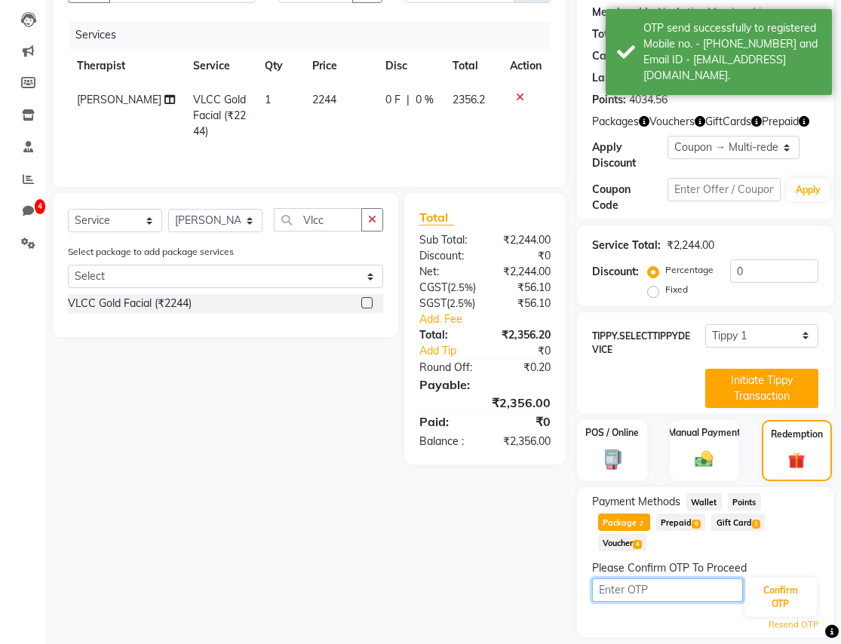
click at [682, 579] on input "text" at bounding box center [667, 590] width 151 height 23
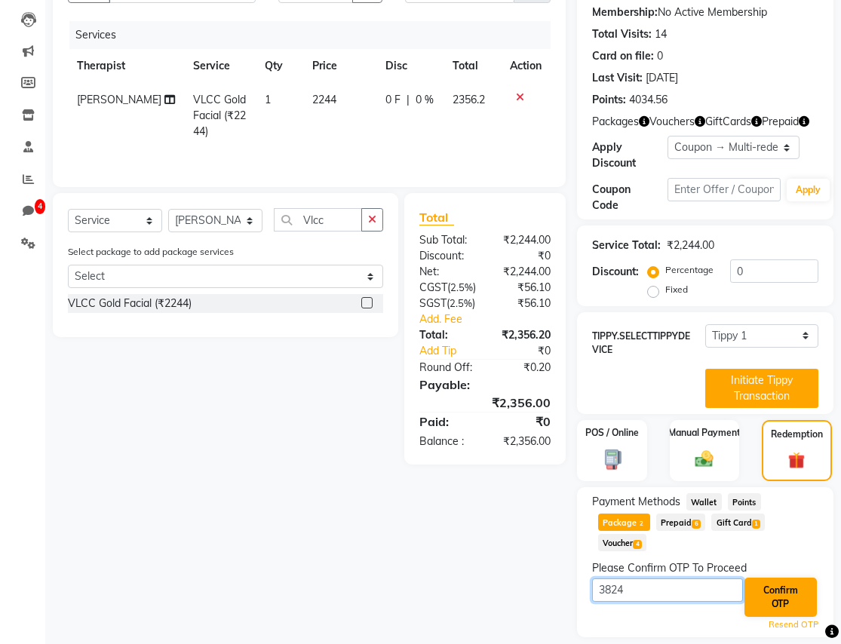
type input "3824"
click at [771, 581] on button "Confirm OTP" at bounding box center [781, 597] width 72 height 39
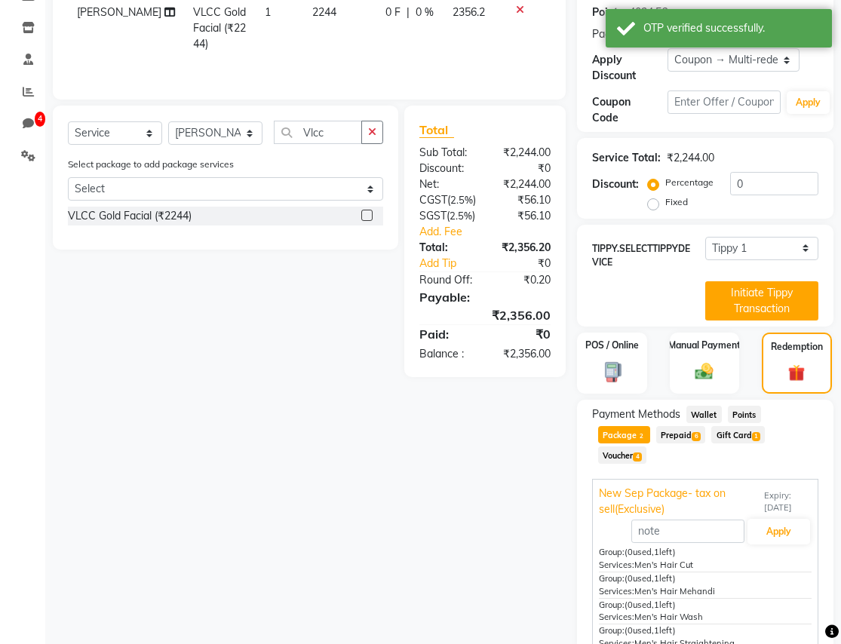
scroll to position [275, 0]
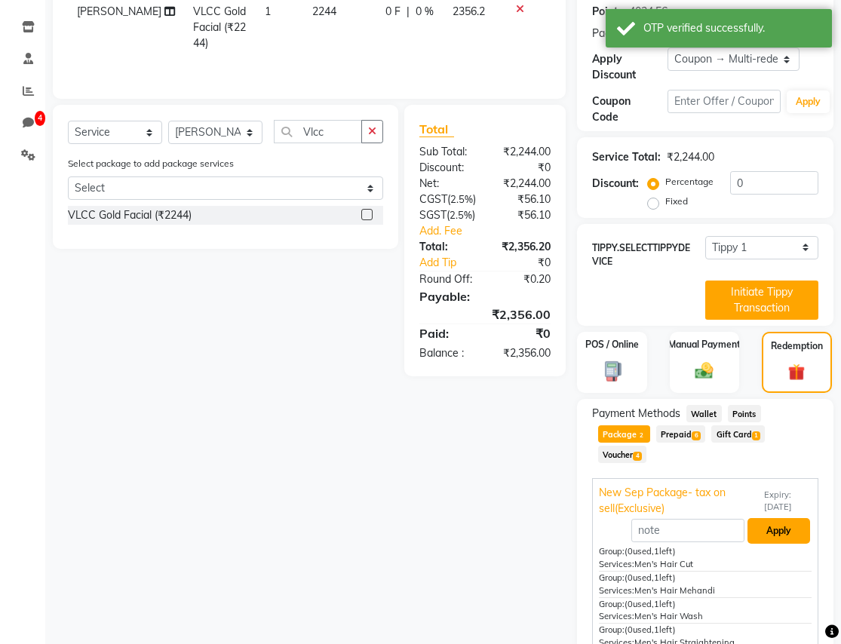
click at [782, 518] on button "Apply" at bounding box center [779, 531] width 63 height 26
type input "New Sep Package- tax on sell(Exclusive)"
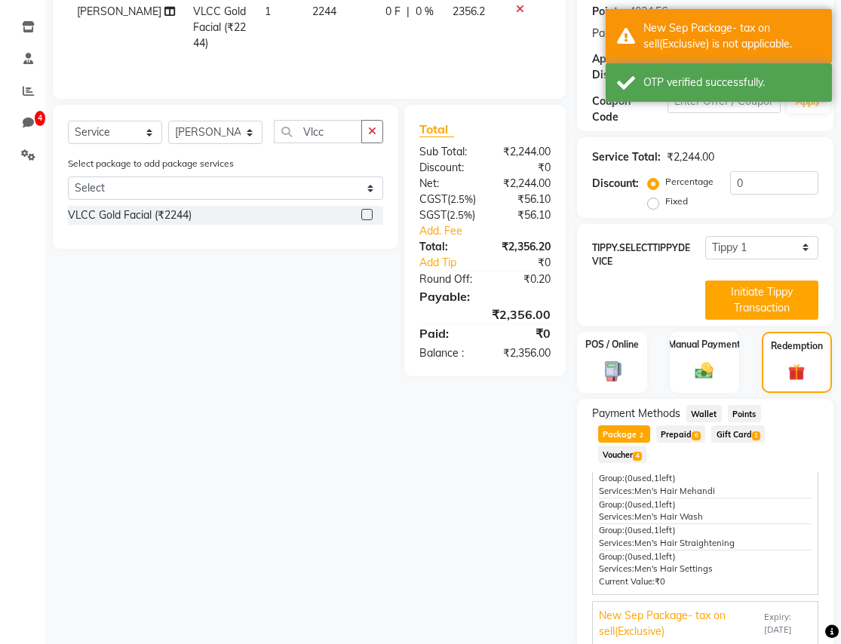
scroll to position [316, 0]
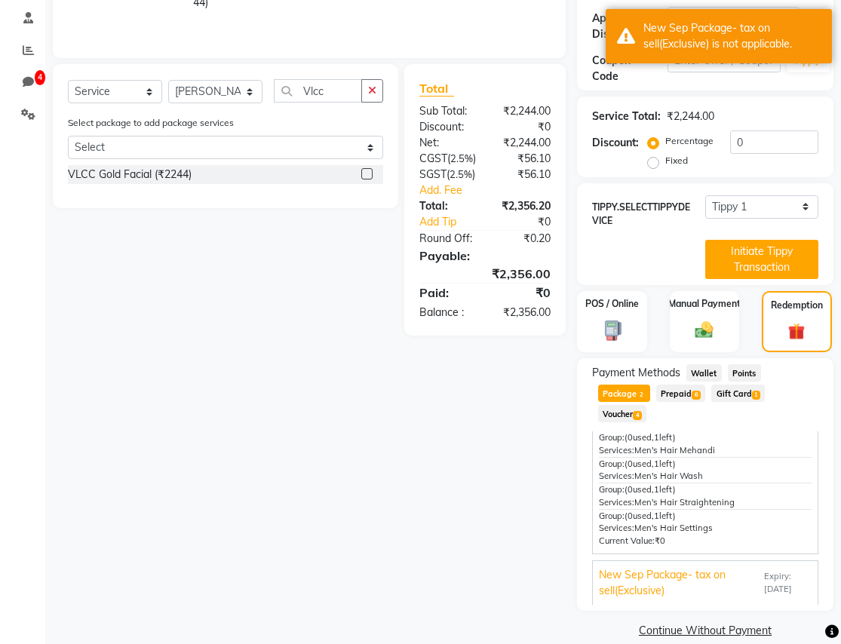
click at [764, 571] on span "Expiry: [DATE]" at bounding box center [788, 584] width 48 height 26
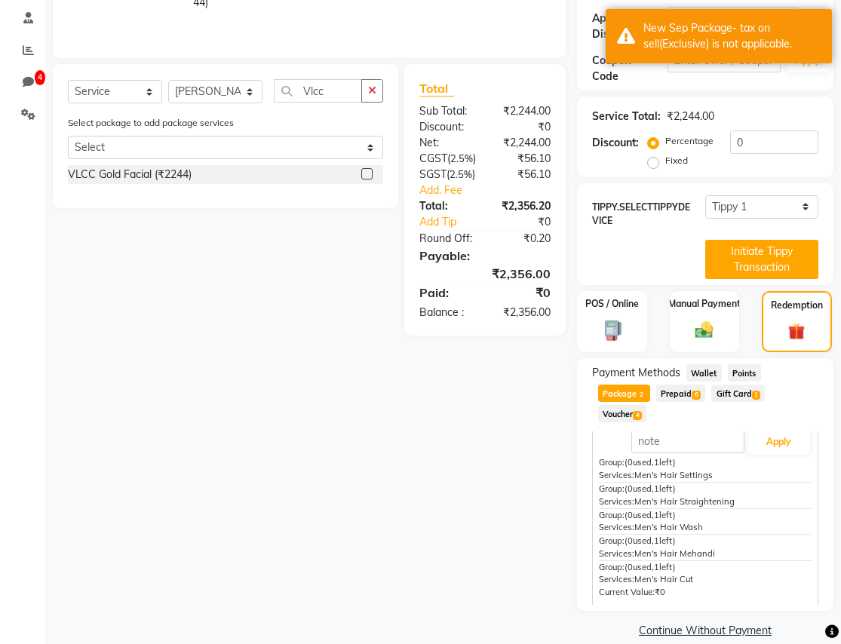
click at [786, 409] on div "Payment Methods Wallet Points Package 2 Prepaid 6 Gift Card 1 Voucher 4 New Sep…" at bounding box center [705, 485] width 226 height 241
click at [784, 429] on button "Apply" at bounding box center [779, 442] width 63 height 26
type input "New Sep Package- tax on sell(Exclusive)"
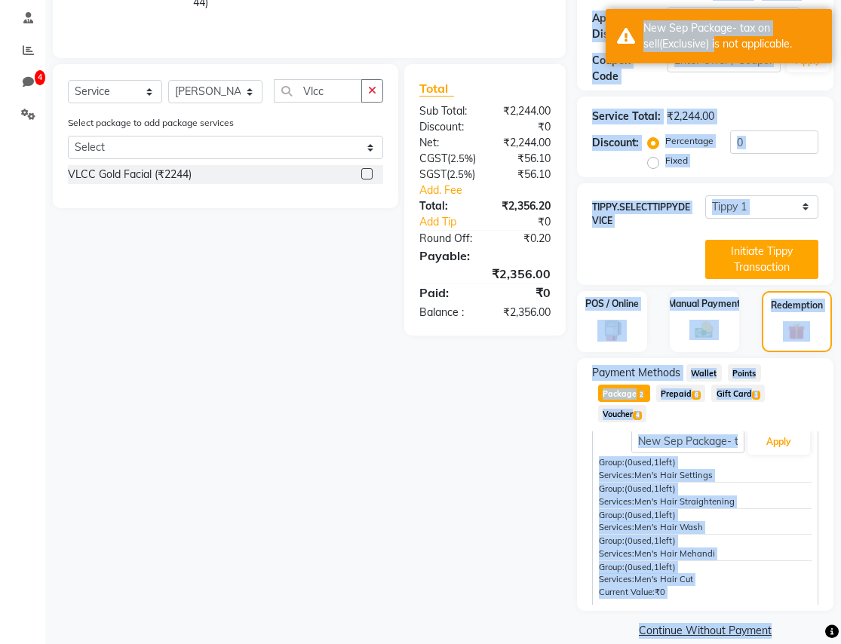
drag, startPoint x: 715, startPoint y: 44, endPoint x: 715, endPoint y: -47, distance: 90.6
click at [715, 0] on html "08047224946 Select Location × Stylo, Hadapsar WhatsApp Status ✕ Status: Disconn…" at bounding box center [420, 6] width 841 height 644
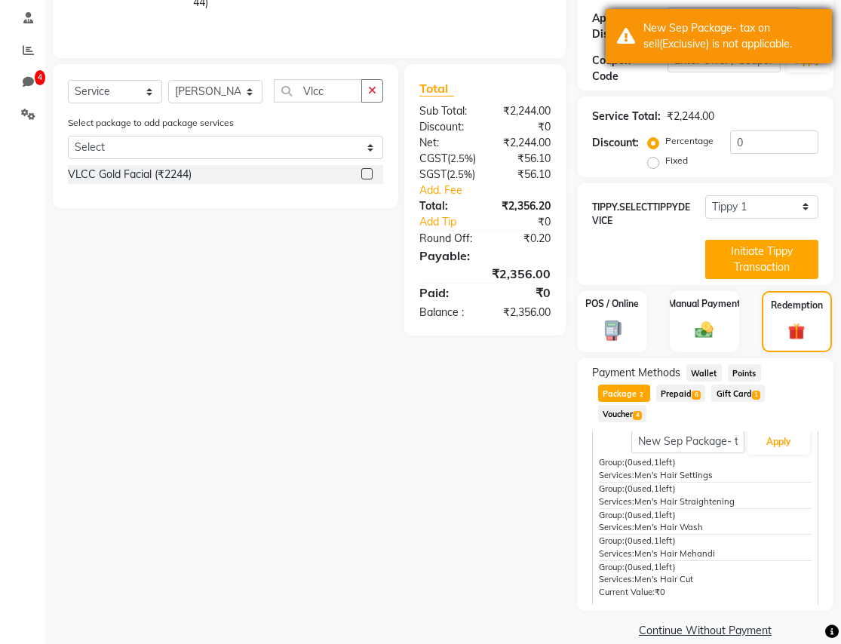
click at [725, 53] on div "New Sep Package- tax on sell(Exclusive) is not applicable." at bounding box center [719, 36] width 226 height 54
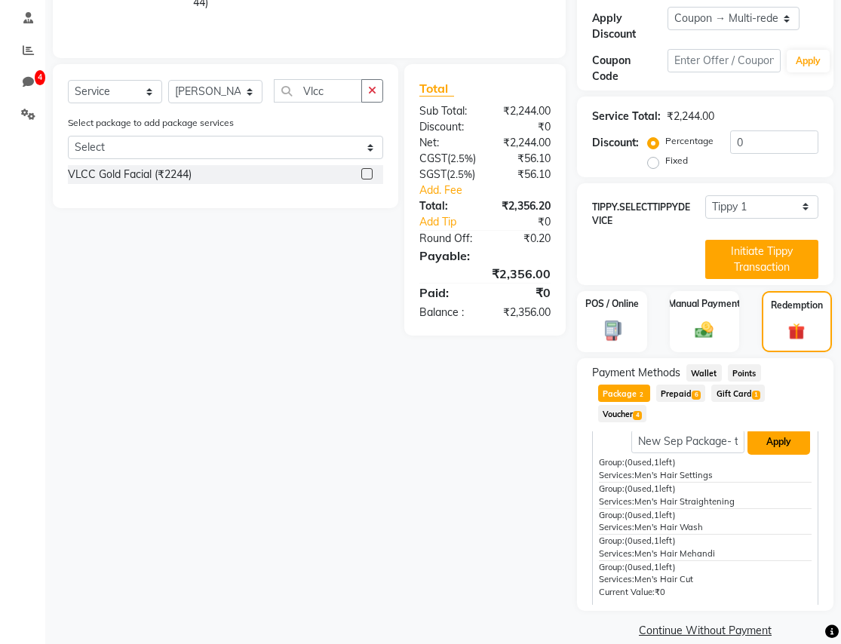
click at [788, 429] on button "Apply" at bounding box center [779, 442] width 63 height 26
click at [694, 391] on span "6" at bounding box center [696, 395] width 8 height 9
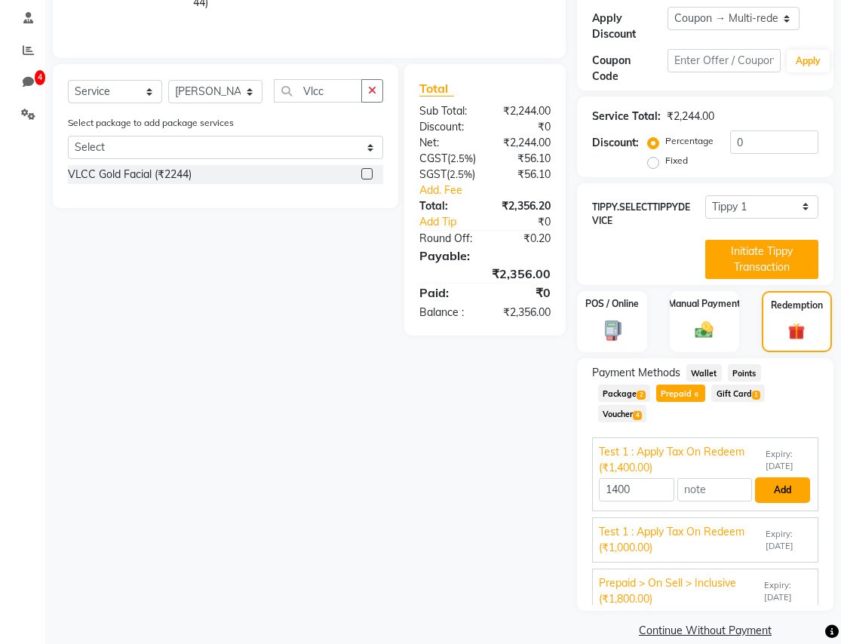
click at [784, 478] on button "Add" at bounding box center [782, 491] width 55 height 26
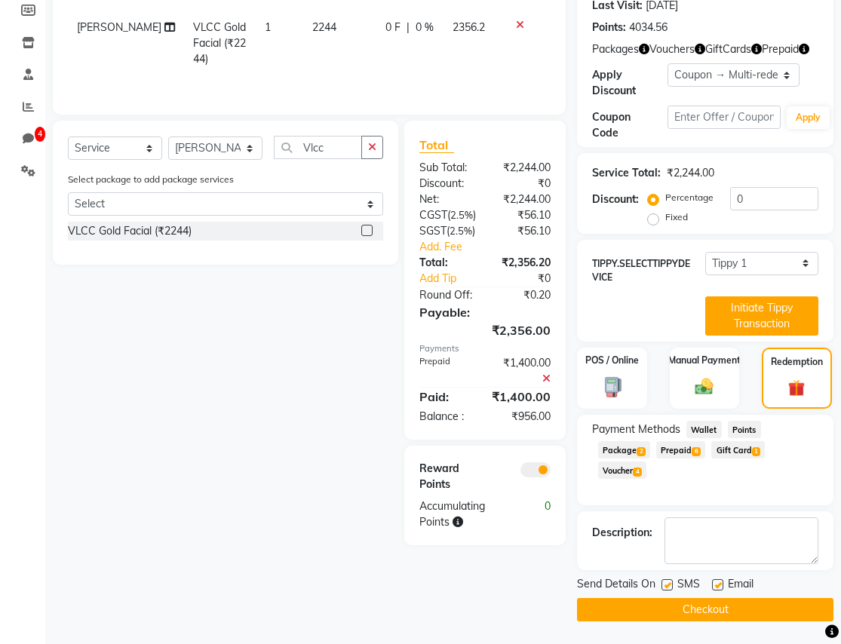
scroll to position [238, 0]
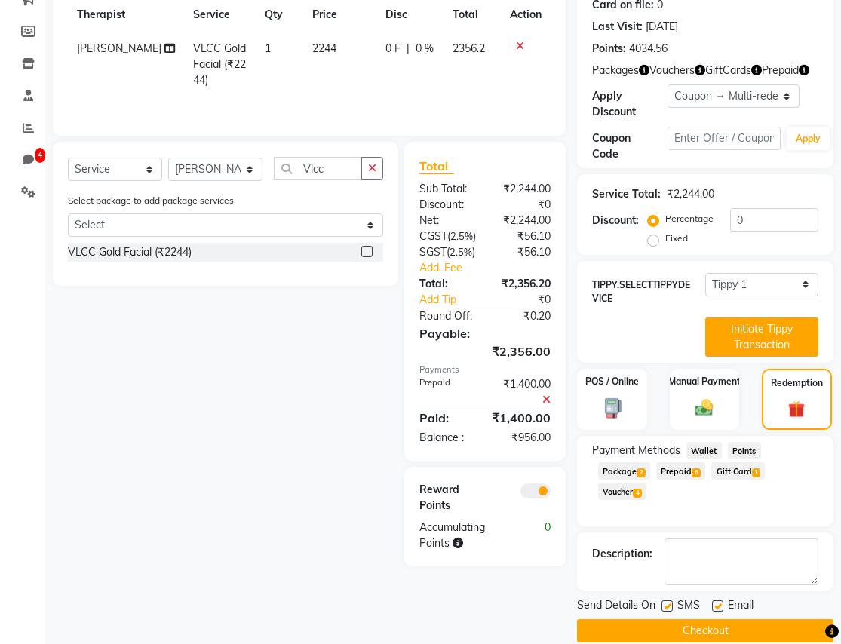
click at [543, 395] on icon at bounding box center [547, 400] width 8 height 11
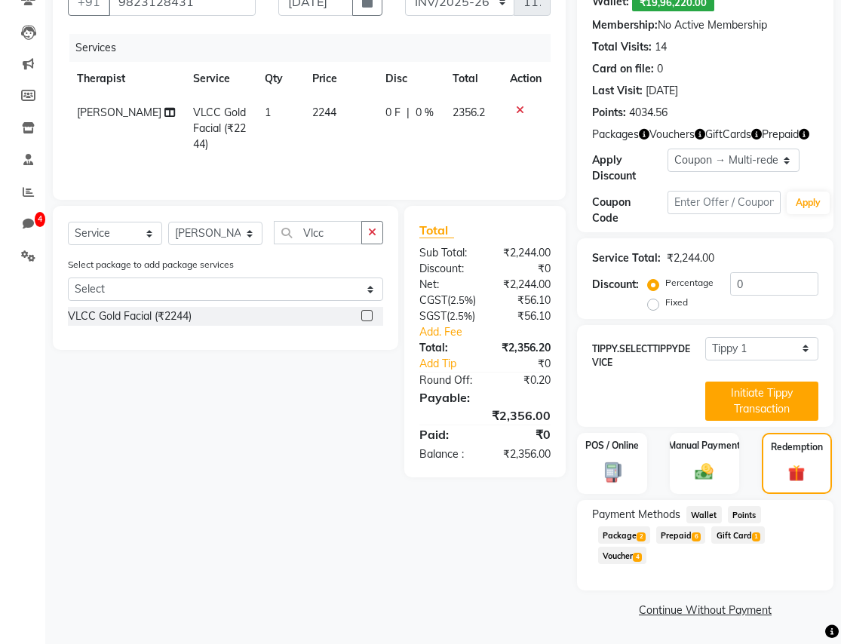
scroll to position [153, 0]
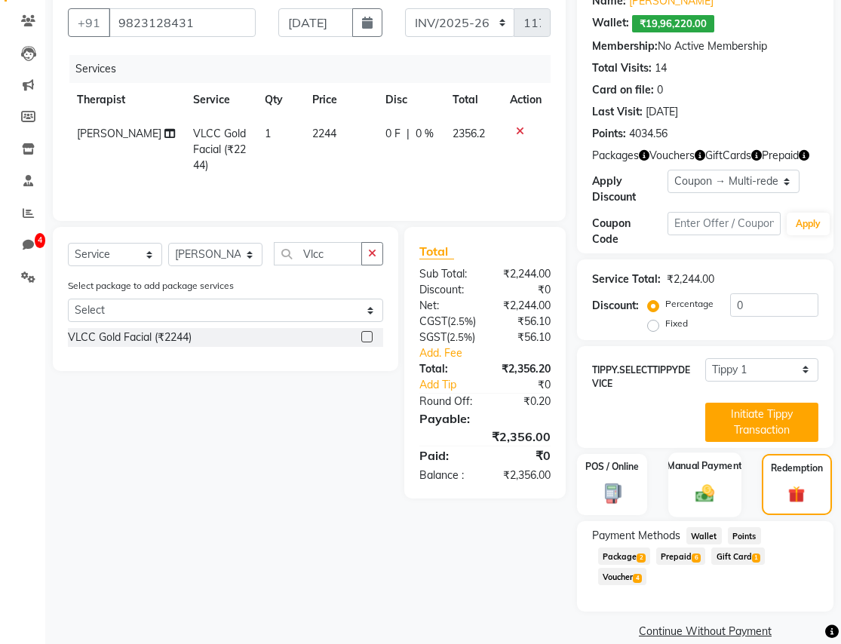
click at [703, 459] on label "Manual Payment" at bounding box center [704, 466] width 75 height 14
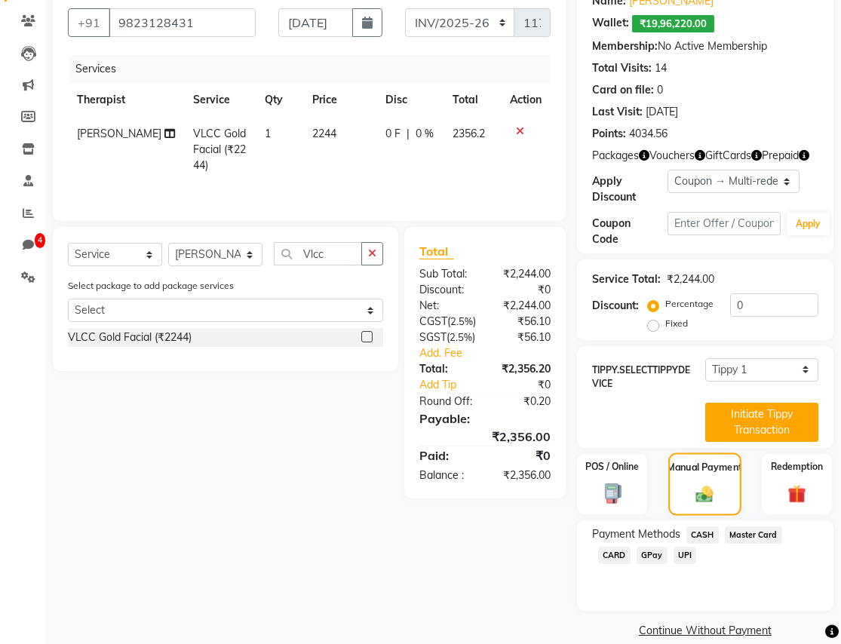
scroll to position [152, 0]
click at [778, 459] on div "Redemption" at bounding box center [797, 485] width 72 height 63
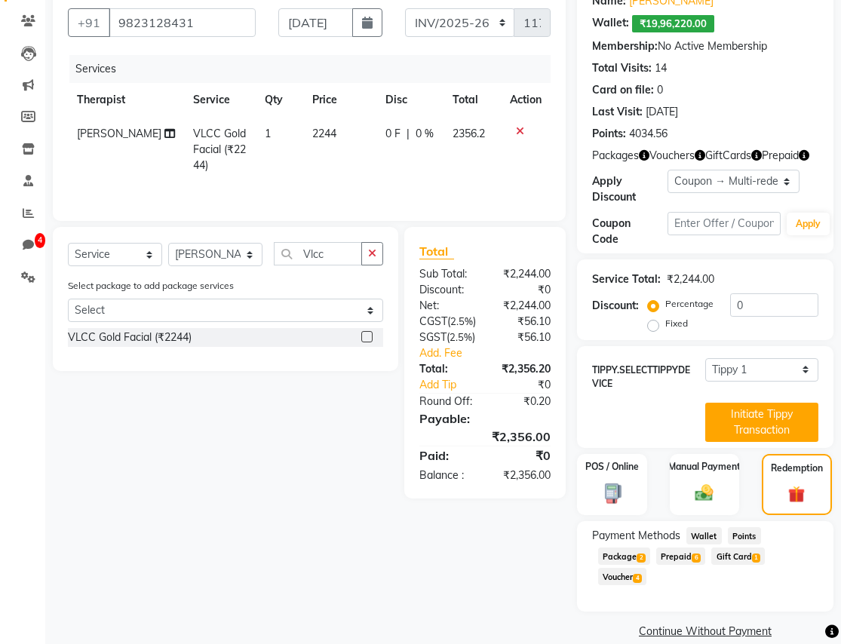
click at [712, 528] on span "Wallet" at bounding box center [704, 536] width 35 height 17
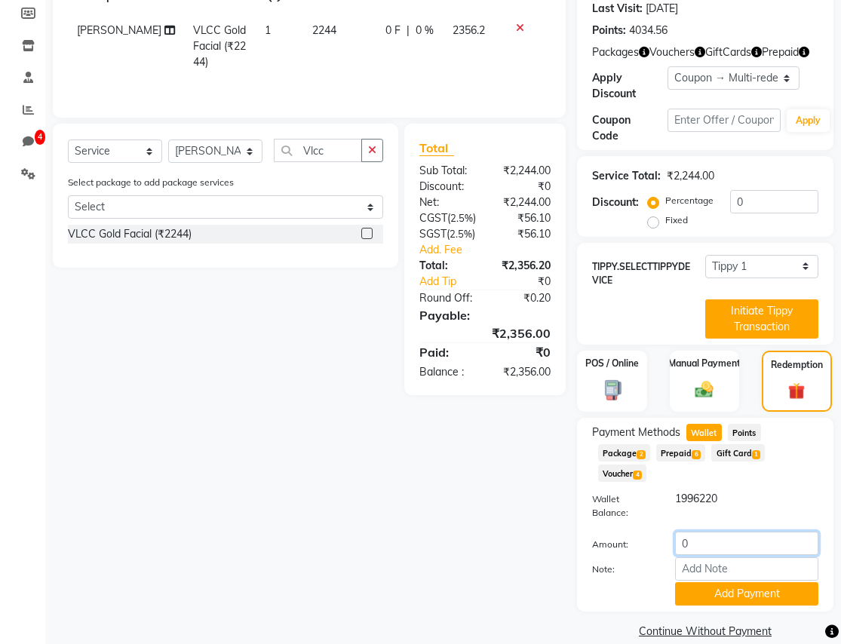
click at [697, 532] on input "0" at bounding box center [746, 543] width 143 height 23
type input "02356"
click at [725, 583] on button "Add Payment" at bounding box center [746, 594] width 143 height 23
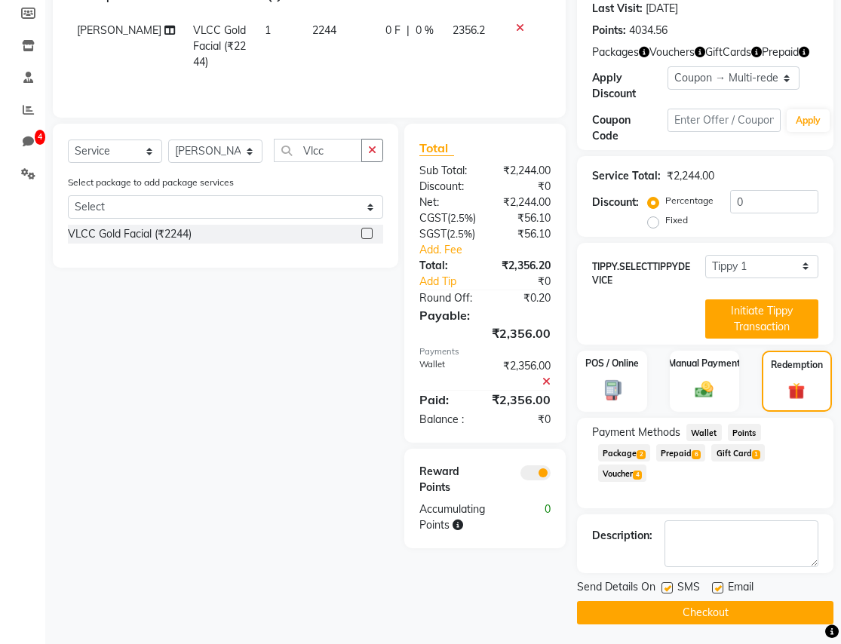
scroll to position [238, 0]
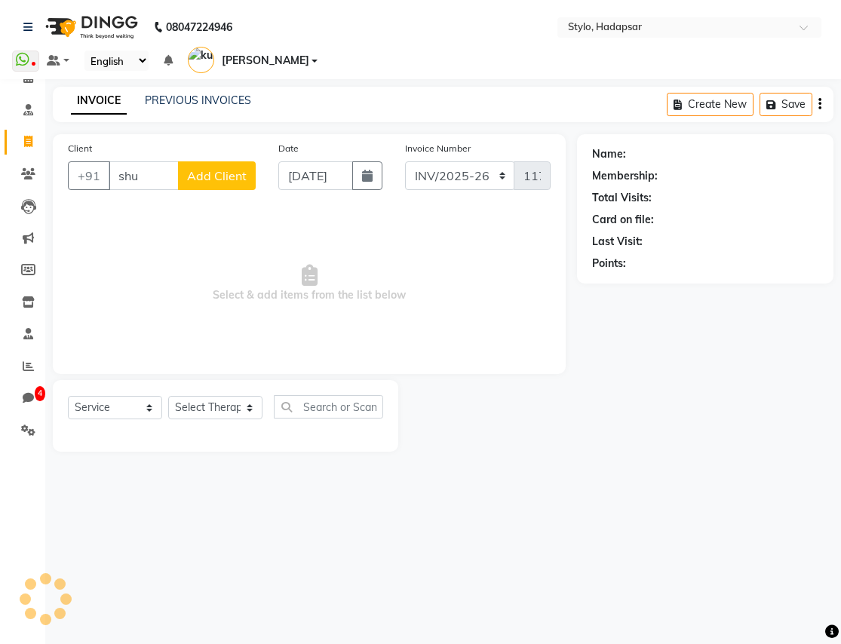
select select "157"
select select "service"
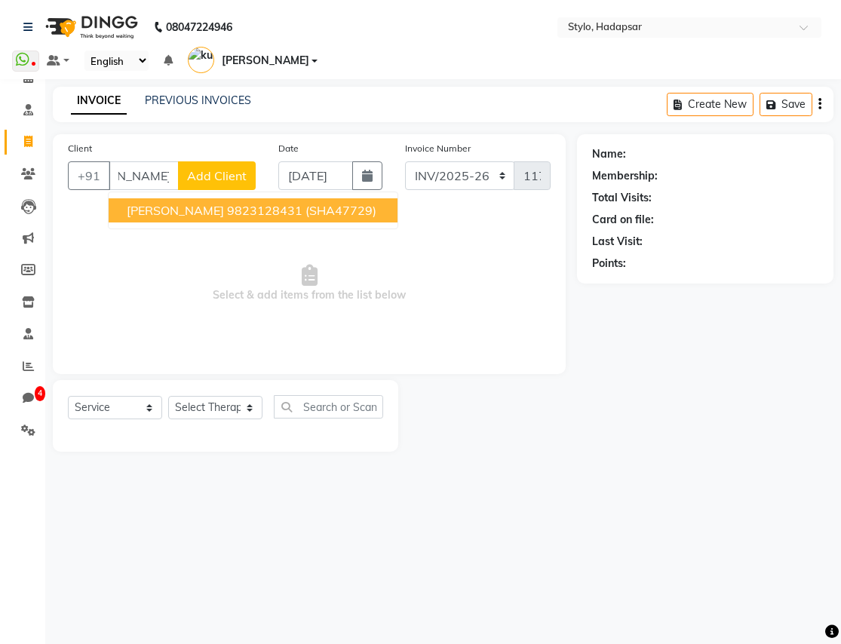
click at [194, 201] on button "[PERSON_NAME] 9823128431 (SHA47729)" at bounding box center [253, 210] width 289 height 24
type input "9823128431"
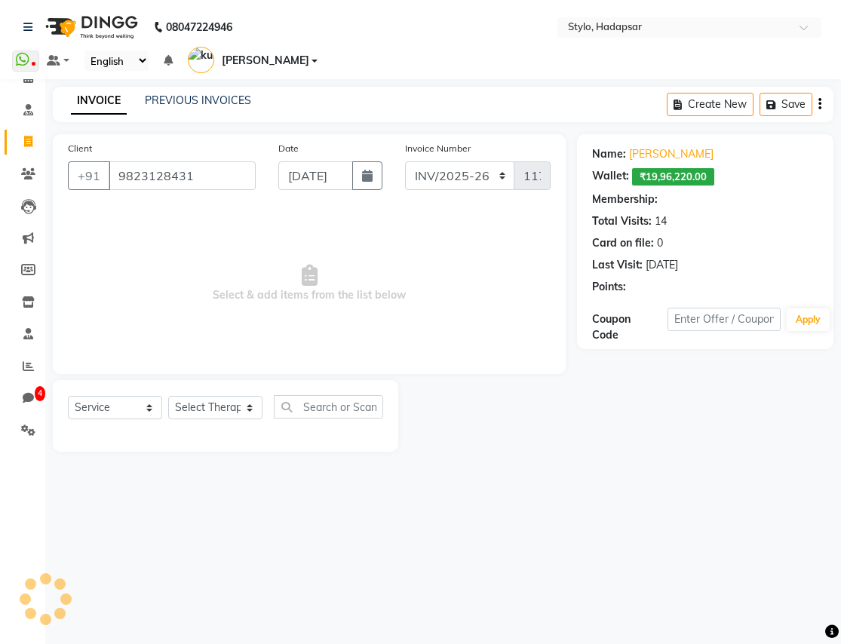
select select "2: Object"
click at [193, 396] on select "Select Therapist AAAb aadi [PERSON_NAME] abc testing Abc testing abhi Admin A A…" at bounding box center [215, 407] width 94 height 23
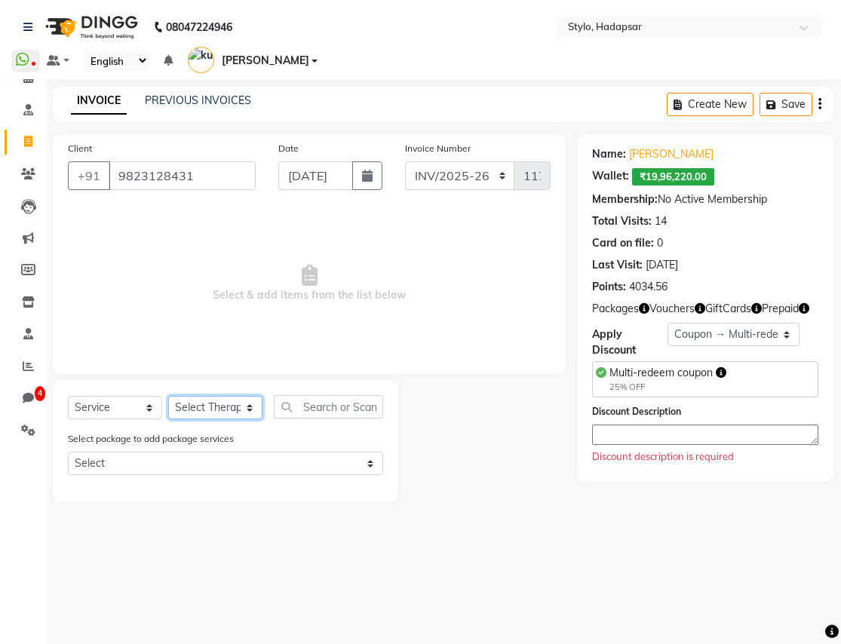
select select "1670"
click at [168, 396] on select "Select Therapist AAAb aadi [PERSON_NAME] abc testing Abc testing abhi Admin A A…" at bounding box center [215, 407] width 94 height 23
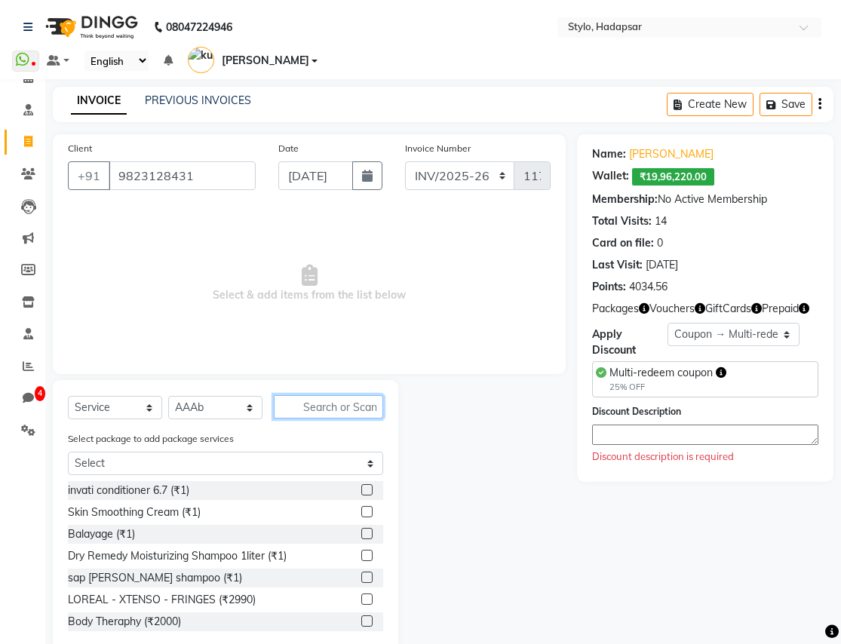
click at [349, 395] on input "text" at bounding box center [328, 406] width 109 height 23
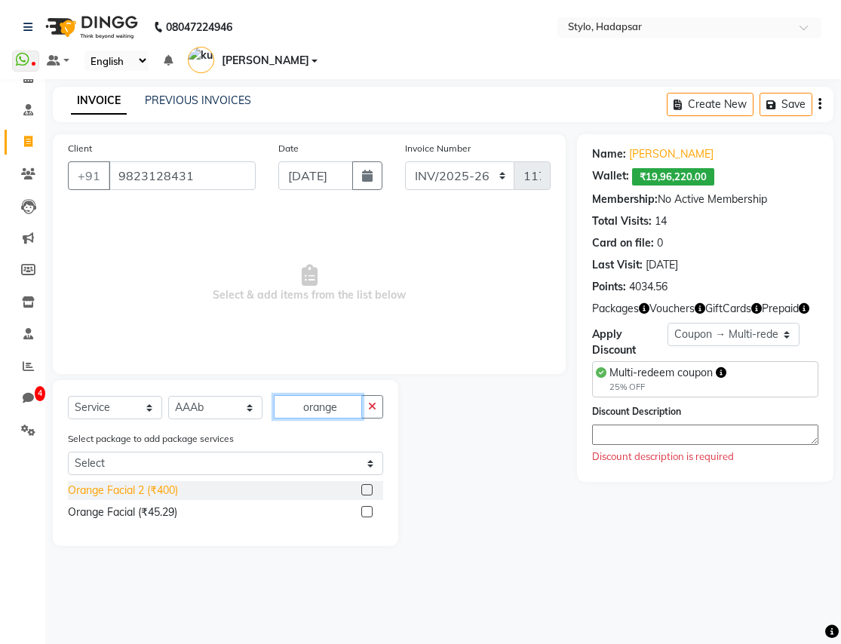
type input "orange"
click at [142, 483] on div "Orange Facial 2 (₹400)" at bounding box center [123, 491] width 110 height 16
checkbox input "false"
select select "Z73944"
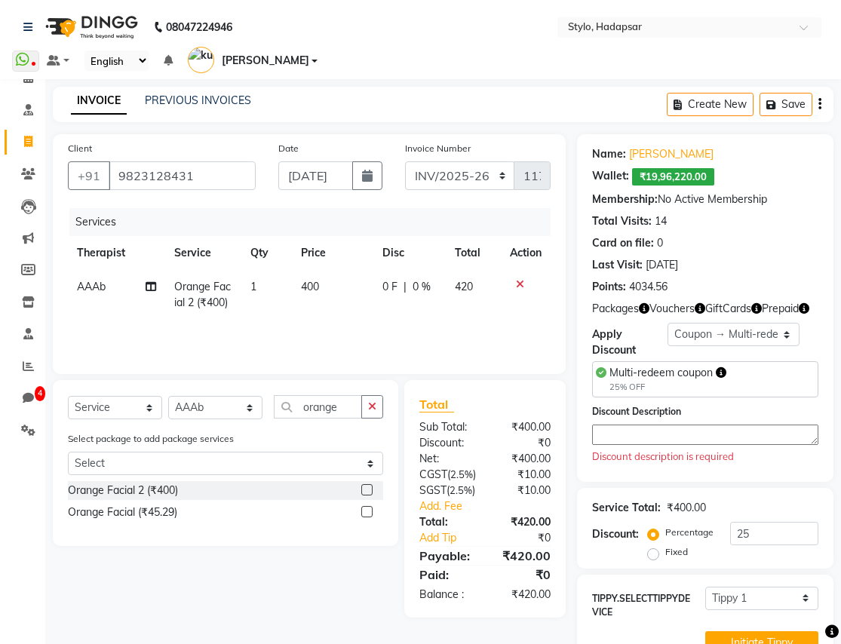
click at [694, 425] on textarea at bounding box center [705, 435] width 226 height 20
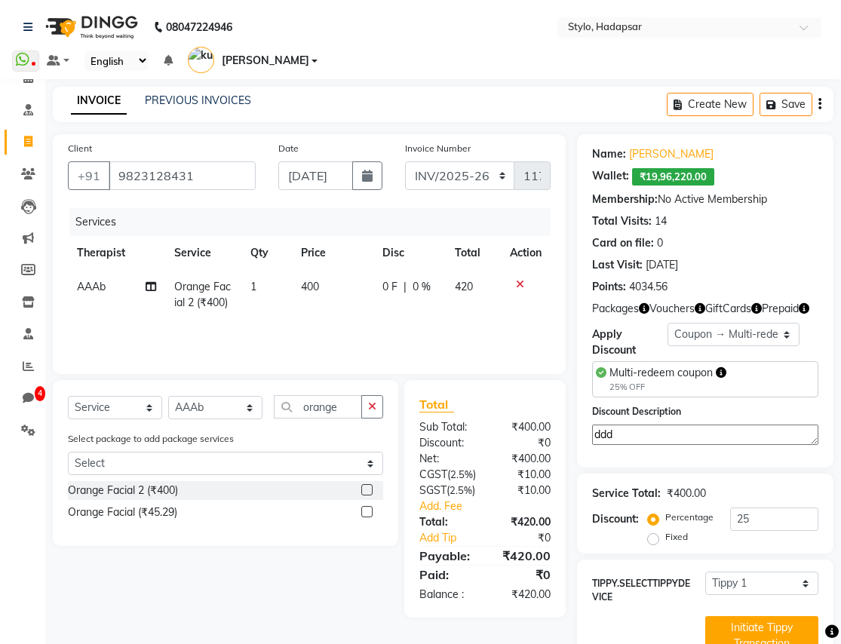
type textarea "ddd"
click at [710, 323] on select "Select Loyalty → wallet balance greater than 100000 → Level 1 Coupon → Multi-re…" at bounding box center [734, 334] width 132 height 23
select select "0:"
click at [668, 323] on select "Select Loyalty → wallet balance greater than 100000 → Level 1 Coupon → Multi-re…" at bounding box center [734, 334] width 132 height 23
type input "0"
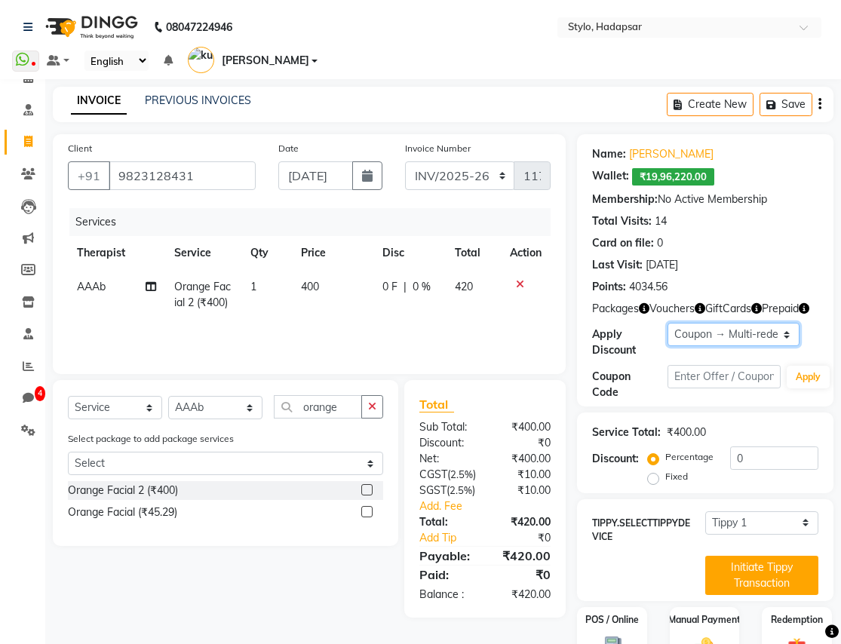
scroll to position [56, 0]
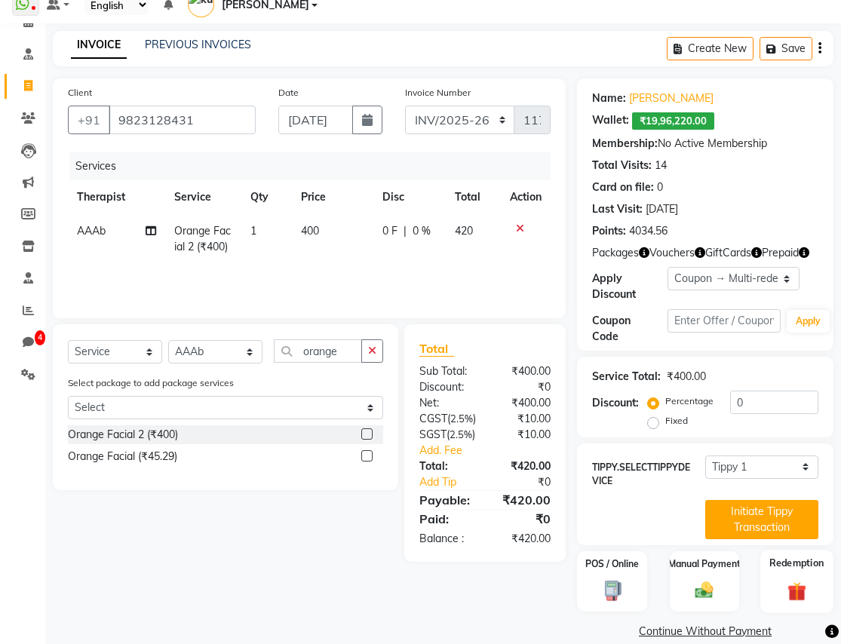
click at [804, 580] on img at bounding box center [797, 591] width 31 height 23
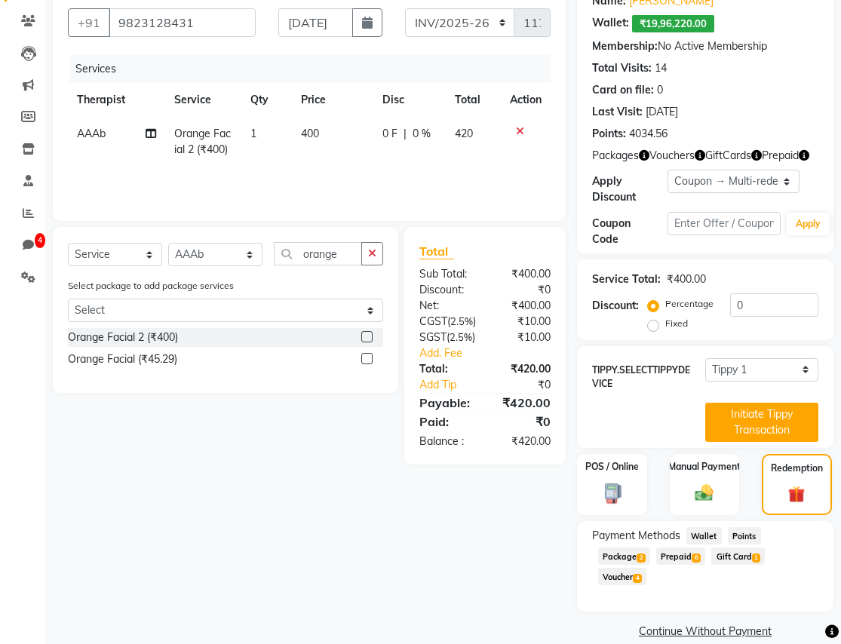
click at [702, 528] on span "Wallet" at bounding box center [704, 536] width 35 height 17
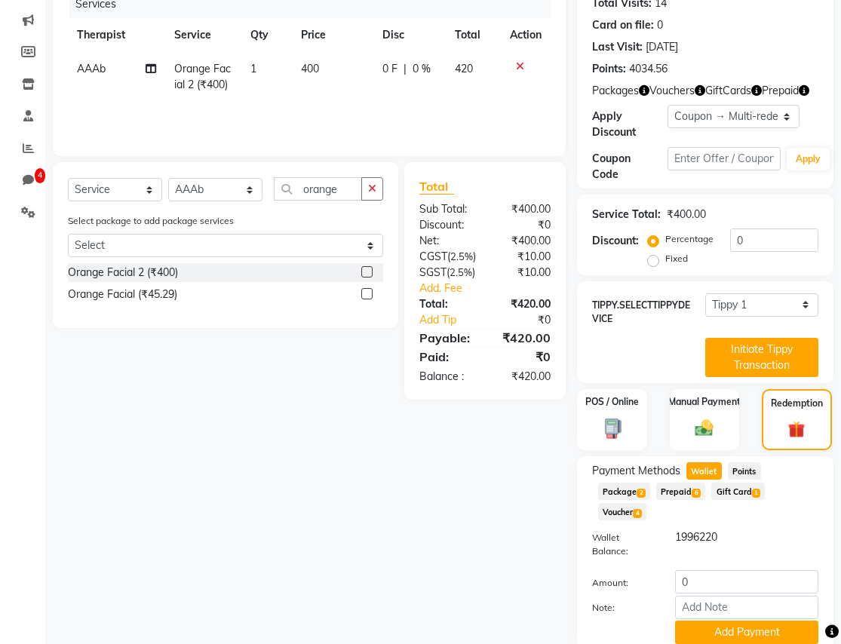
scroll to position [257, 0]
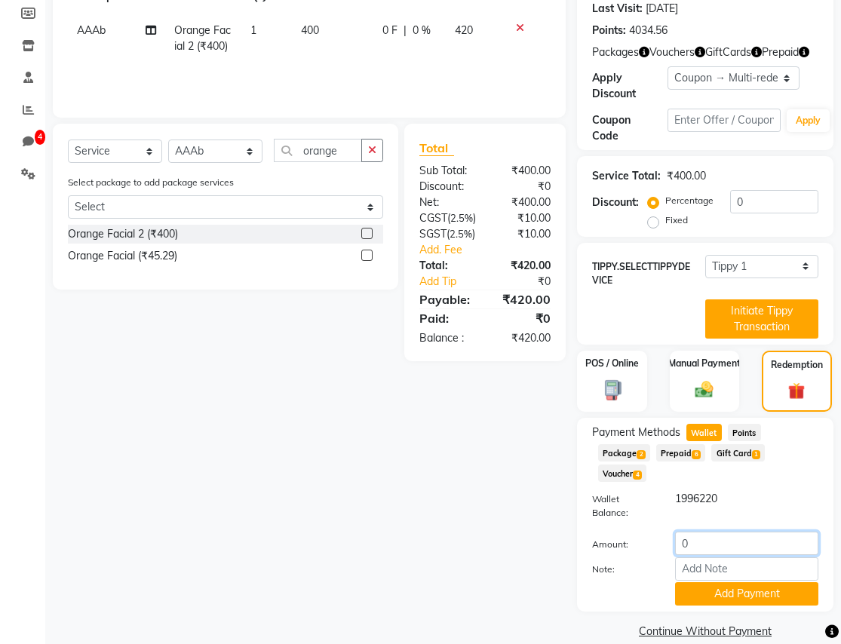
click at [707, 532] on input "0" at bounding box center [746, 543] width 143 height 23
type input "420"
click at [749, 583] on button "Add Payment" at bounding box center [746, 594] width 143 height 23
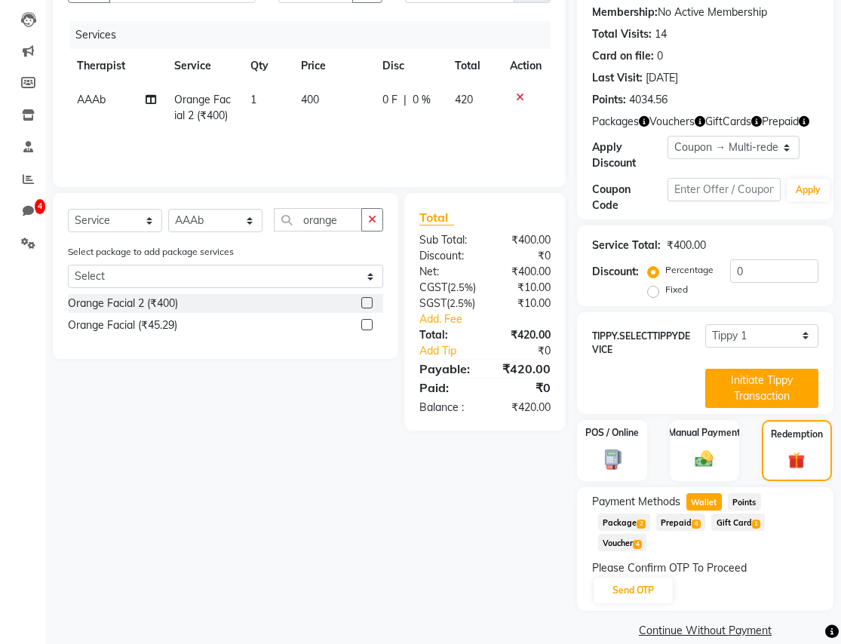
click at [743, 494] on span "Points" at bounding box center [744, 502] width 33 height 17
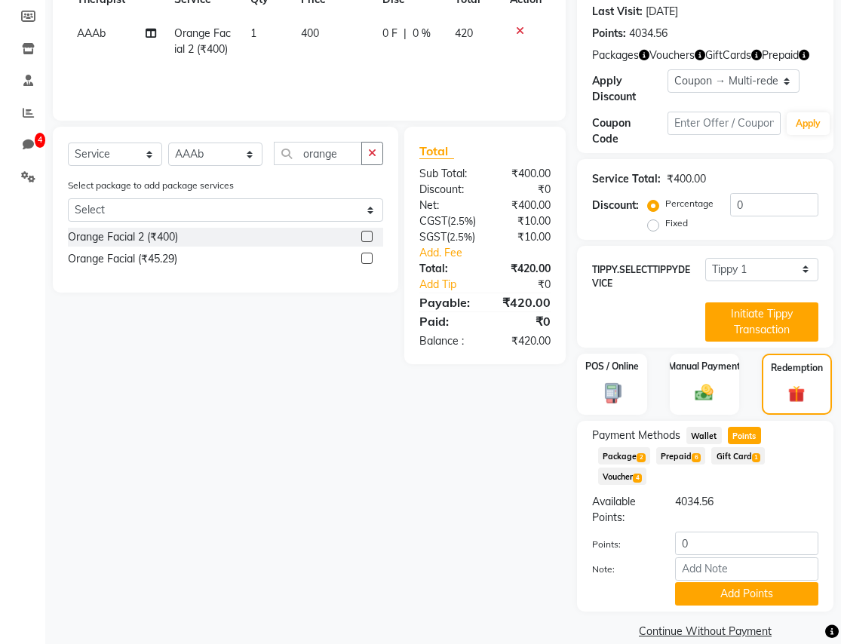
click at [620, 448] on span "Package 2" at bounding box center [624, 456] width 52 height 17
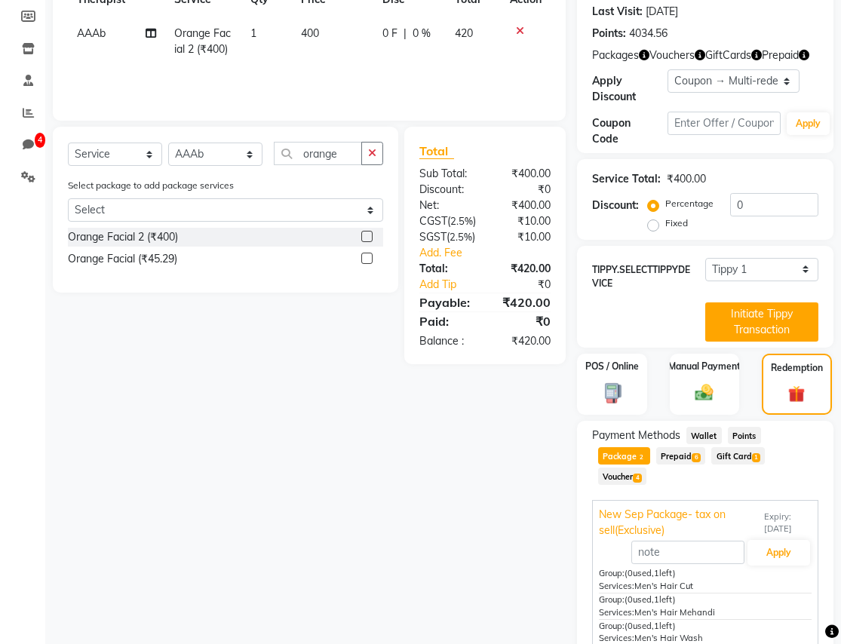
scroll to position [257, 0]
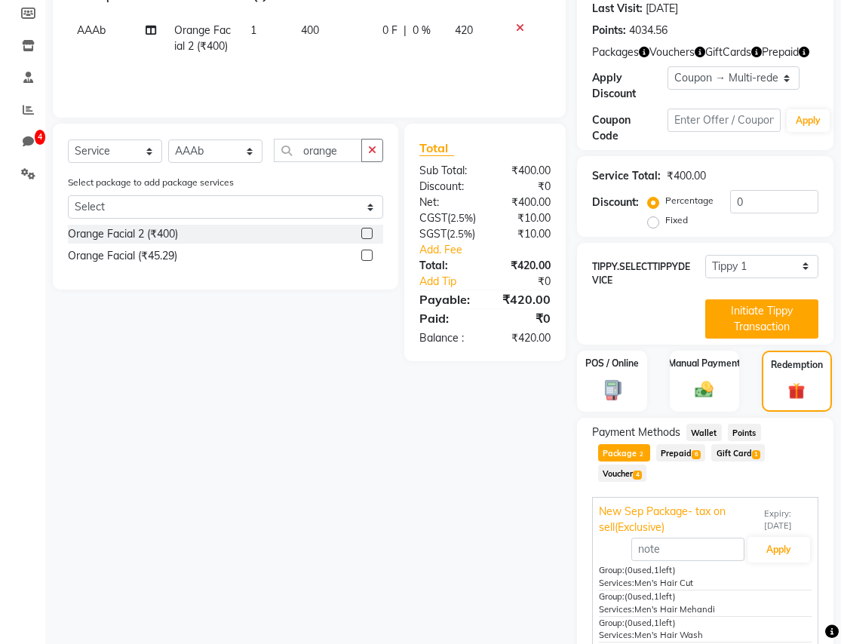
click at [684, 444] on span "Prepaid 6" at bounding box center [681, 452] width 49 height 17
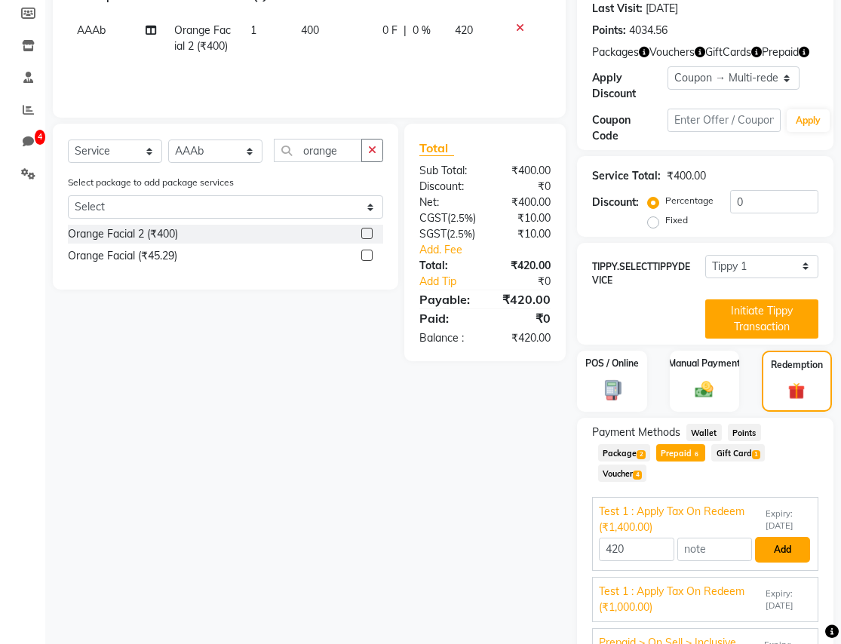
click at [789, 537] on button "Add" at bounding box center [782, 550] width 55 height 26
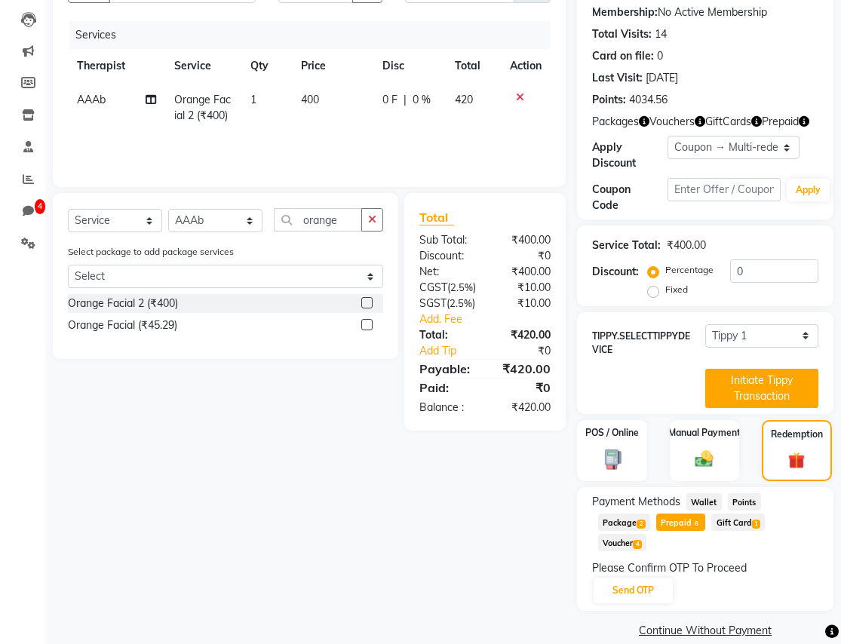
click at [743, 514] on span "Gift Card 1" at bounding box center [739, 522] width 54 height 17
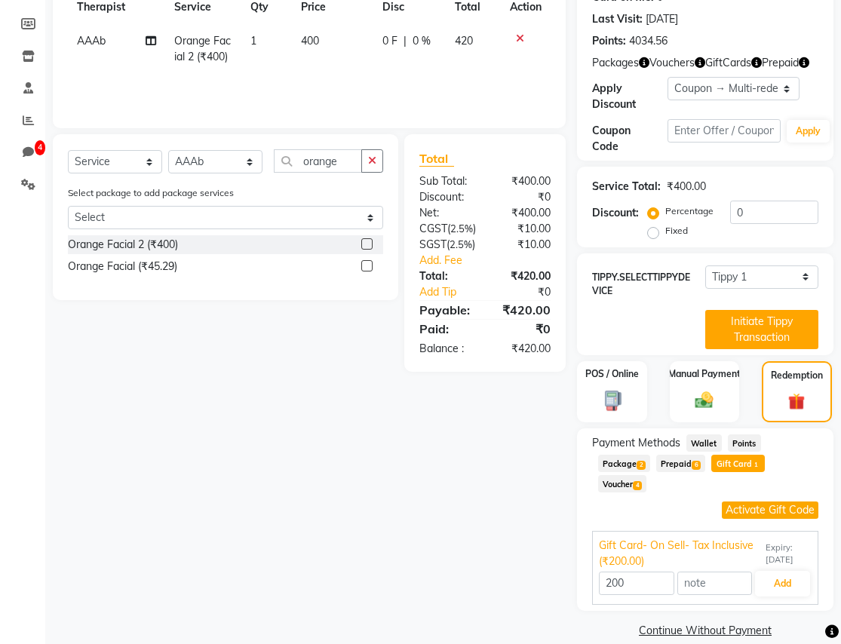
click at [631, 475] on span "Voucher 4" at bounding box center [622, 483] width 48 height 17
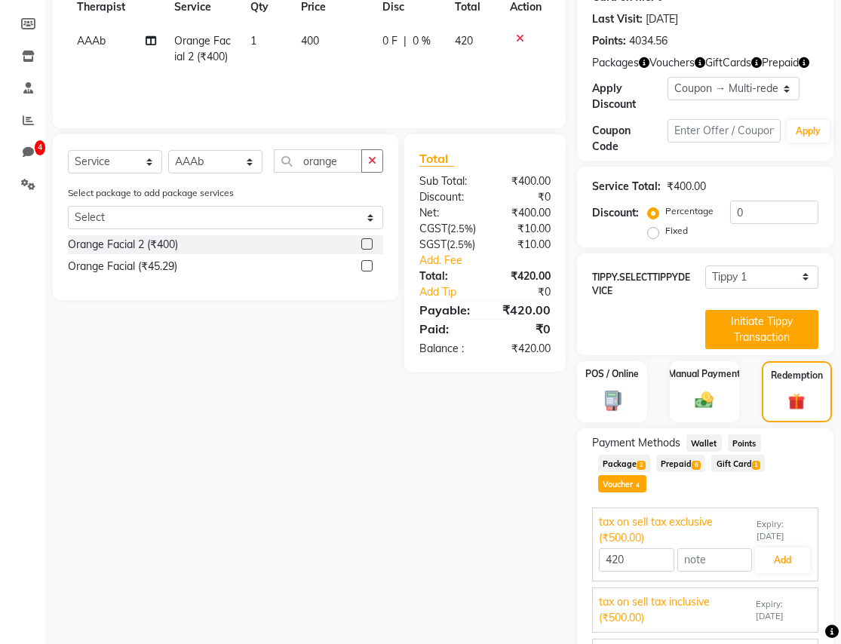
scroll to position [257, 0]
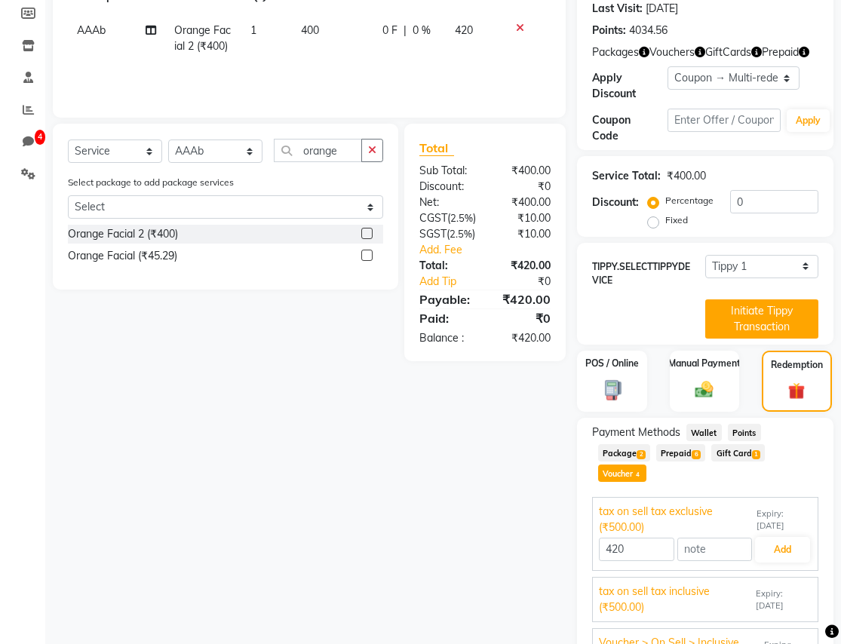
click at [629, 444] on span "Package 2" at bounding box center [624, 452] width 52 height 17
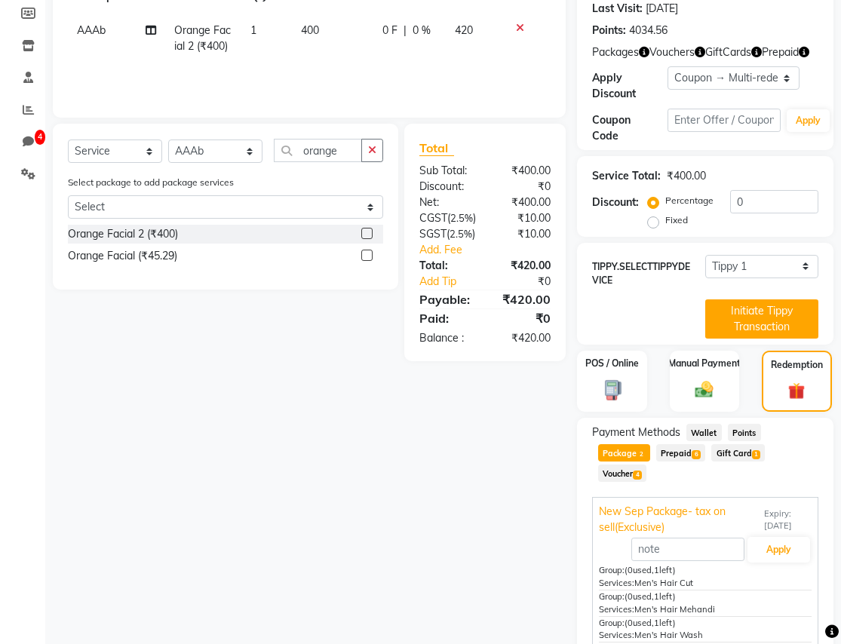
click at [691, 444] on span "Prepaid 6" at bounding box center [681, 452] width 49 height 17
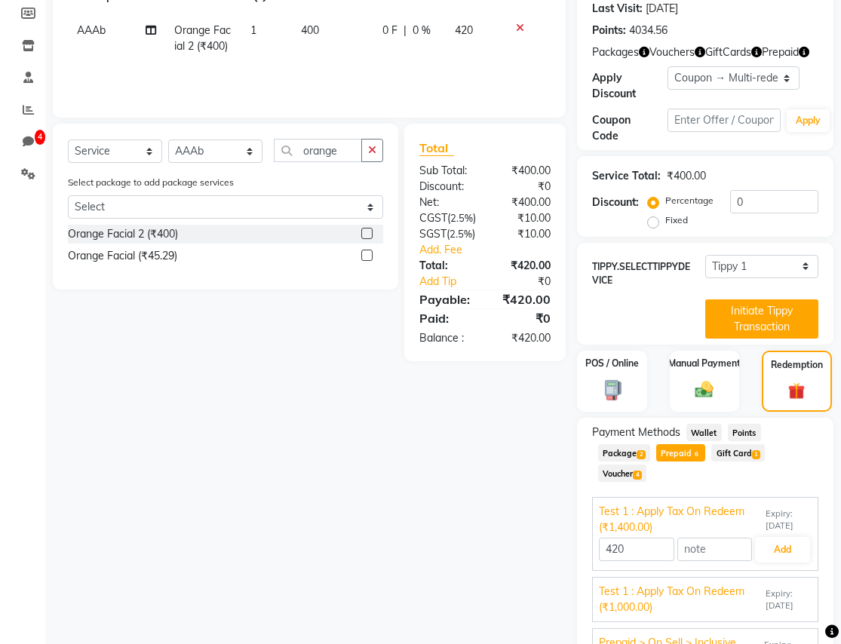
click at [743, 444] on span "Gift Card 1" at bounding box center [739, 452] width 54 height 17
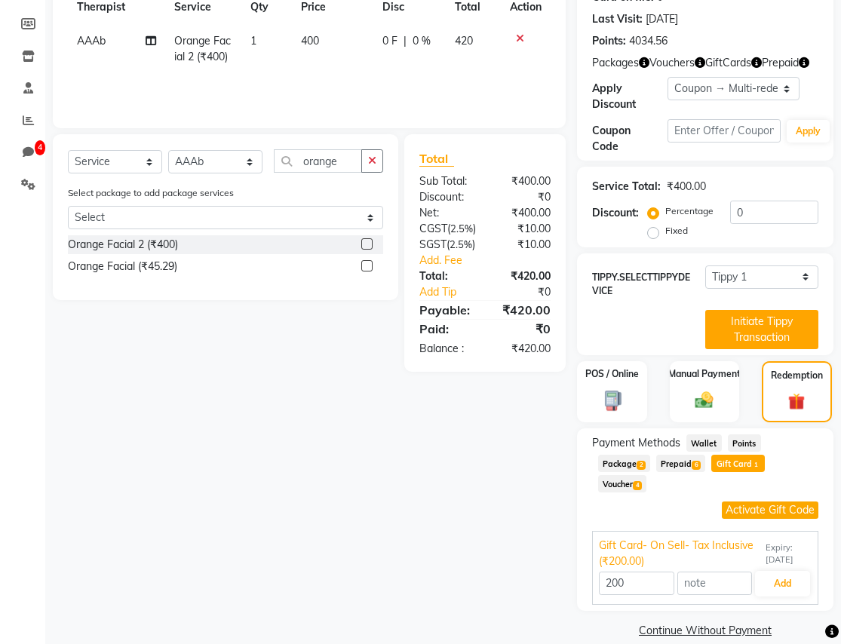
click at [737, 435] on span "Points" at bounding box center [744, 443] width 33 height 17
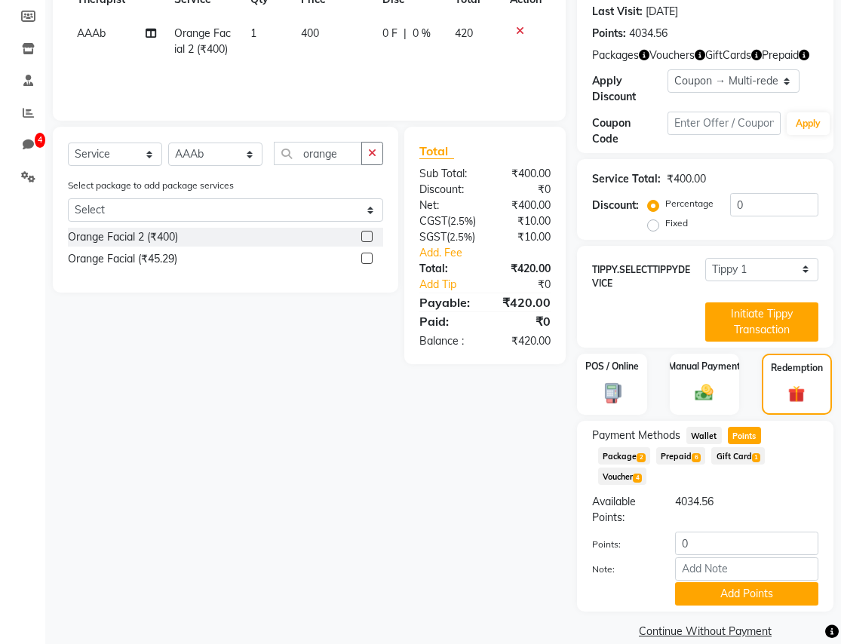
click at [681, 448] on span "Prepaid 6" at bounding box center [681, 456] width 49 height 17
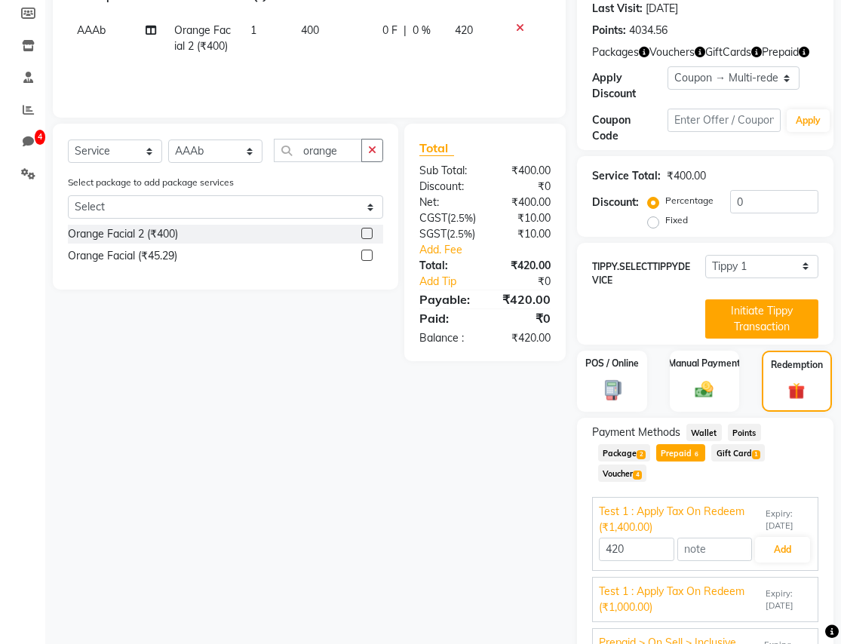
click at [731, 444] on span "Gift Card 1" at bounding box center [739, 452] width 54 height 17
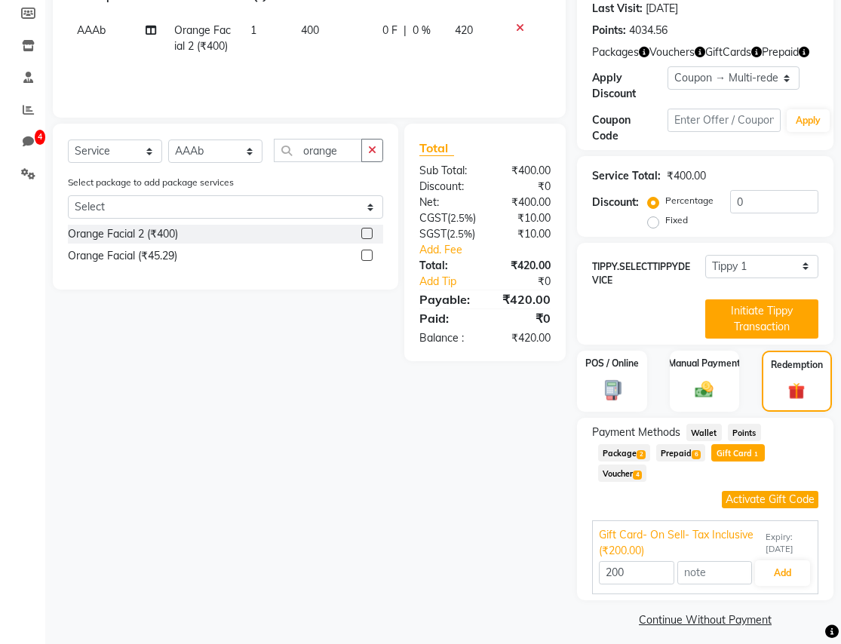
scroll to position [246, 0]
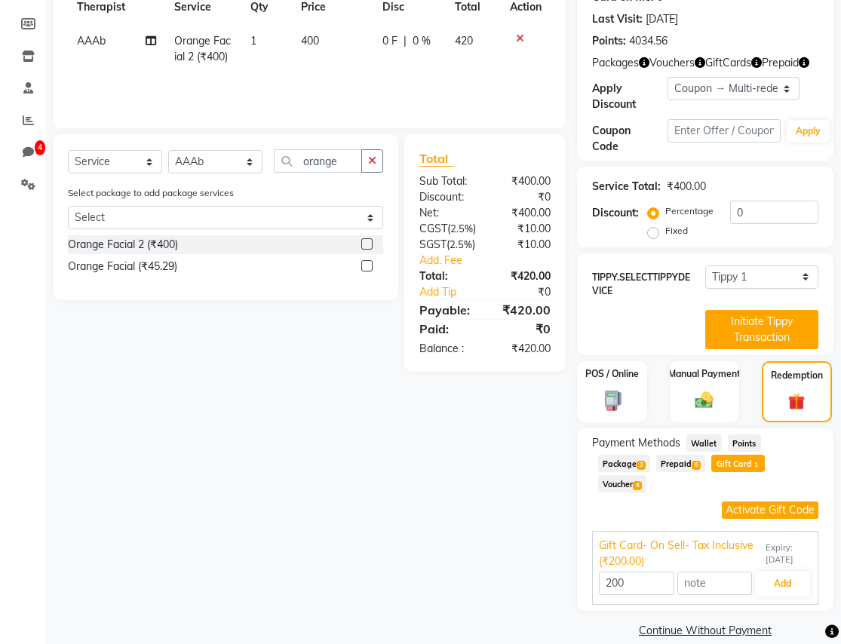
click at [604, 455] on div "Package 2" at bounding box center [621, 465] width 58 height 20
click at [613, 455] on span "Package 2" at bounding box center [624, 463] width 52 height 17
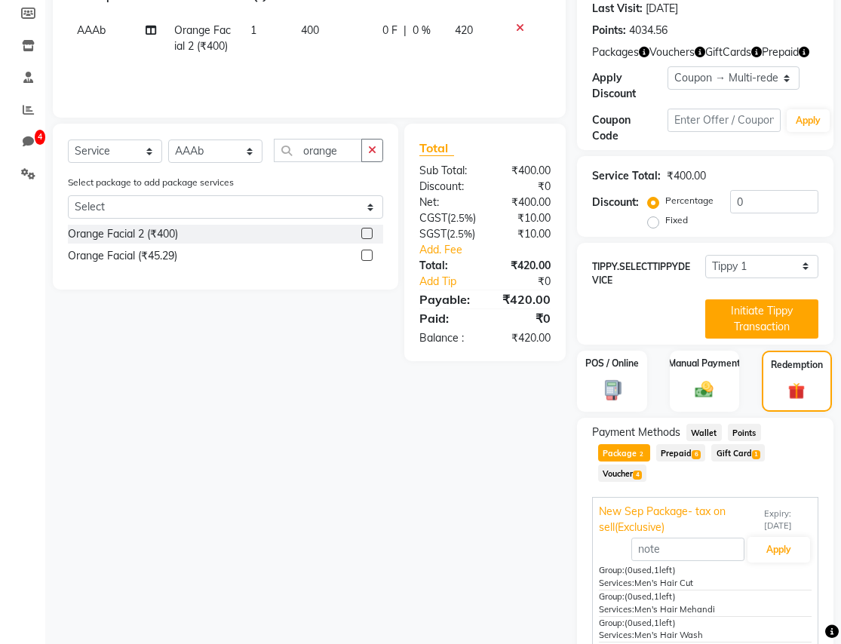
click at [688, 444] on span "Prepaid 6" at bounding box center [681, 452] width 49 height 17
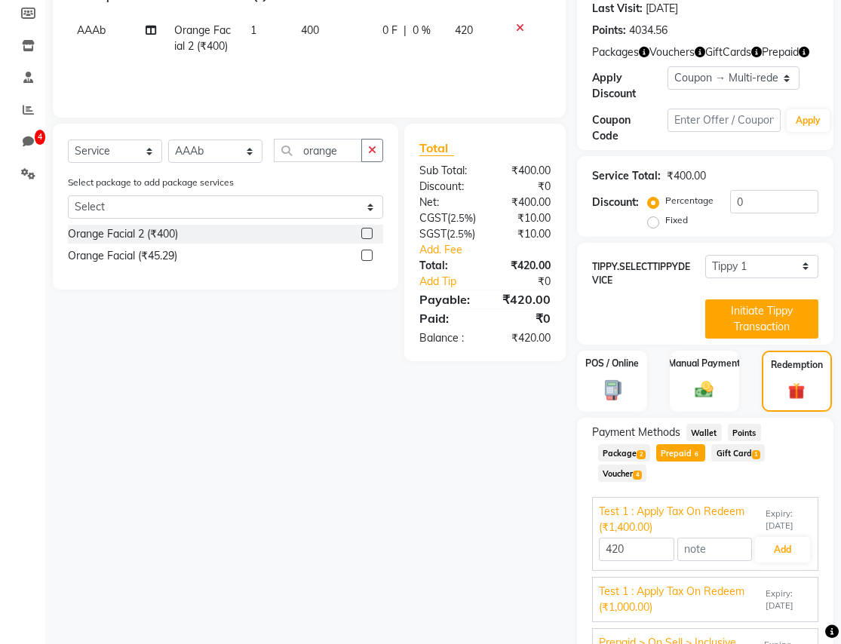
click at [723, 444] on span "Gift Card 1" at bounding box center [739, 452] width 54 height 17
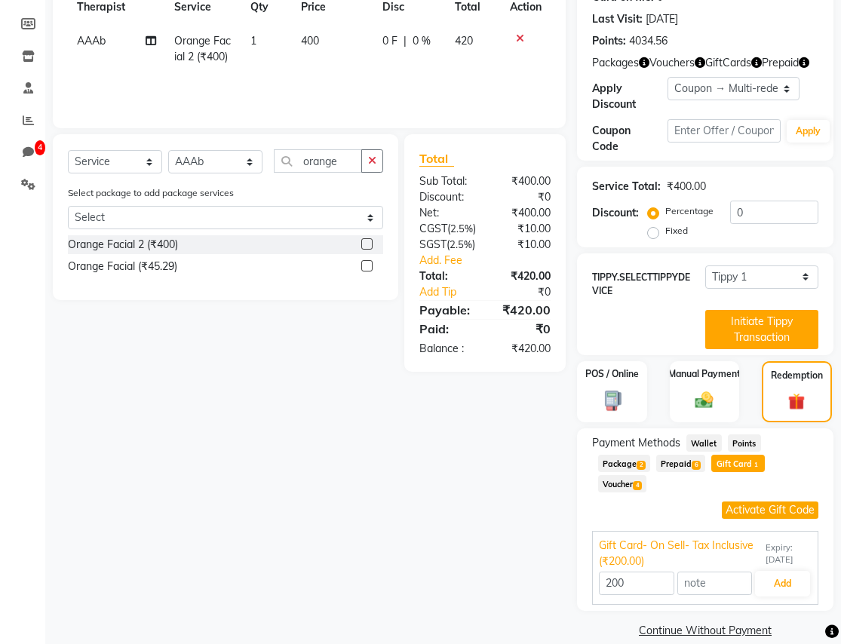
click at [625, 475] on span "Voucher 4" at bounding box center [622, 483] width 48 height 17
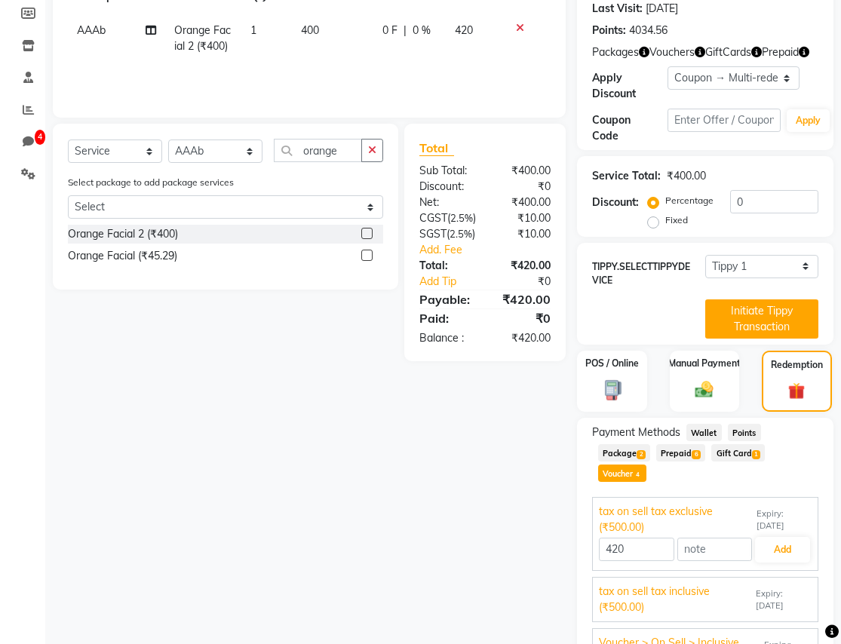
click at [672, 444] on span "Prepaid 6" at bounding box center [681, 452] width 49 height 17
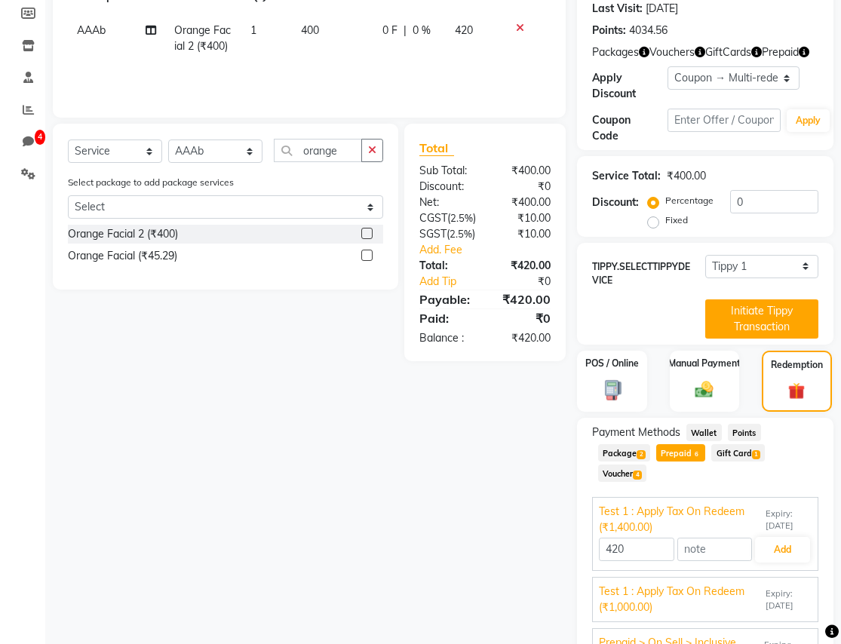
click at [729, 444] on span "Gift Card 1" at bounding box center [739, 452] width 54 height 17
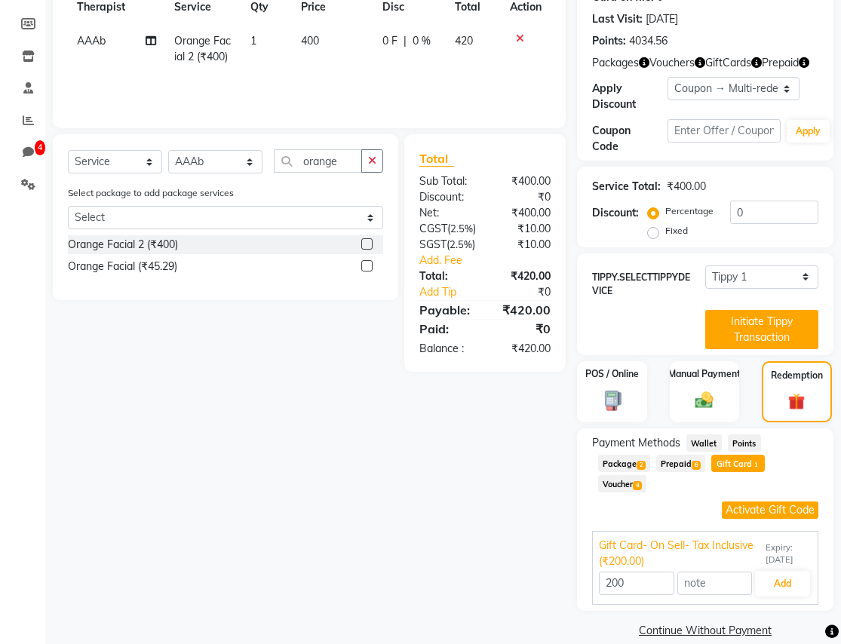
click at [623, 455] on span "Package 2" at bounding box center [624, 463] width 52 height 17
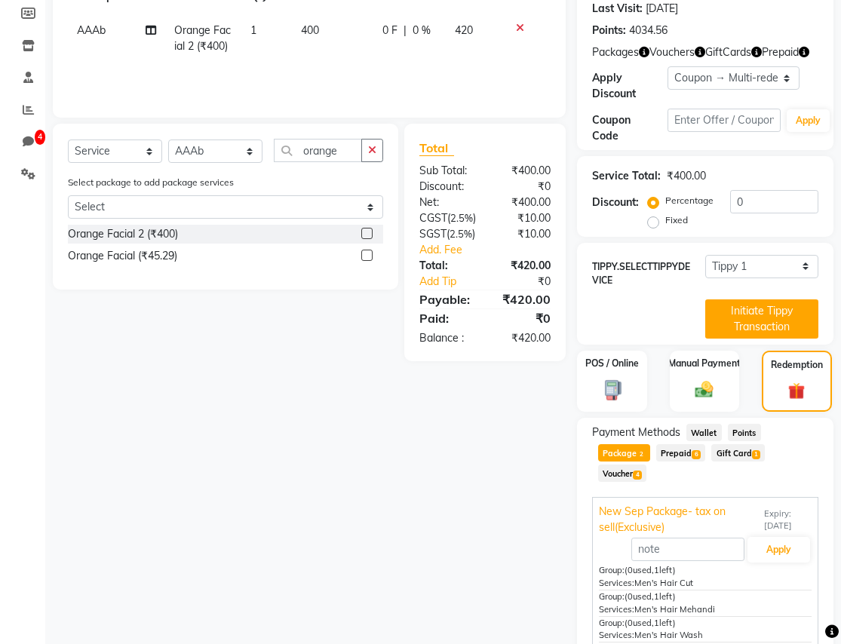
click at [687, 424] on span "Wallet" at bounding box center [704, 432] width 35 height 17
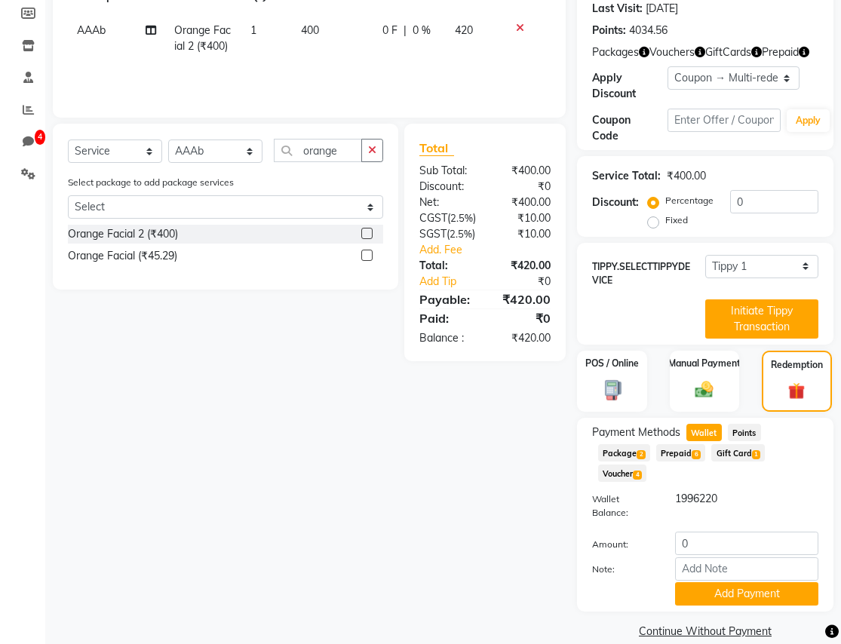
click at [732, 424] on span "Points" at bounding box center [744, 432] width 33 height 17
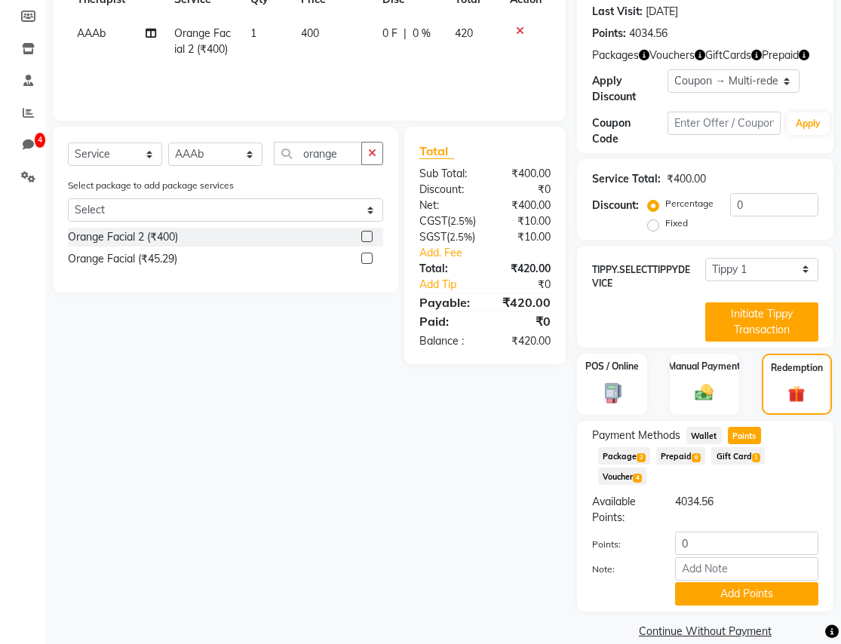
click at [713, 427] on span "Wallet" at bounding box center [704, 435] width 35 height 17
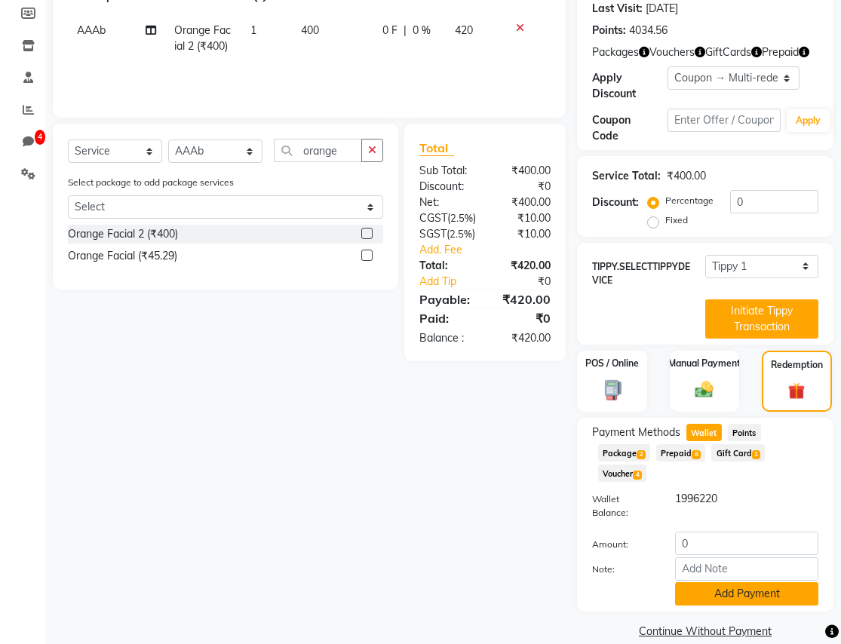
click at [721, 583] on button "Add Payment" at bounding box center [746, 594] width 143 height 23
click at [707, 508] on div "Wallet Balance: 1996220 Amount: 0 Note: Add Payment" at bounding box center [705, 548] width 226 height 115
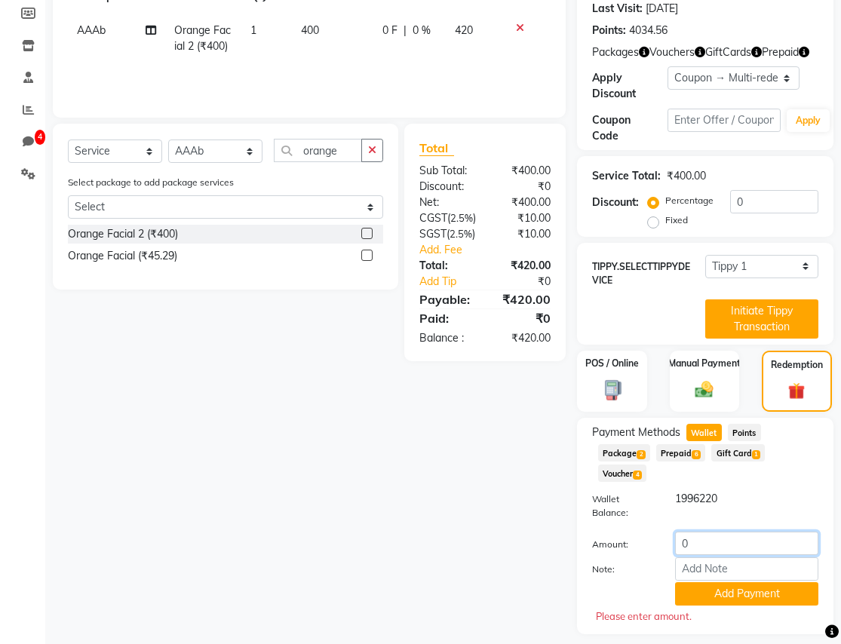
click at [694, 532] on input "0" at bounding box center [746, 543] width 143 height 23
